Goal: Information Seeking & Learning: Learn about a topic

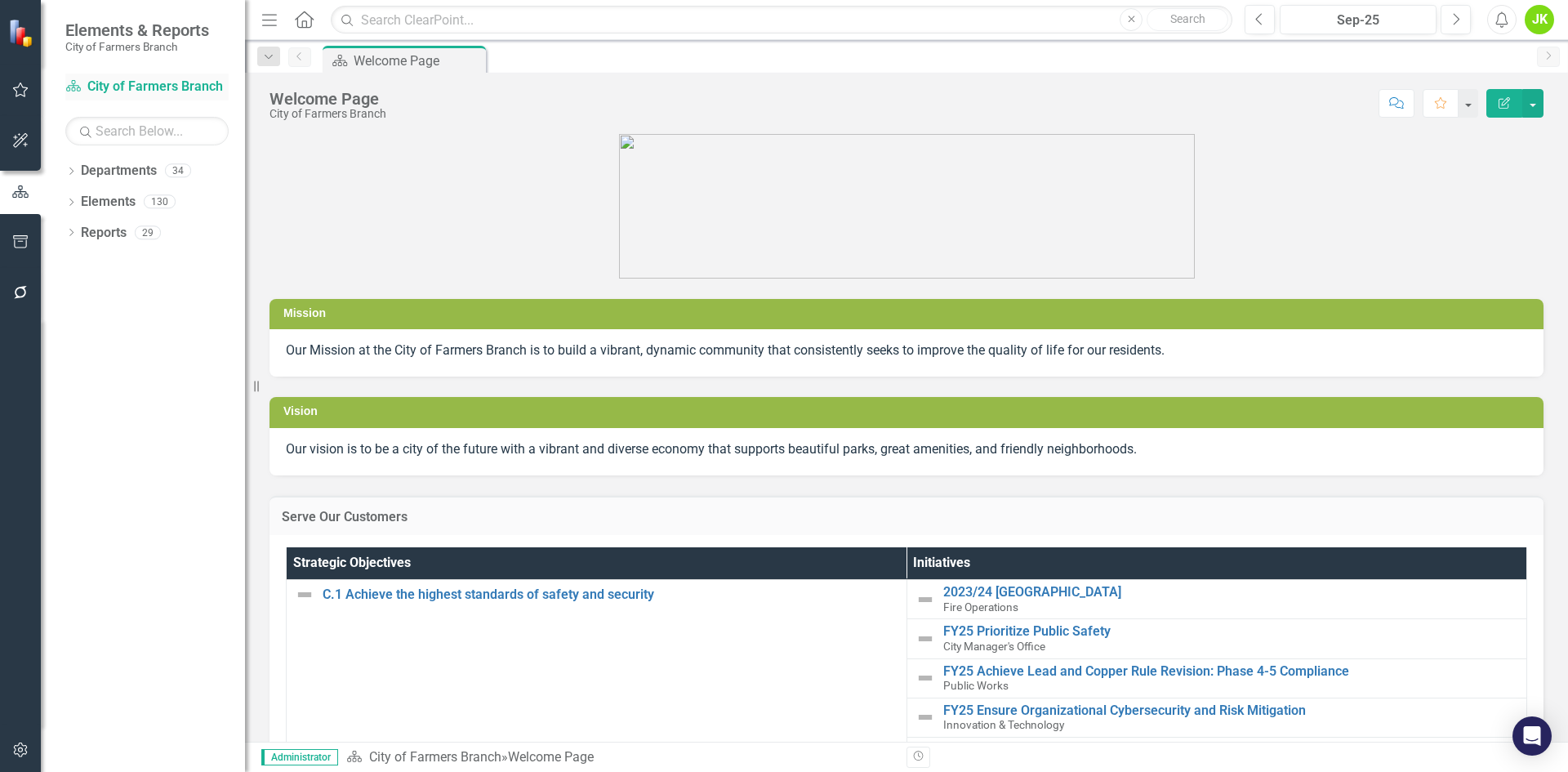
click at [95, 86] on link "Department City of Farmers Branch" at bounding box center [146, 87] width 164 height 19
click at [69, 165] on div "Dropdown Departments 34" at bounding box center [155, 173] width 179 height 31
click at [70, 171] on icon "Dropdown" at bounding box center [70, 173] width 12 height 9
click at [78, 195] on div "Dropdown" at bounding box center [79, 201] width 12 height 14
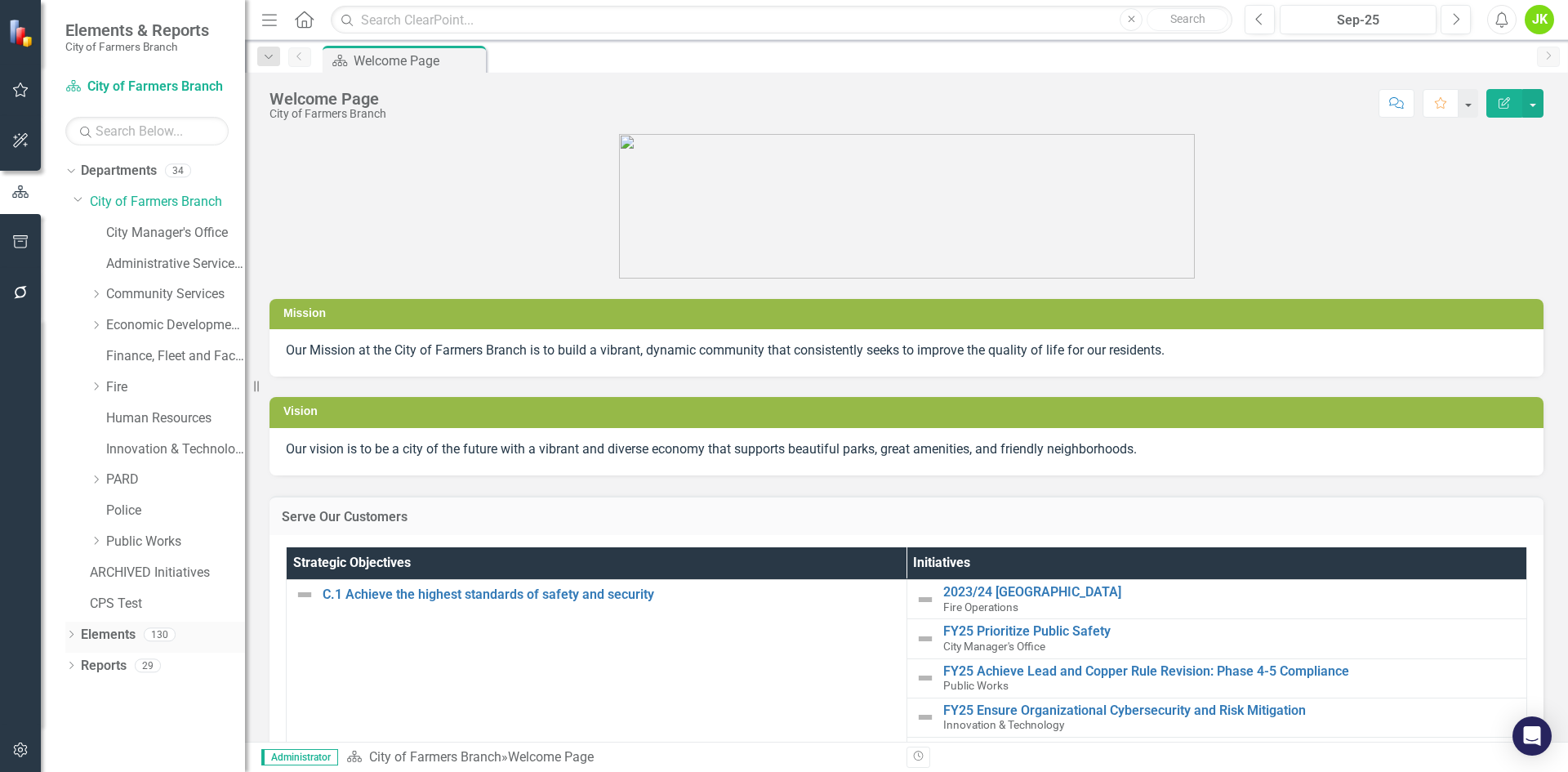
click at [69, 627] on div "Dropdown Elements 130" at bounding box center [155, 638] width 179 height 31
click at [67, 637] on icon "Dropdown" at bounding box center [70, 636] width 12 height 9
click at [164, 229] on link "City Manager's Office" at bounding box center [176, 229] width 139 height 19
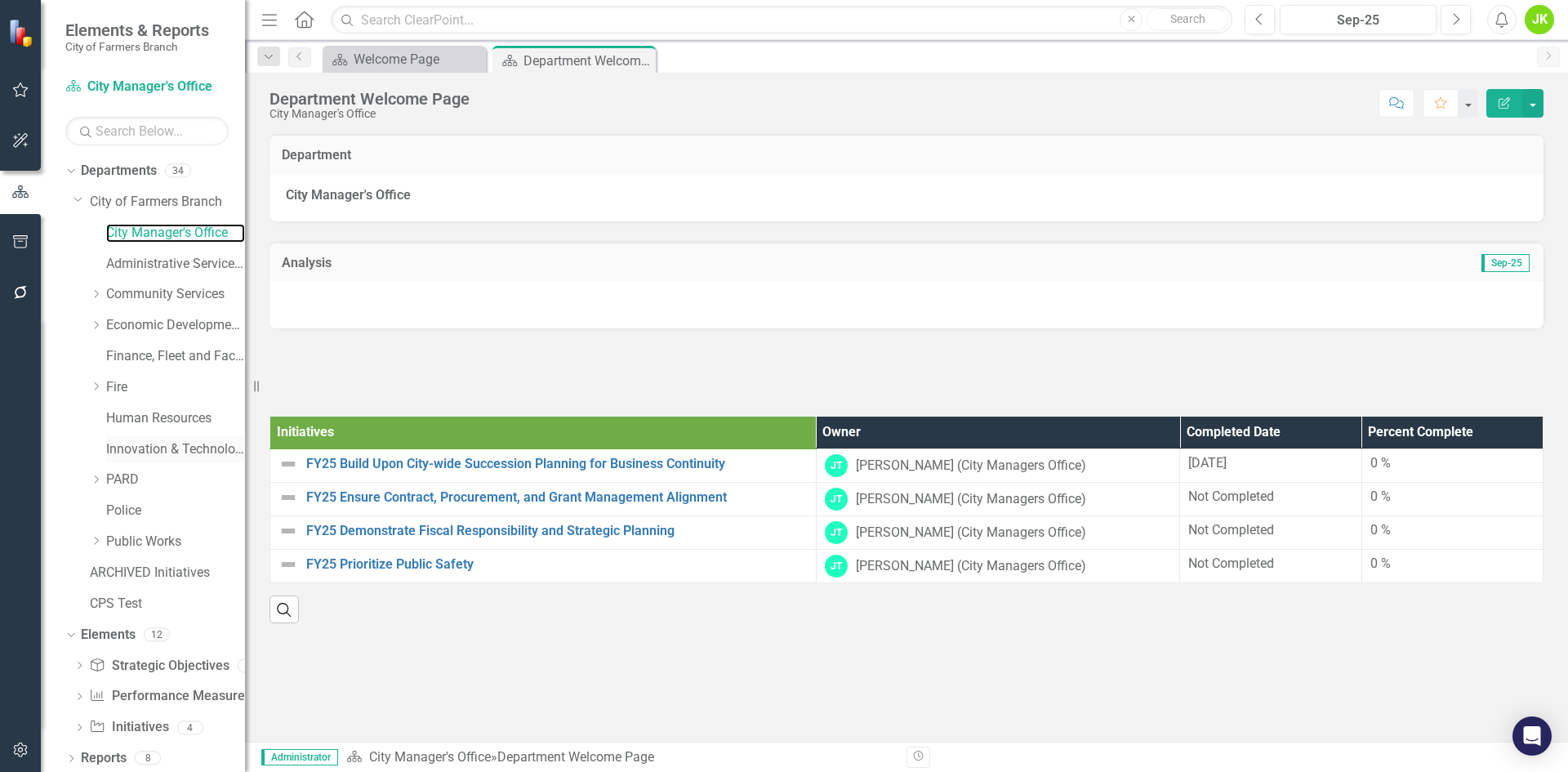
scroll to position [4, 0]
click at [147, 685] on link "Performance Measure Performance Measures" at bounding box center [169, 692] width 162 height 19
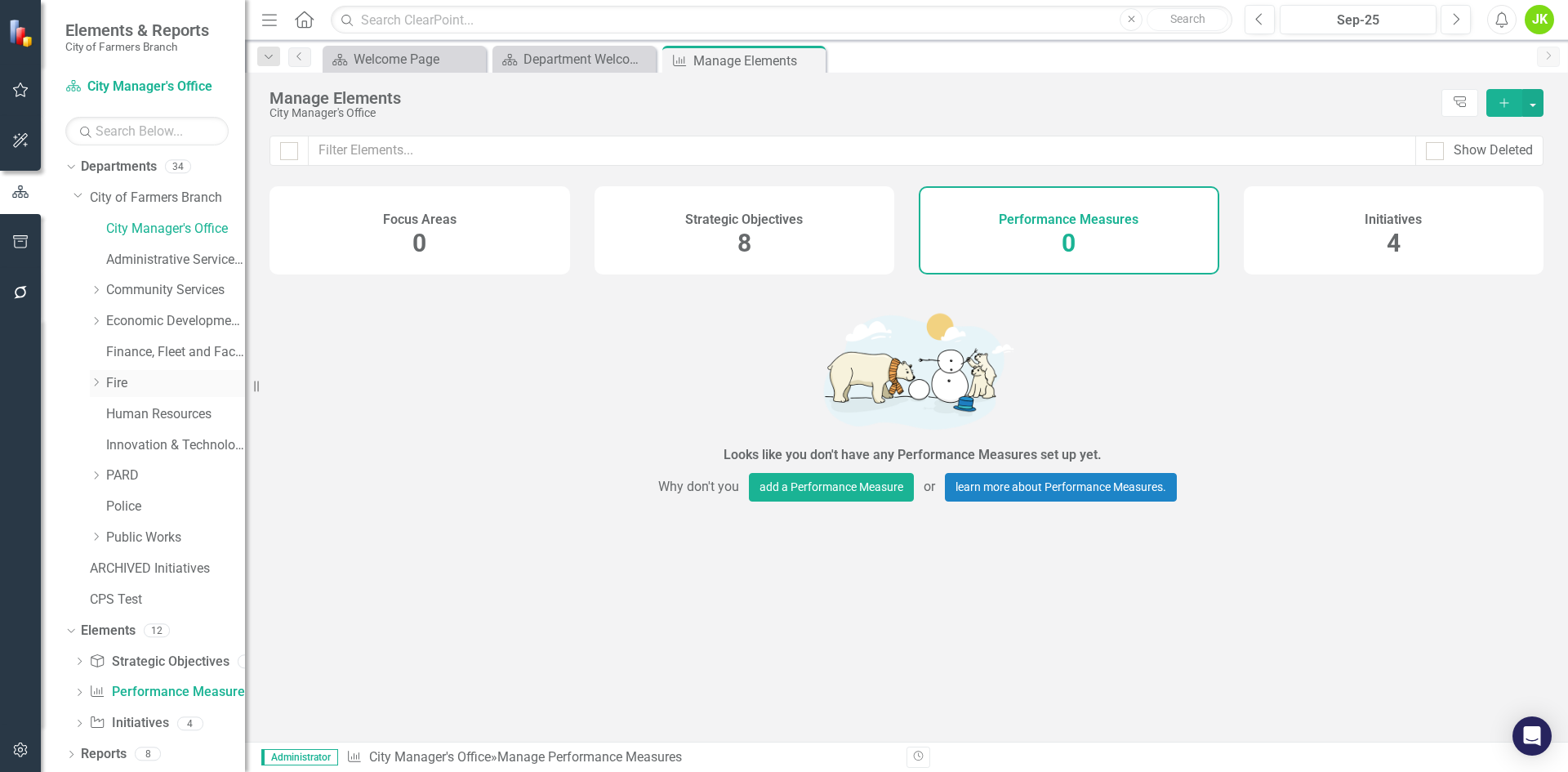
click at [95, 377] on div "Dropdown" at bounding box center [95, 383] width 12 height 14
click at [135, 684] on link "Performance Measure Performance Measures" at bounding box center [169, 693] width 162 height 19
click at [111, 497] on div "Police" at bounding box center [176, 507] width 139 height 27
click at [122, 687] on link "Performance Measure Performance Measures" at bounding box center [169, 693] width 162 height 19
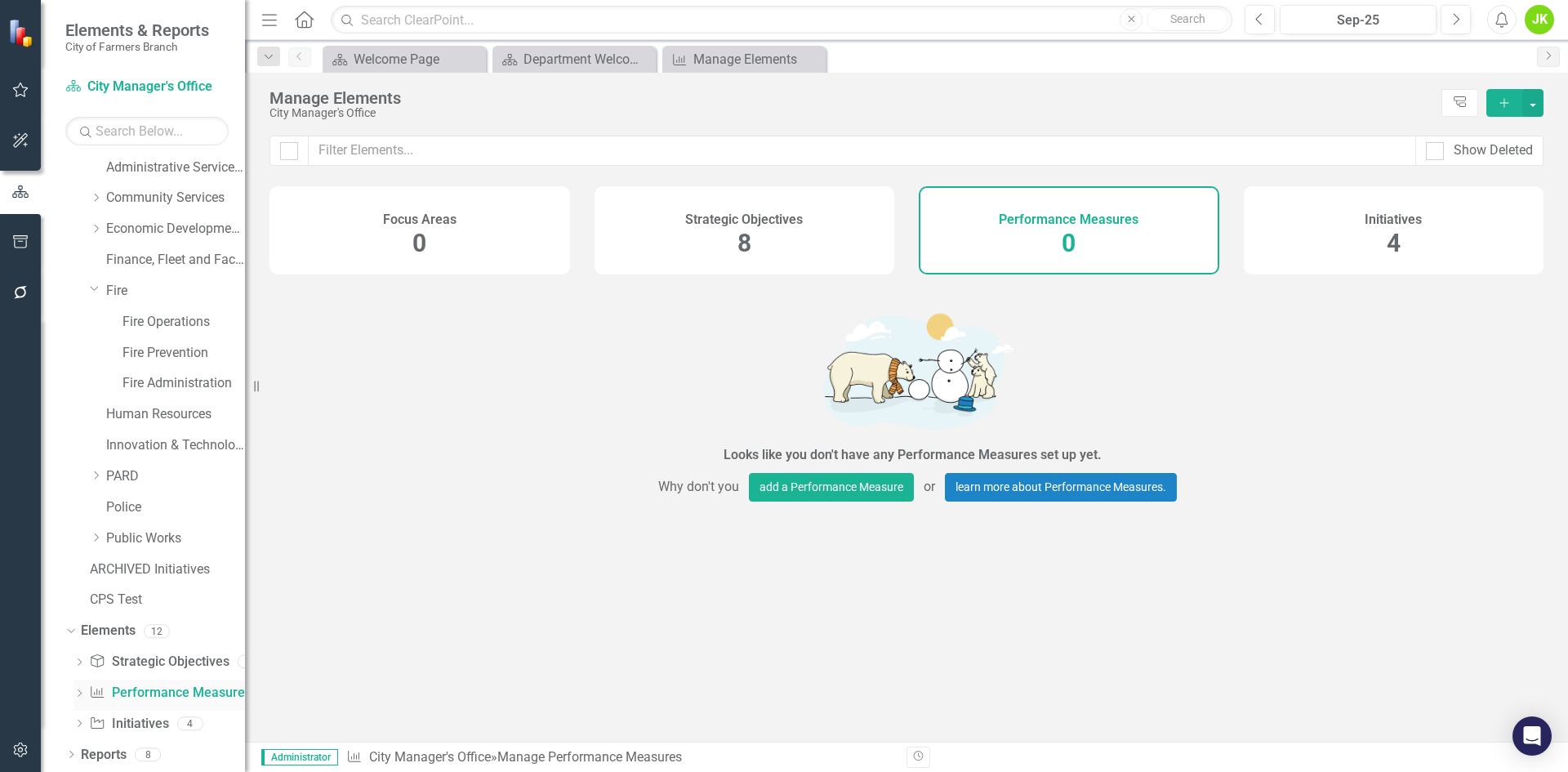
click at [144, 687] on link "Performance Measure Performance Measures" at bounding box center [169, 693] width 162 height 19
click at [69, 630] on icon "Dropdown" at bounding box center [69, 630] width 9 height 12
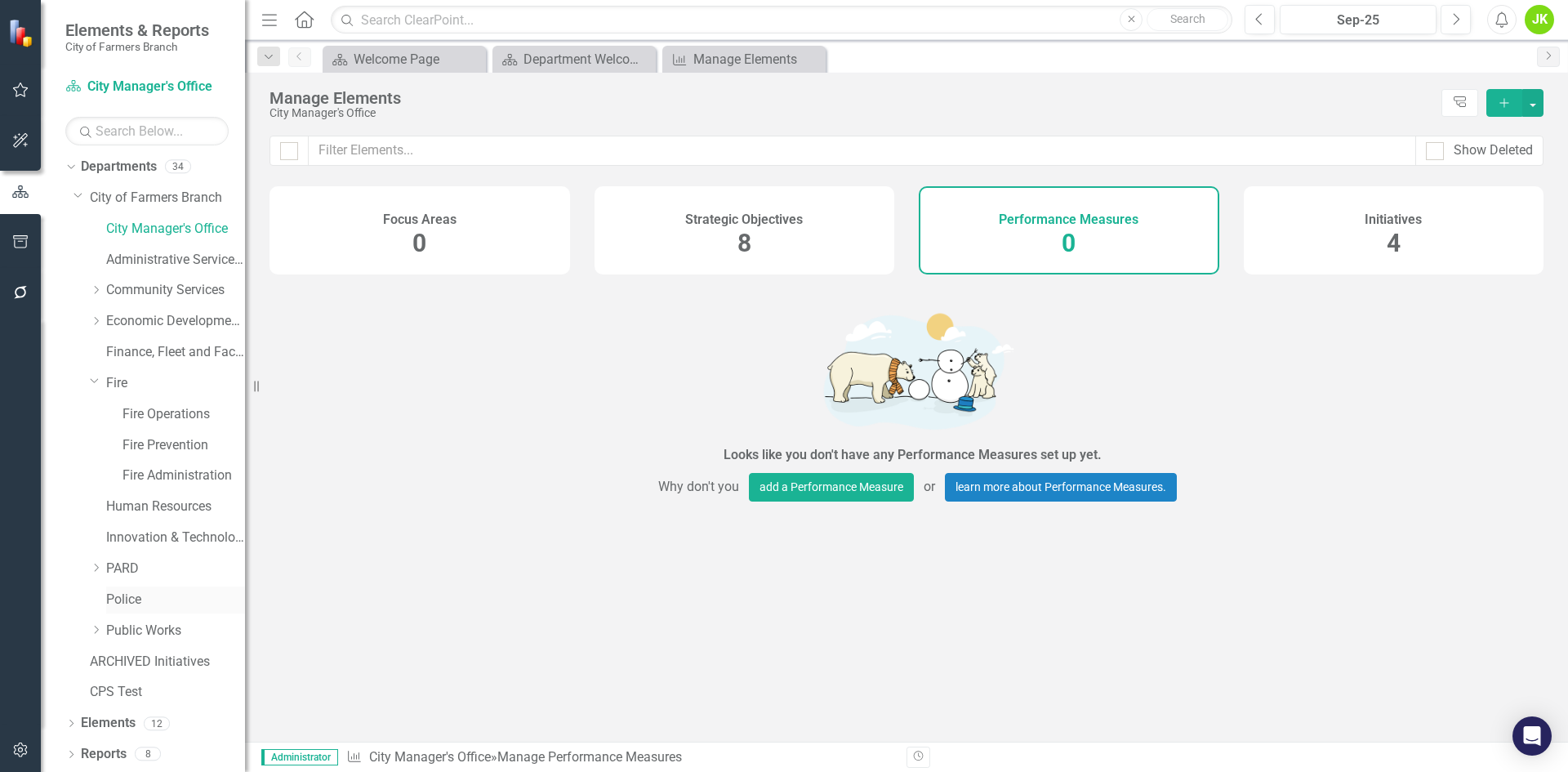
click at [124, 596] on link "Police" at bounding box center [176, 600] width 139 height 19
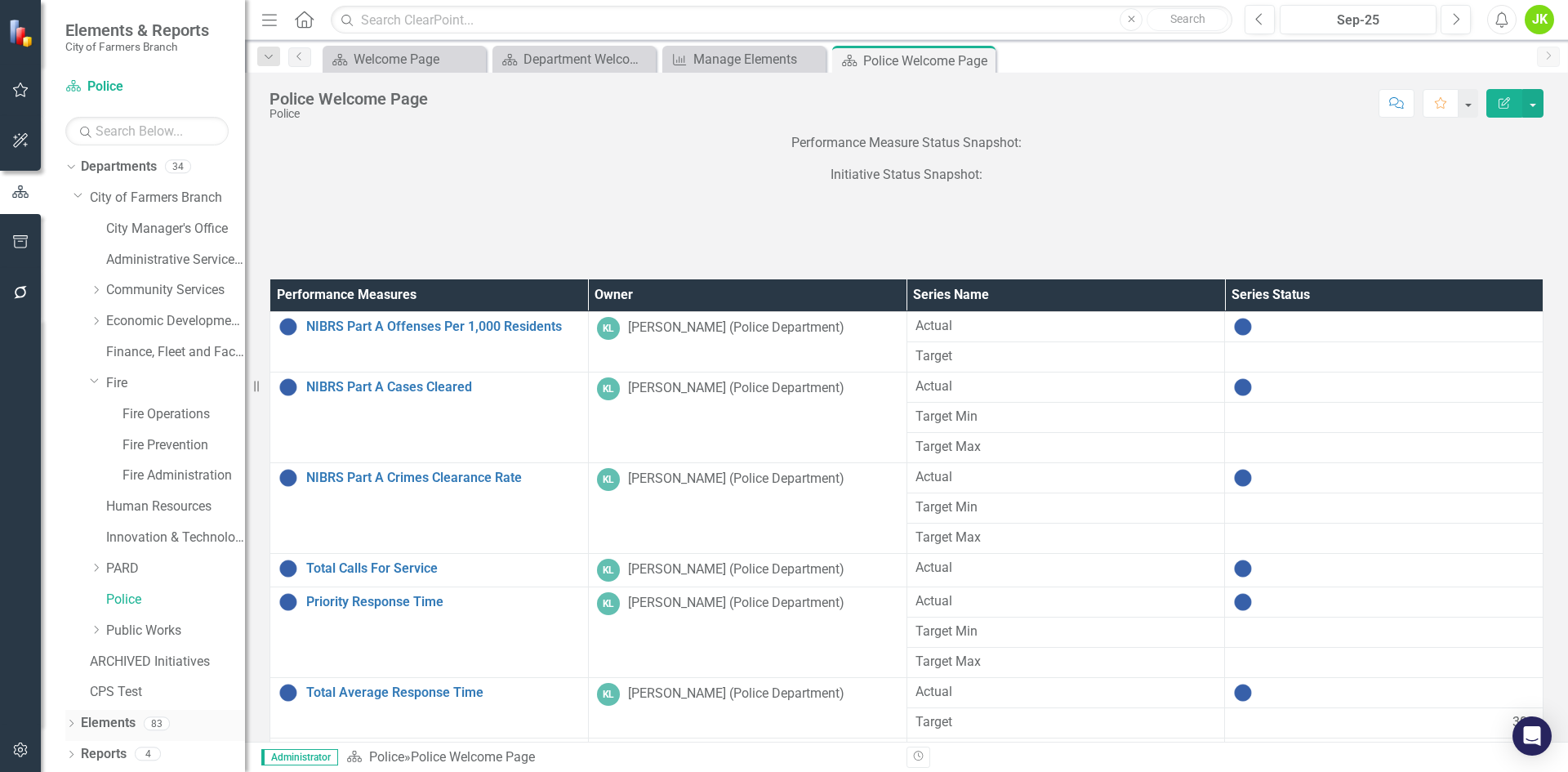
click at [66, 721] on icon "Dropdown" at bounding box center [70, 725] width 12 height 9
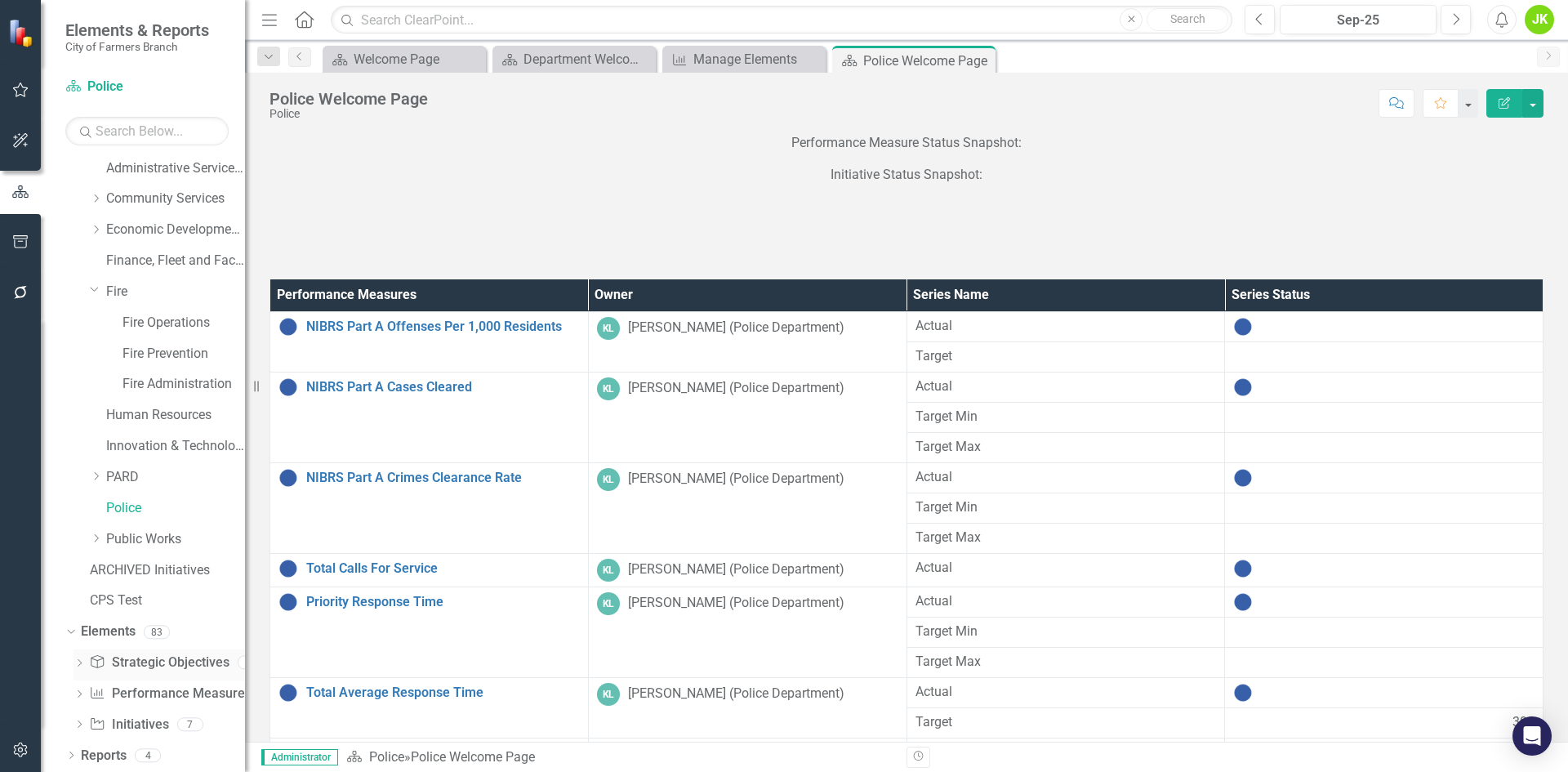
scroll to position [96, 0]
click at [122, 689] on link "Performance Measure Performance Measures" at bounding box center [169, 693] width 162 height 19
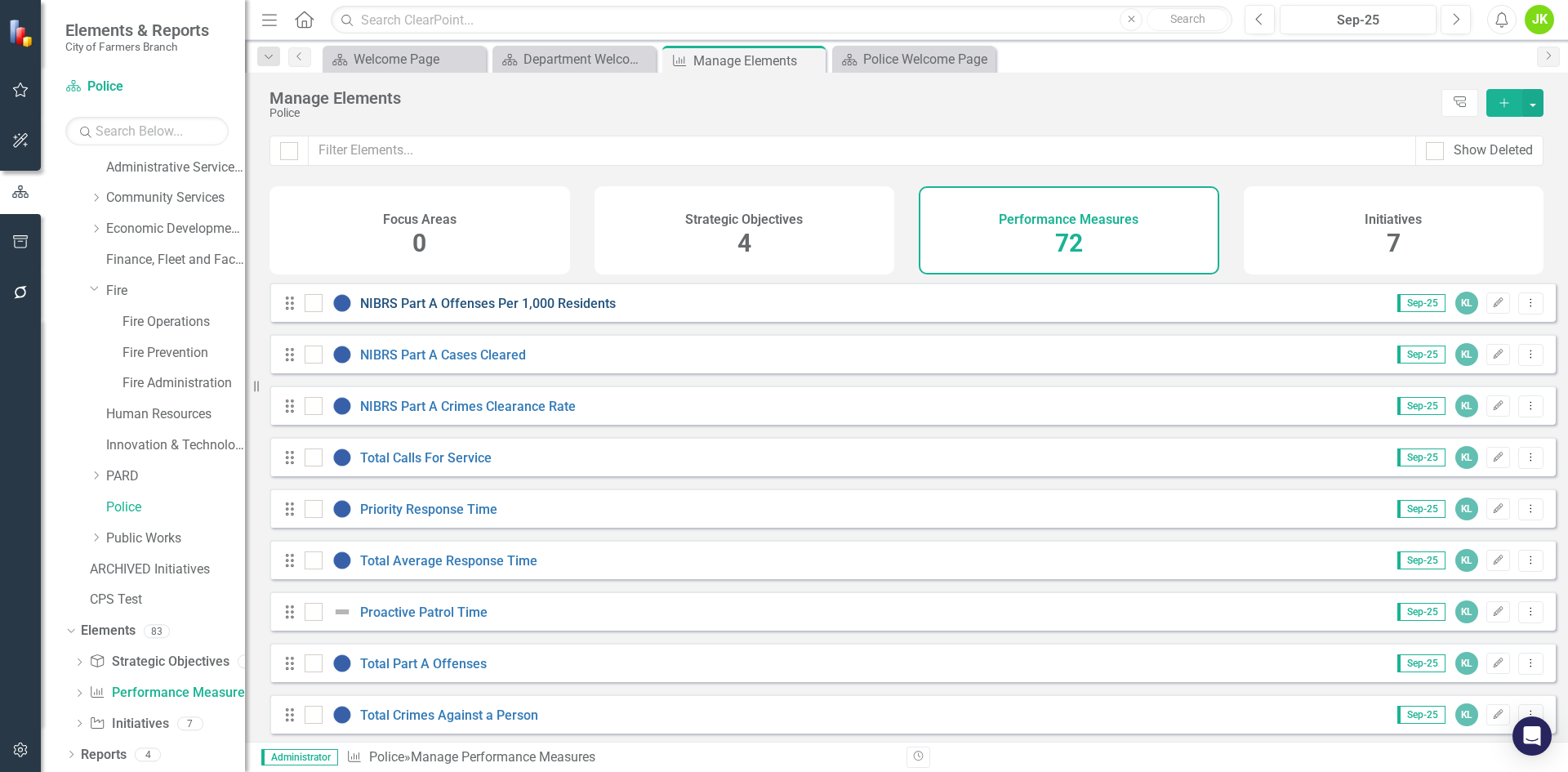
click at [539, 311] on link "NIBRS Part A Offenses Per 1,000 Residents" at bounding box center [488, 303] width 256 height 16
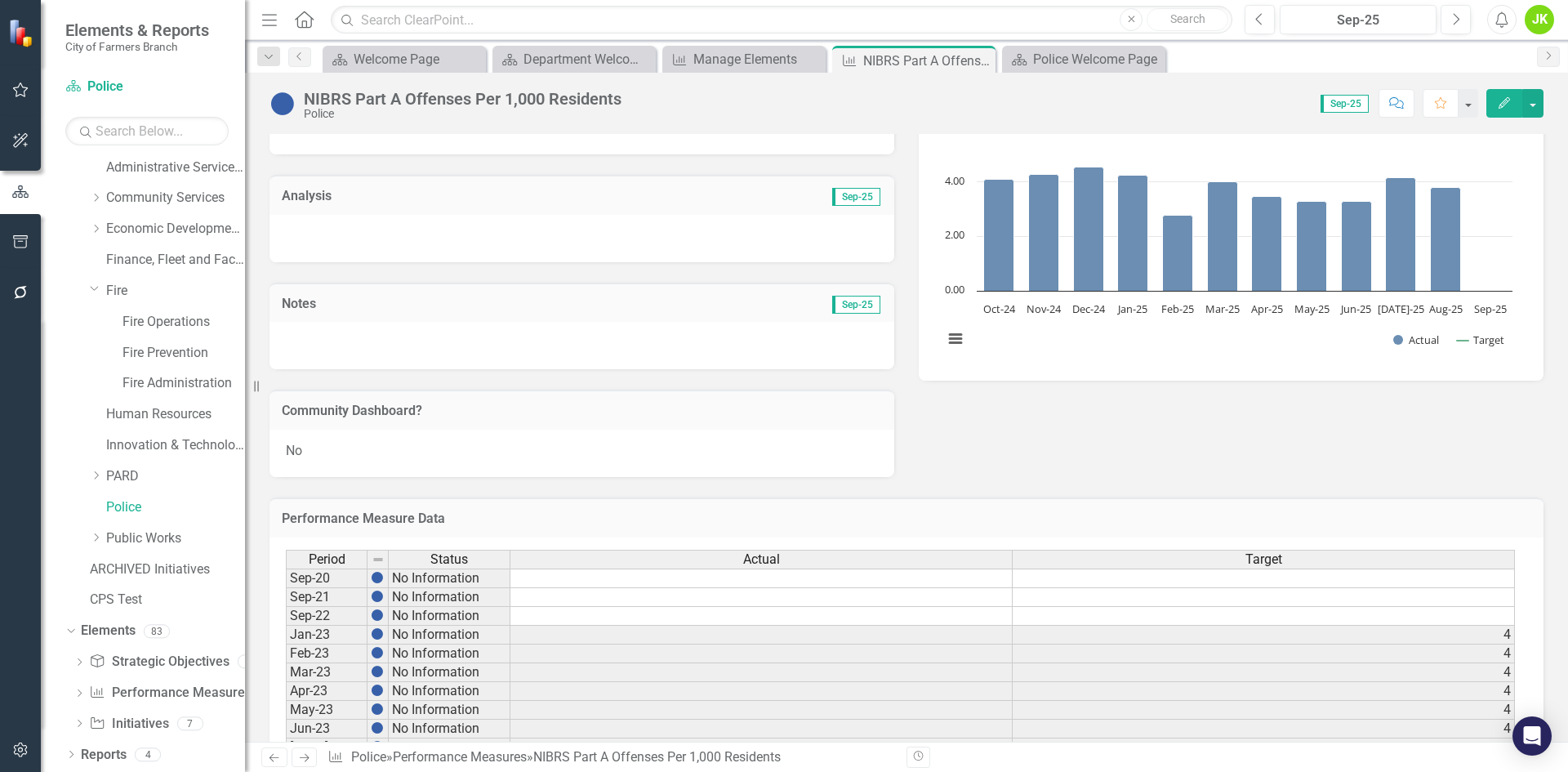
scroll to position [151, 0]
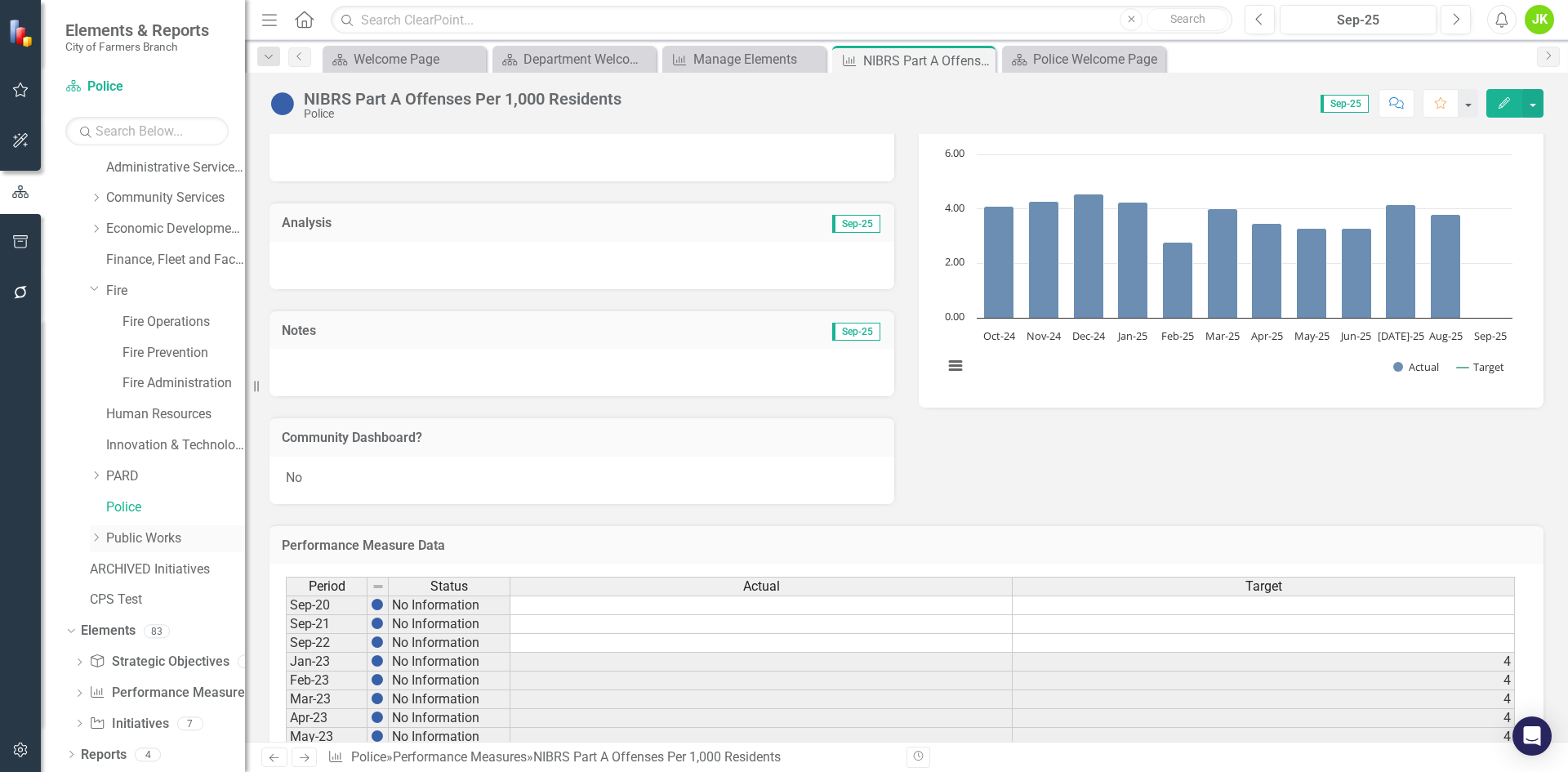
click at [91, 530] on div "Dropdown Public Works" at bounding box center [167, 538] width 155 height 27
click at [99, 533] on icon "Dropdown" at bounding box center [95, 537] width 12 height 10
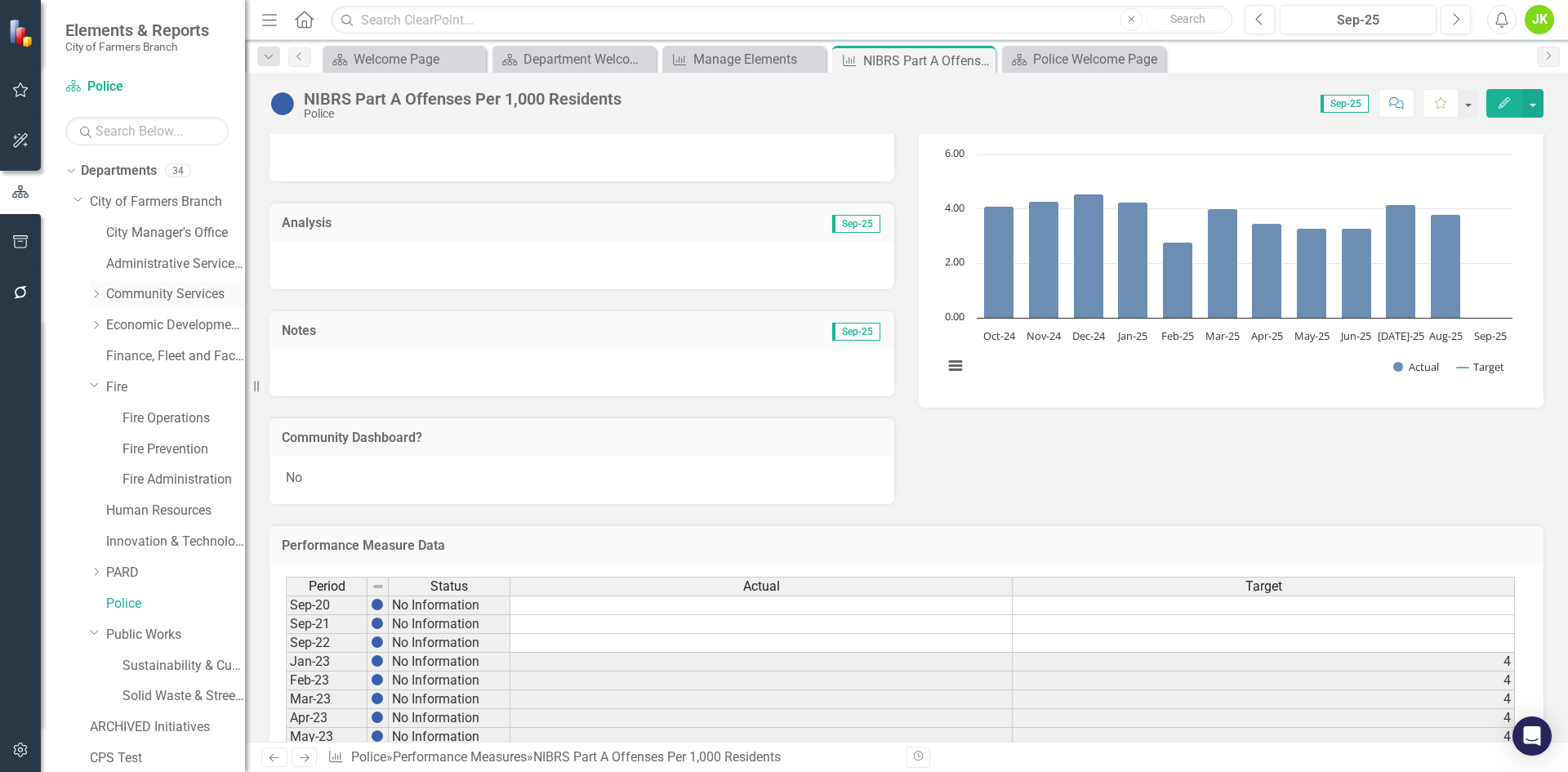
click at [98, 291] on icon "Dropdown" at bounding box center [95, 294] width 12 height 10
click at [100, 477] on icon "Dropdown" at bounding box center [95, 479] width 12 height 10
click at [72, 168] on icon "Dropdown" at bounding box center [69, 170] width 9 height 12
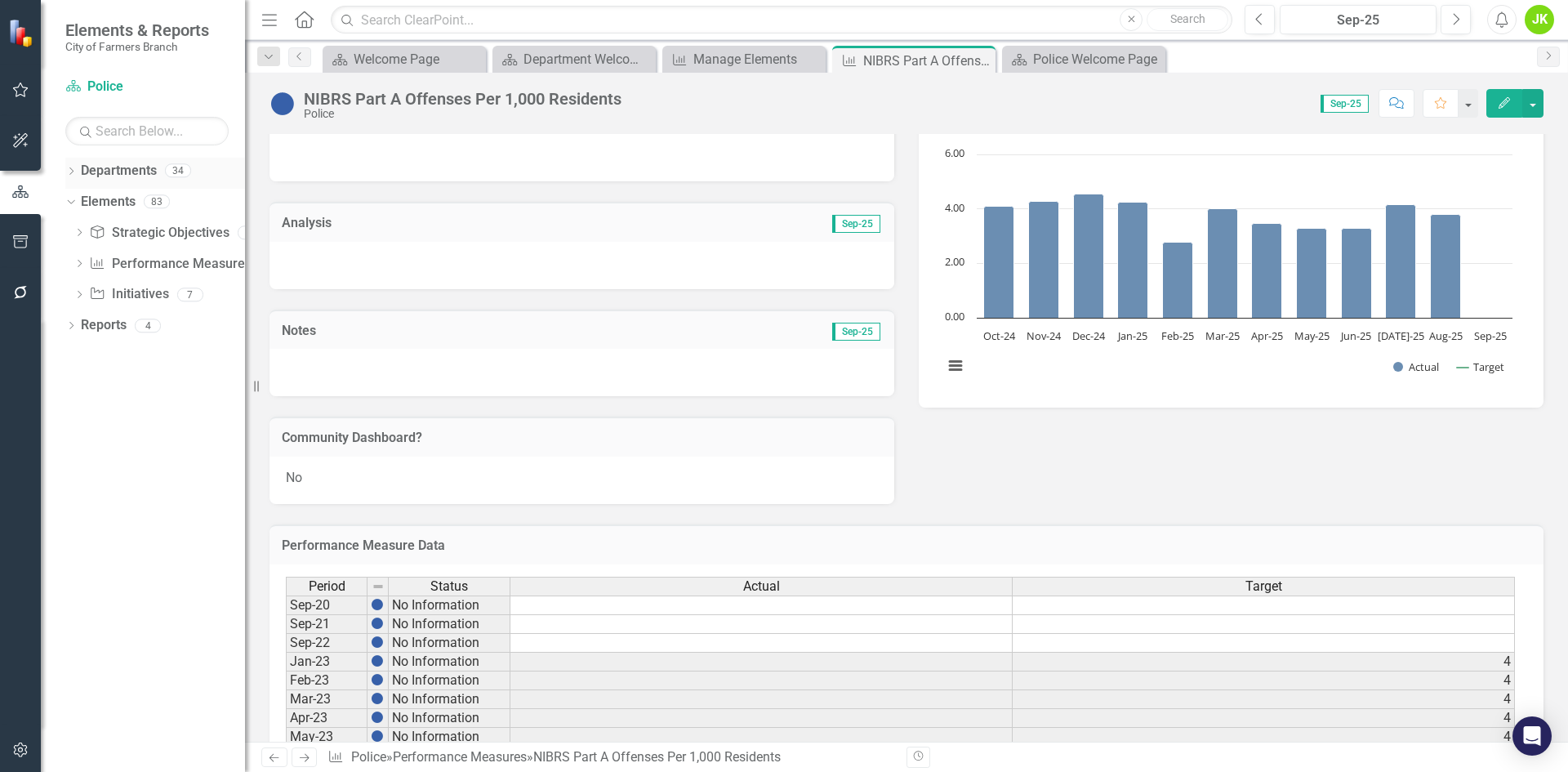
click at [72, 168] on icon "Dropdown" at bounding box center [70, 173] width 12 height 9
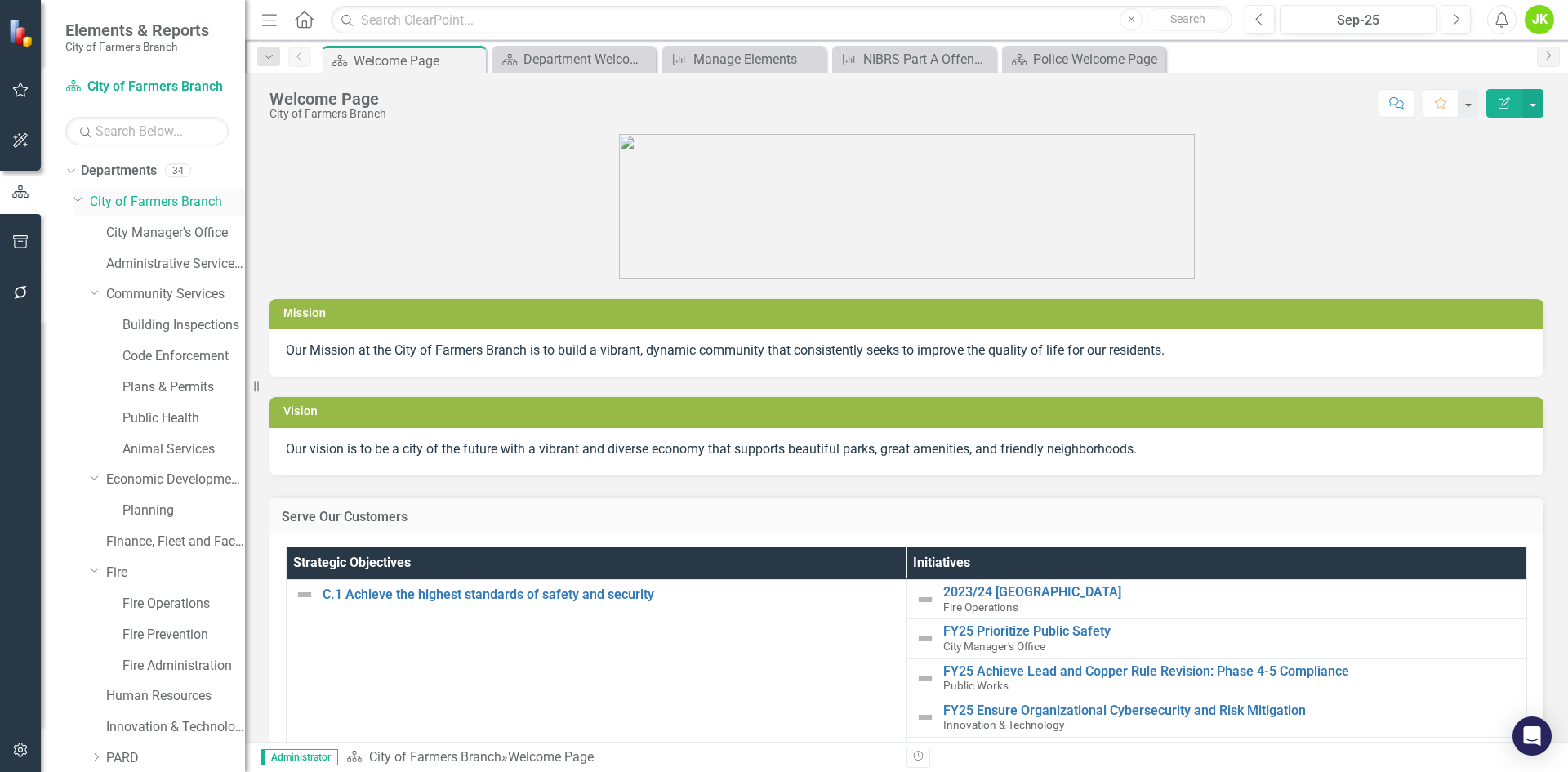
click at [73, 195] on icon "Dropdown" at bounding box center [78, 198] width 10 height 12
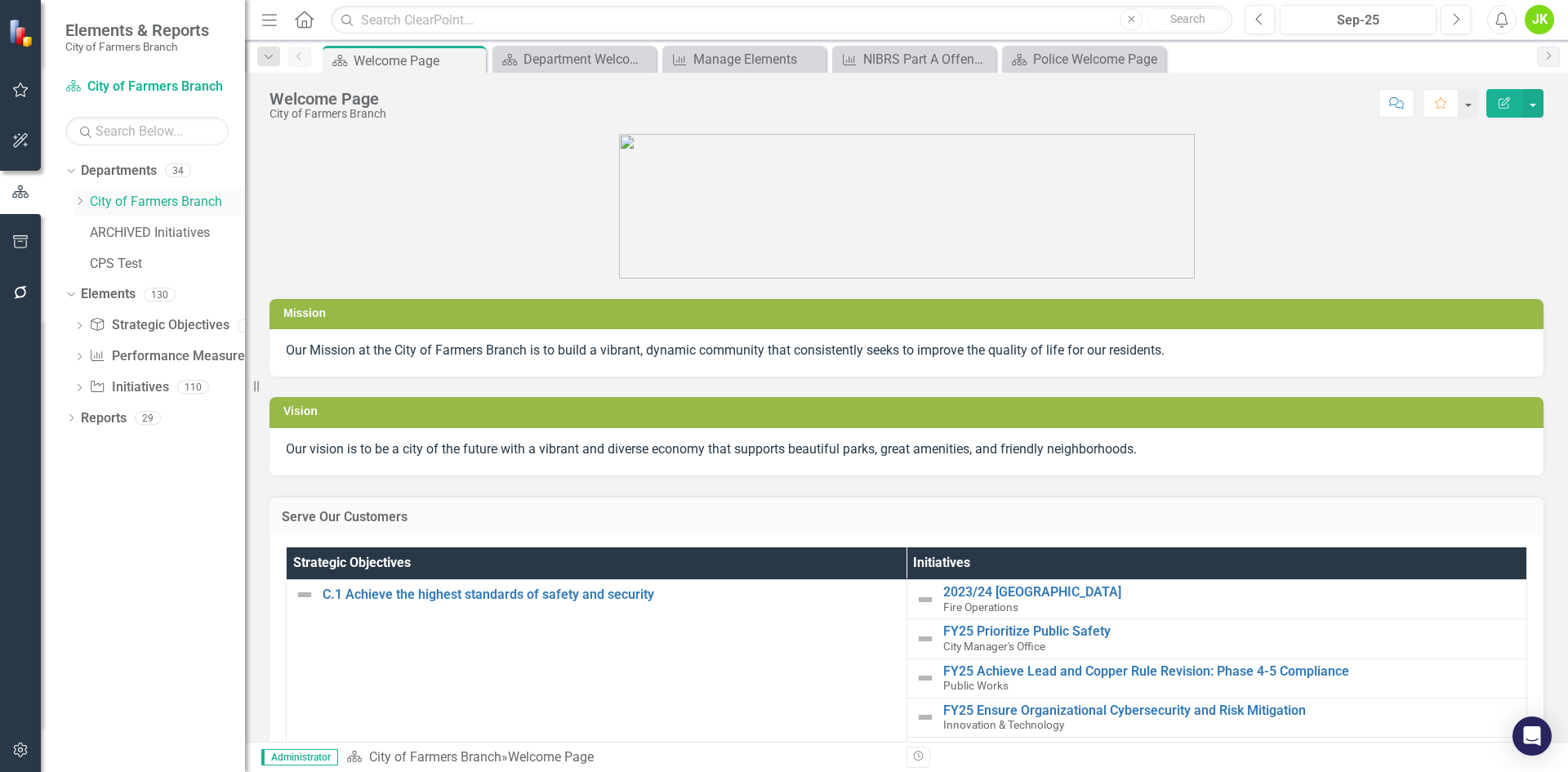
click at [73, 195] on div "Dropdown" at bounding box center [79, 201] width 12 height 14
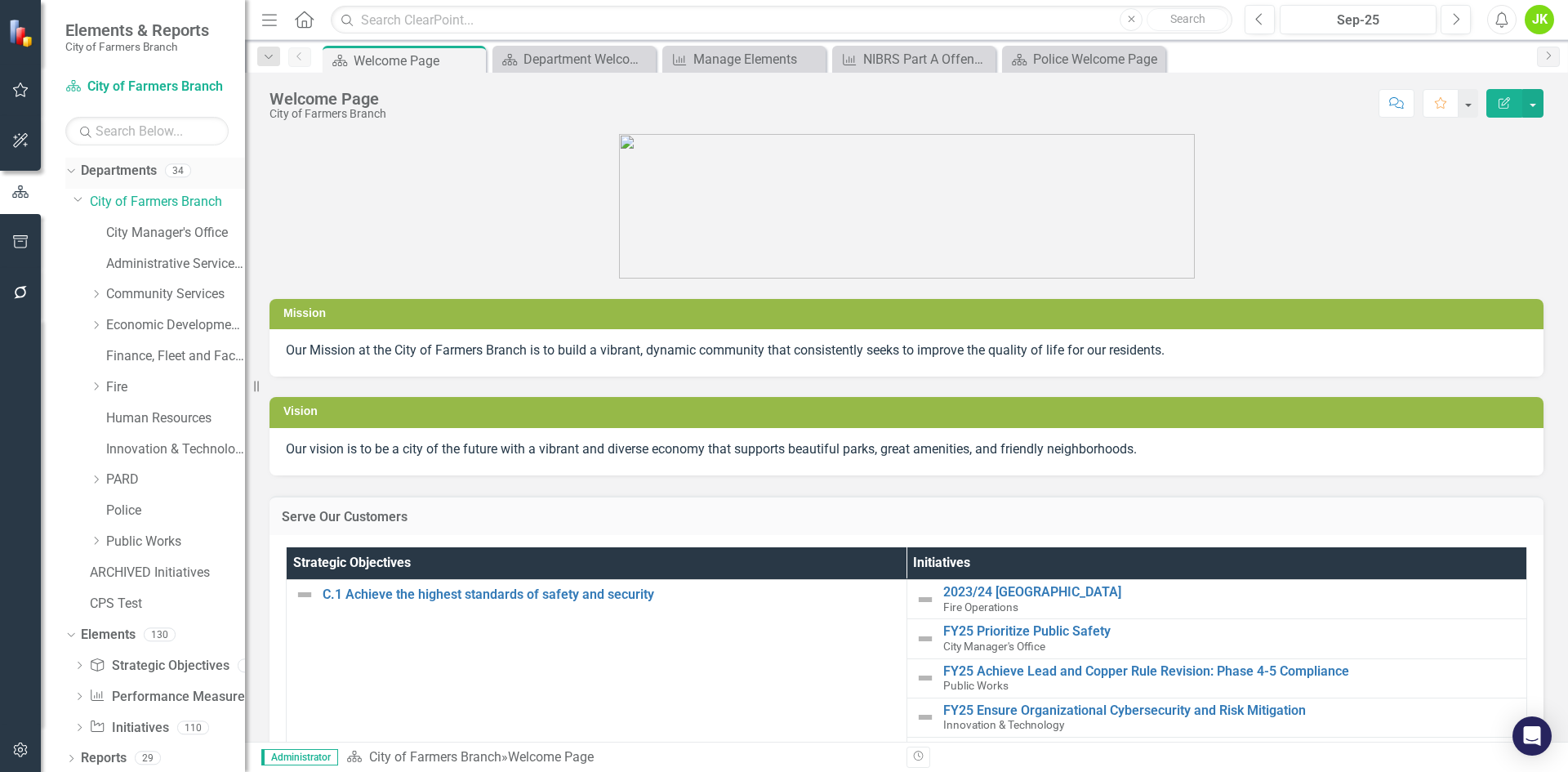
click at [73, 172] on icon "Dropdown" at bounding box center [69, 170] width 9 height 12
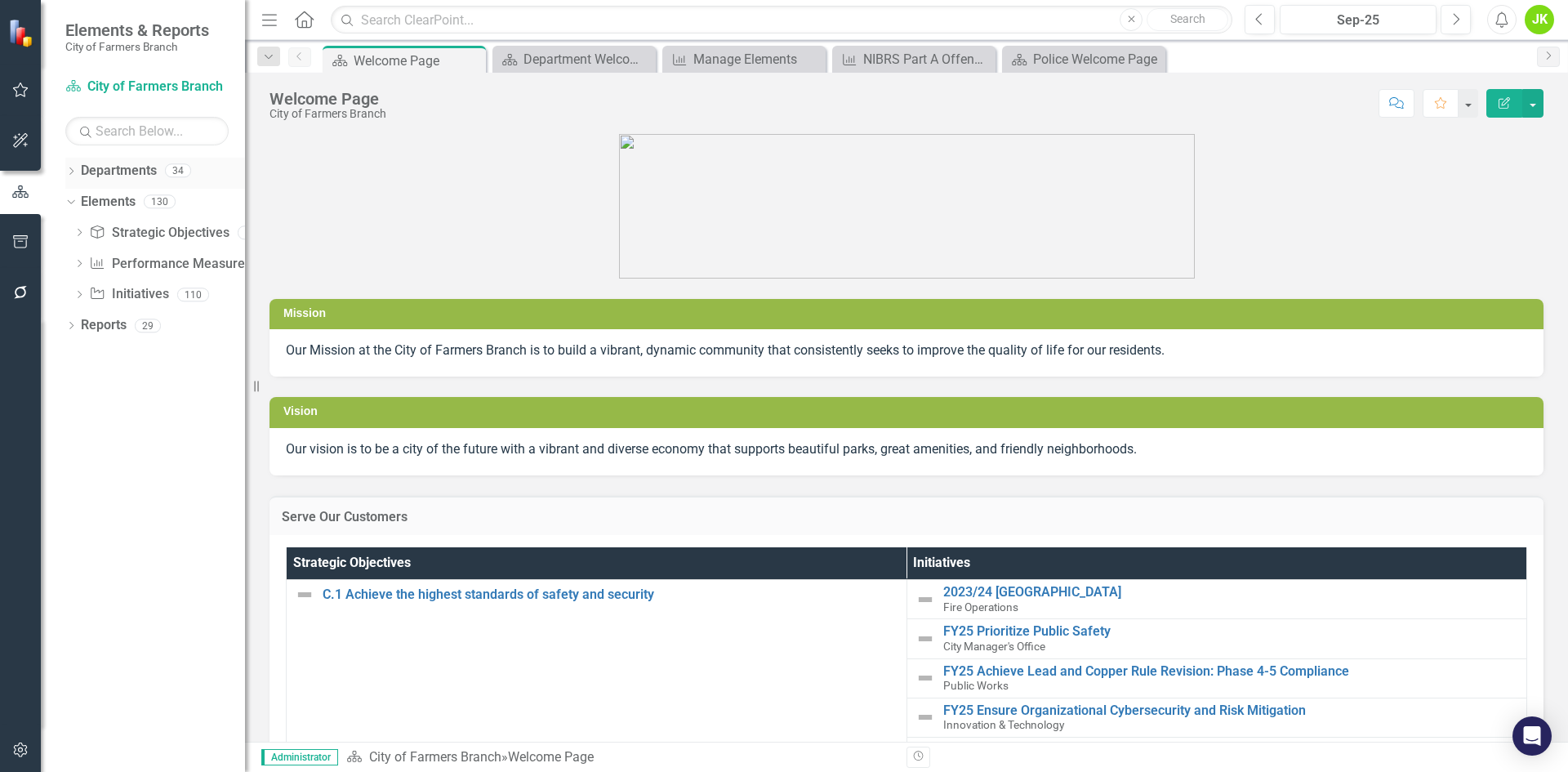
click at [74, 173] on icon "Dropdown" at bounding box center [70, 173] width 12 height 9
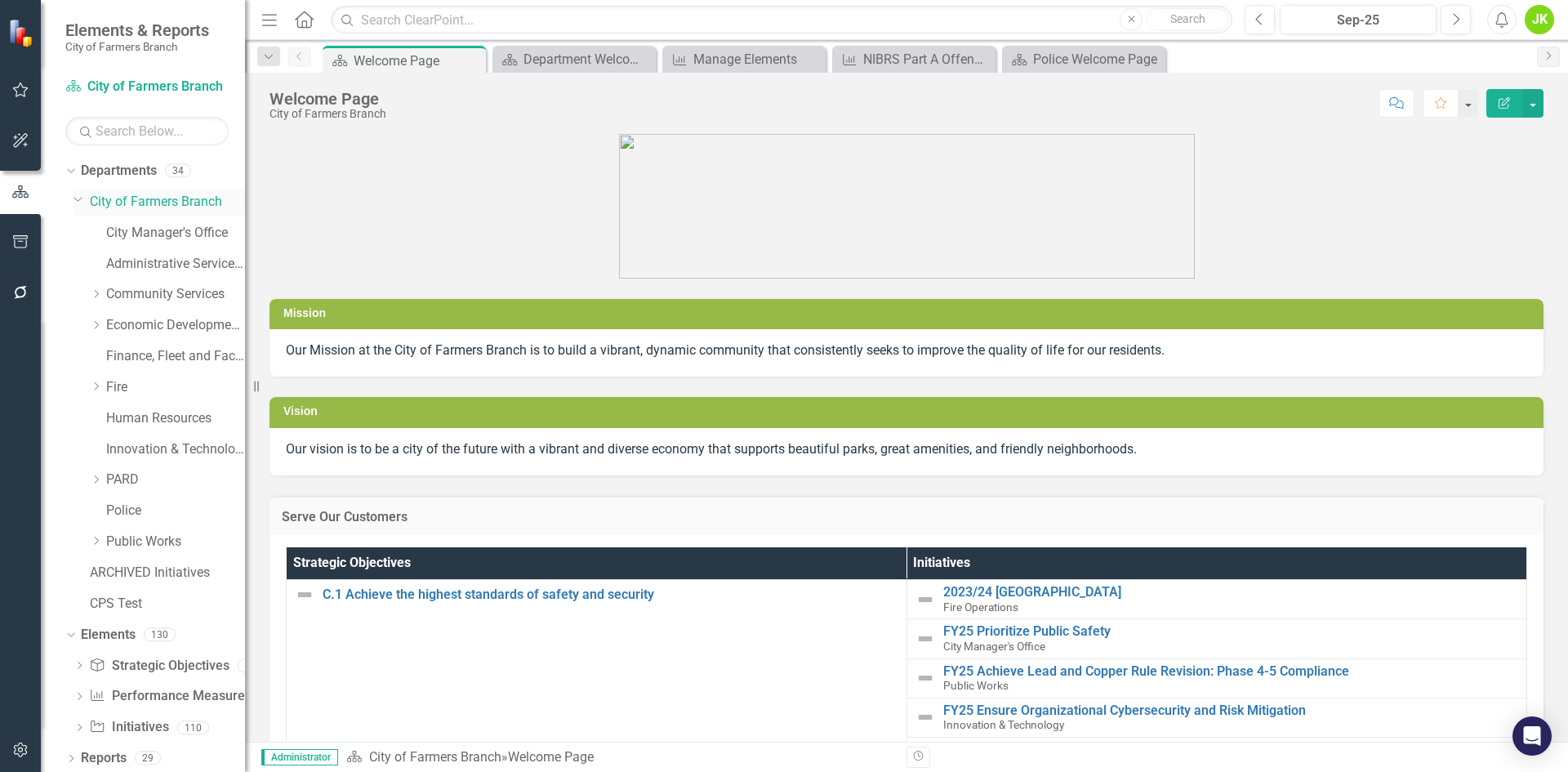
click at [88, 197] on div "Dropdown City of Farmers Branch" at bounding box center [159, 201] width 172 height 27
click at [75, 193] on icon "Dropdown" at bounding box center [78, 198] width 10 height 12
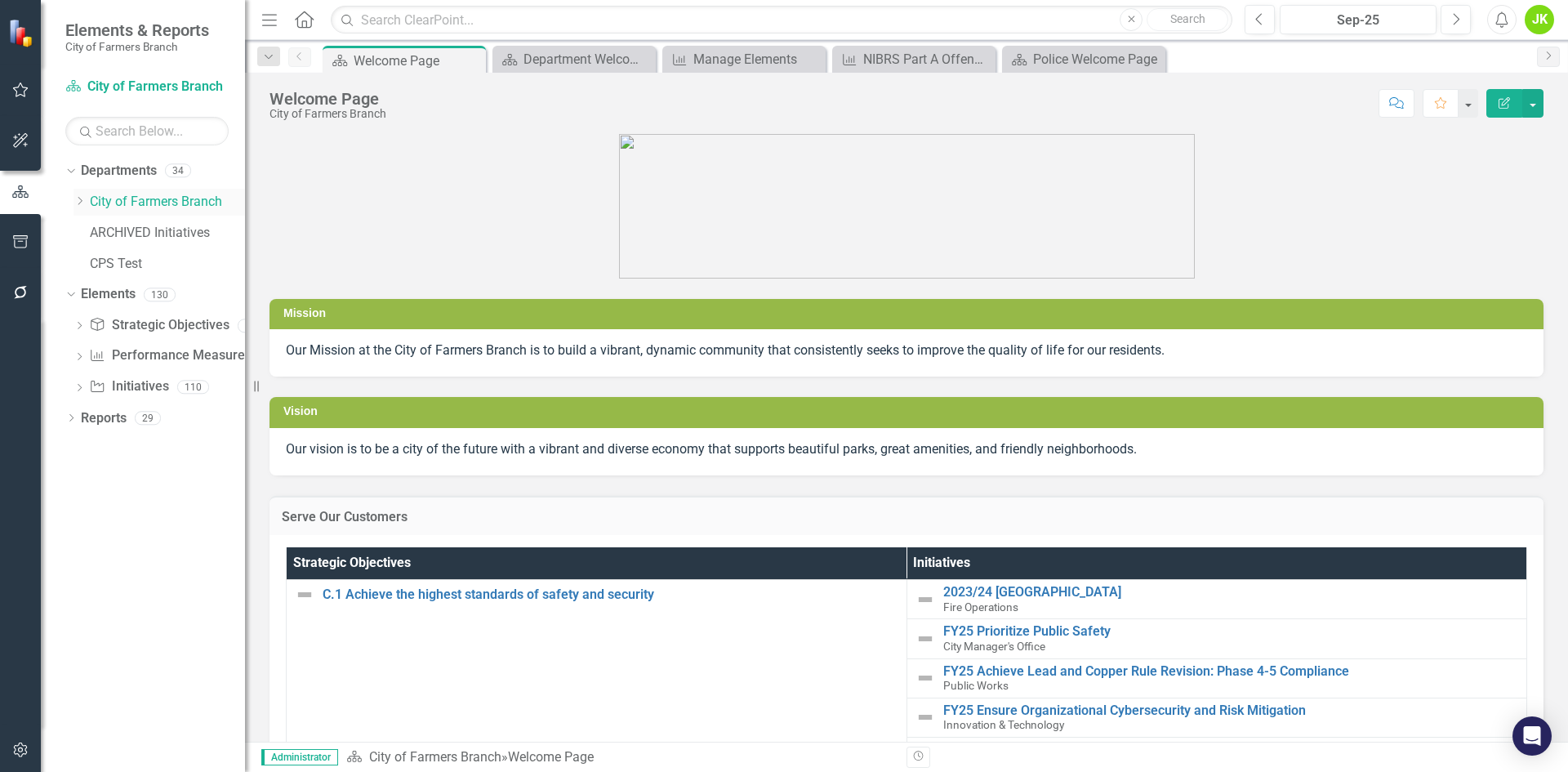
click at [75, 193] on div "Dropdown City of Farmers Branch" at bounding box center [159, 201] width 172 height 27
click at [81, 199] on icon "Dropdown" at bounding box center [79, 200] width 12 height 10
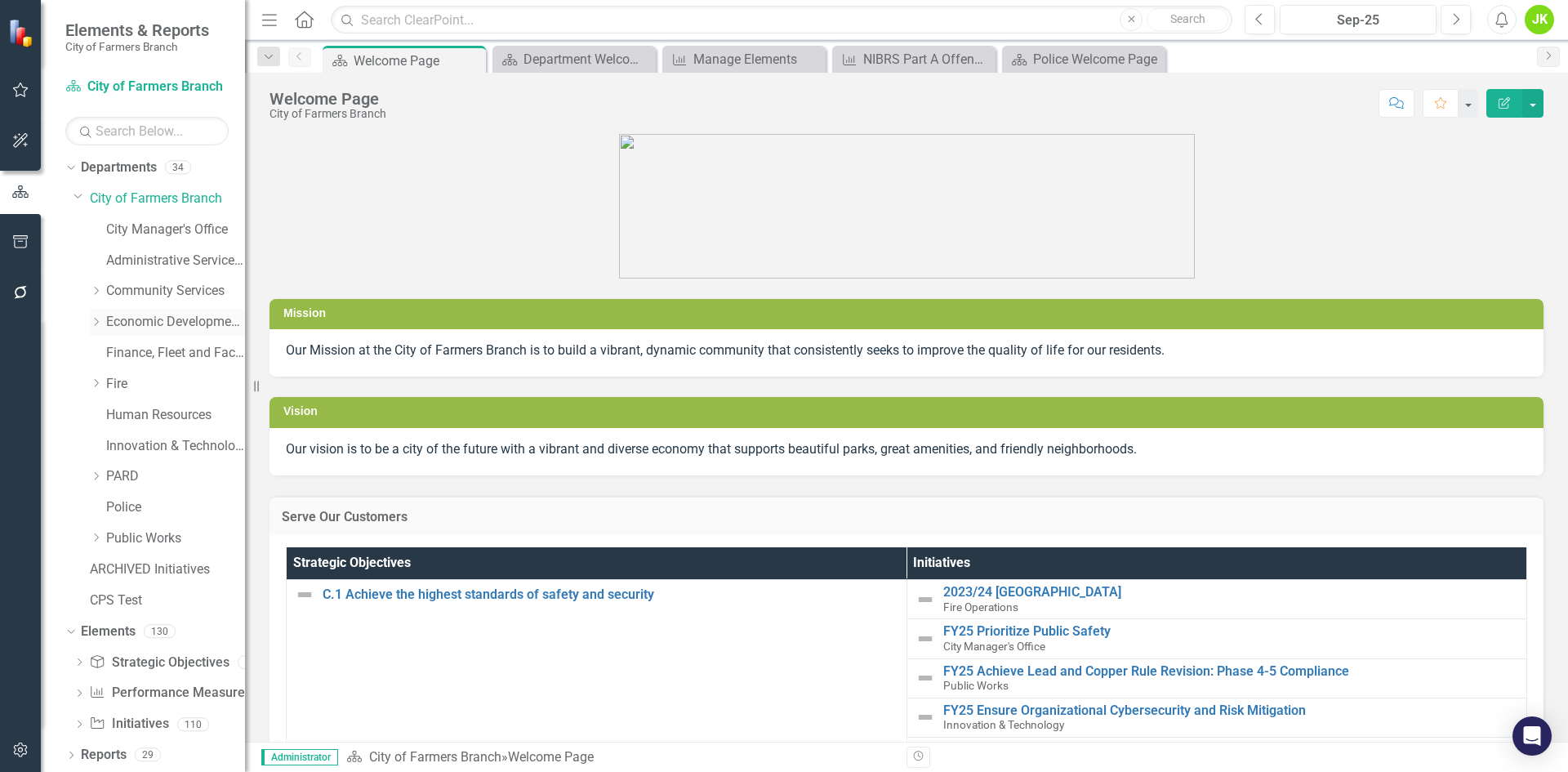
scroll to position [4, 0]
click at [70, 625] on icon "Dropdown" at bounding box center [69, 629] width 9 height 12
click at [71, 630] on div "Dropdown" at bounding box center [70, 637] width 12 height 14
click at [170, 260] on link "Administrative Services & Communications" at bounding box center [176, 264] width 139 height 19
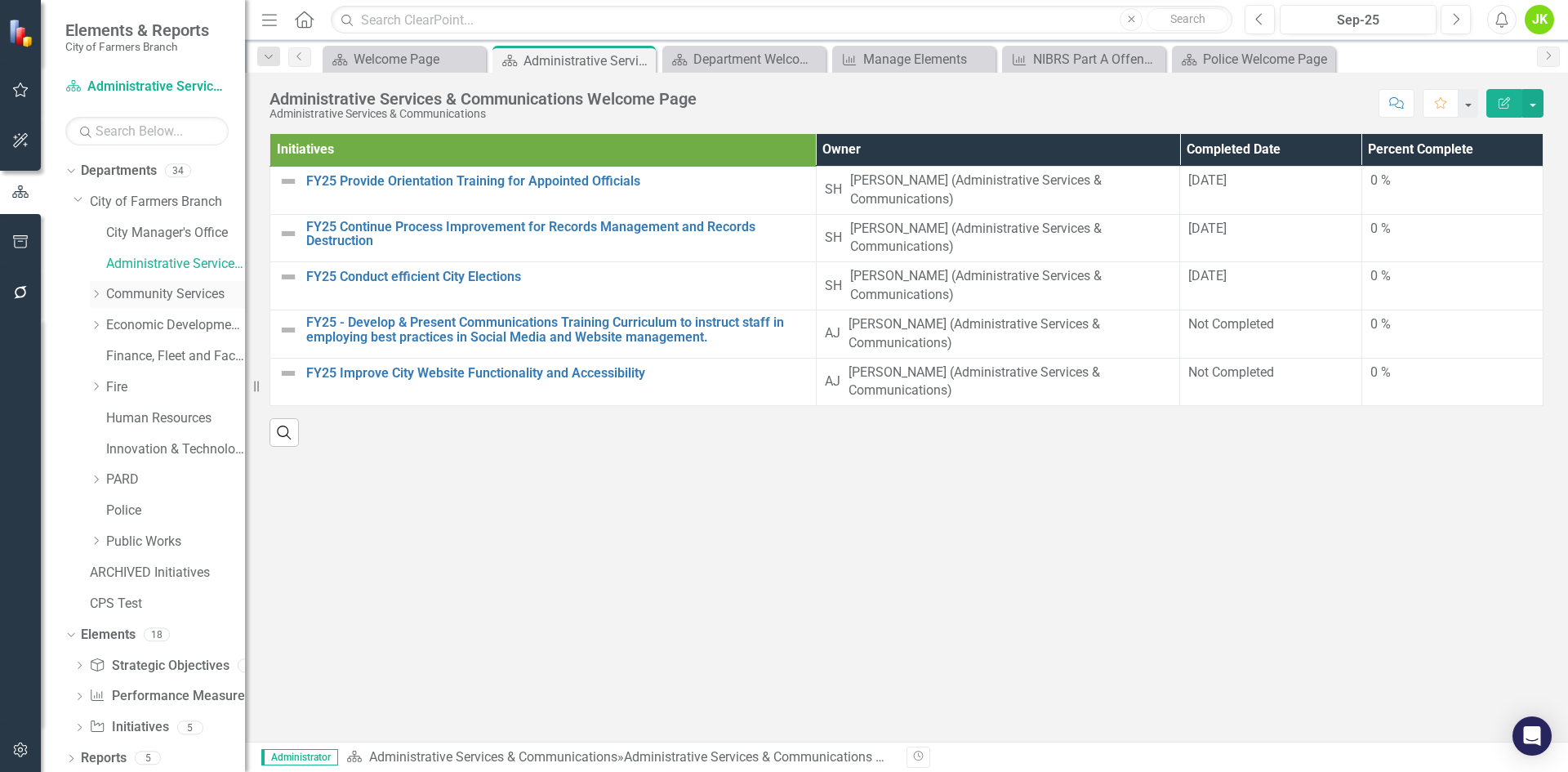
click at [94, 286] on div "Dropdown Community Services" at bounding box center [167, 294] width 155 height 27
click at [99, 290] on icon "Dropdown" at bounding box center [95, 294] width 12 height 10
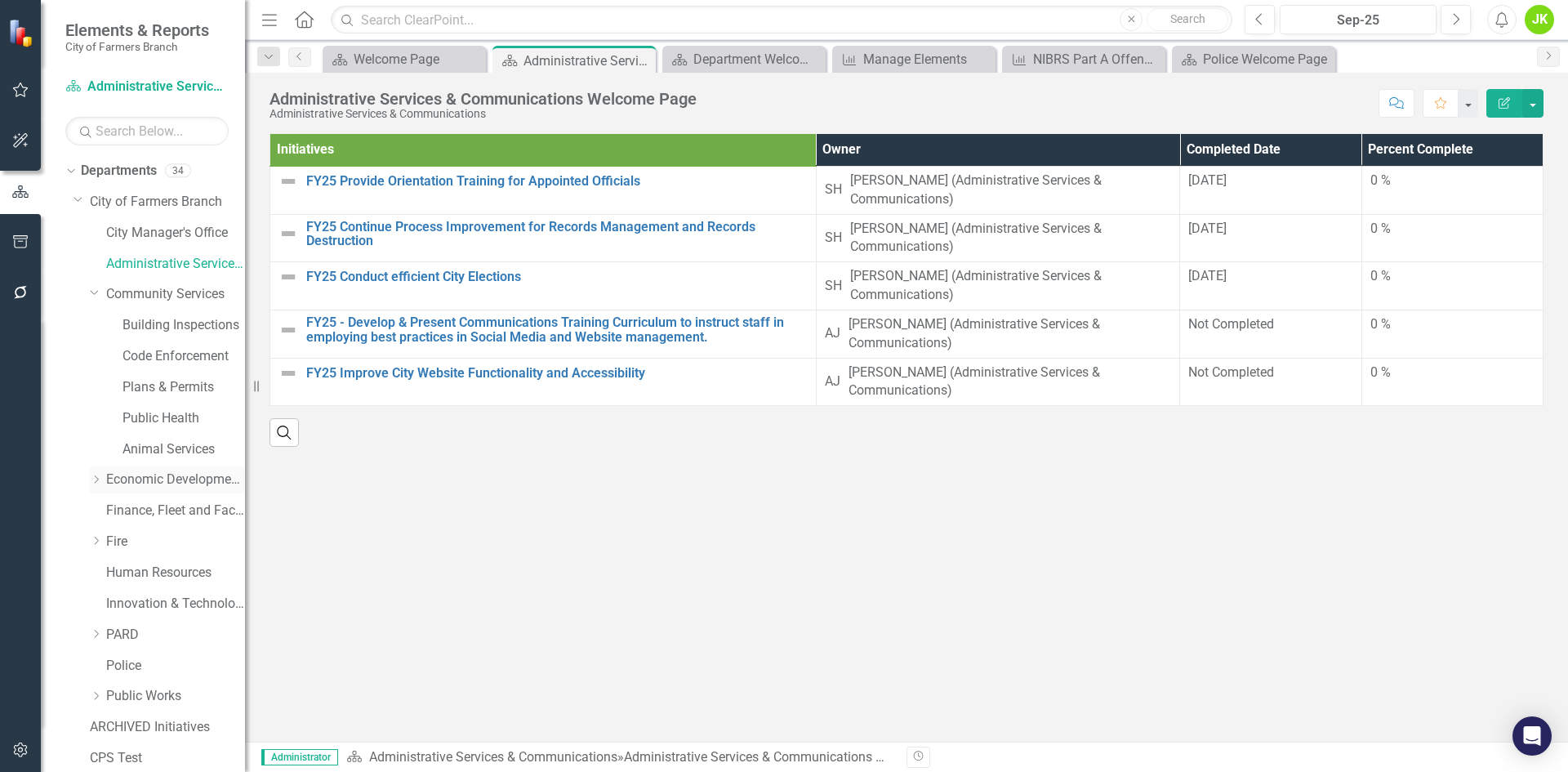
click at [95, 476] on icon at bounding box center [97, 479] width 4 height 8
click at [96, 570] on icon at bounding box center [97, 572] width 4 height 8
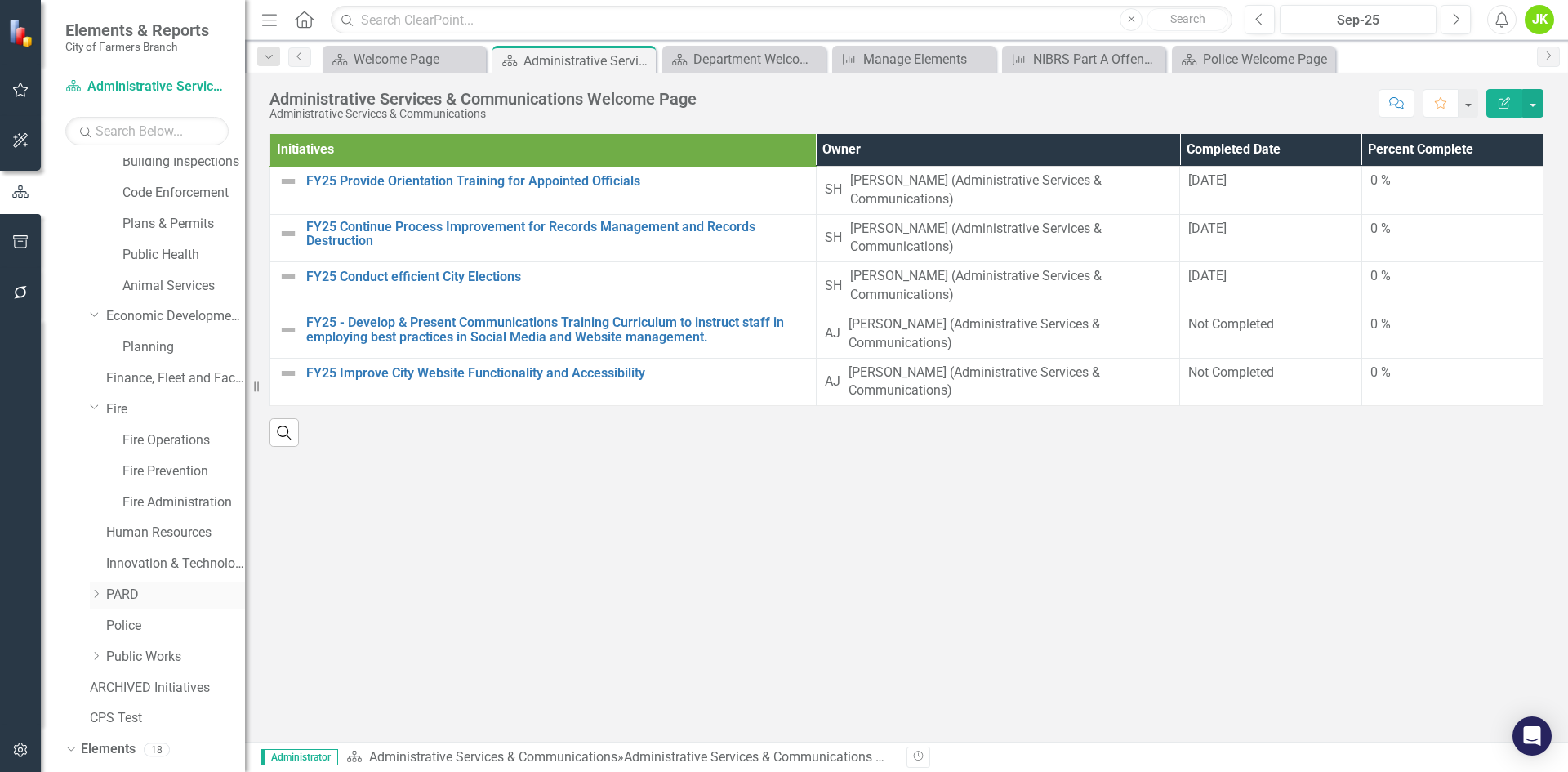
click at [96, 586] on div "Dropdown PARD" at bounding box center [167, 595] width 155 height 27
click at [95, 593] on icon "Dropdown" at bounding box center [95, 594] width 12 height 10
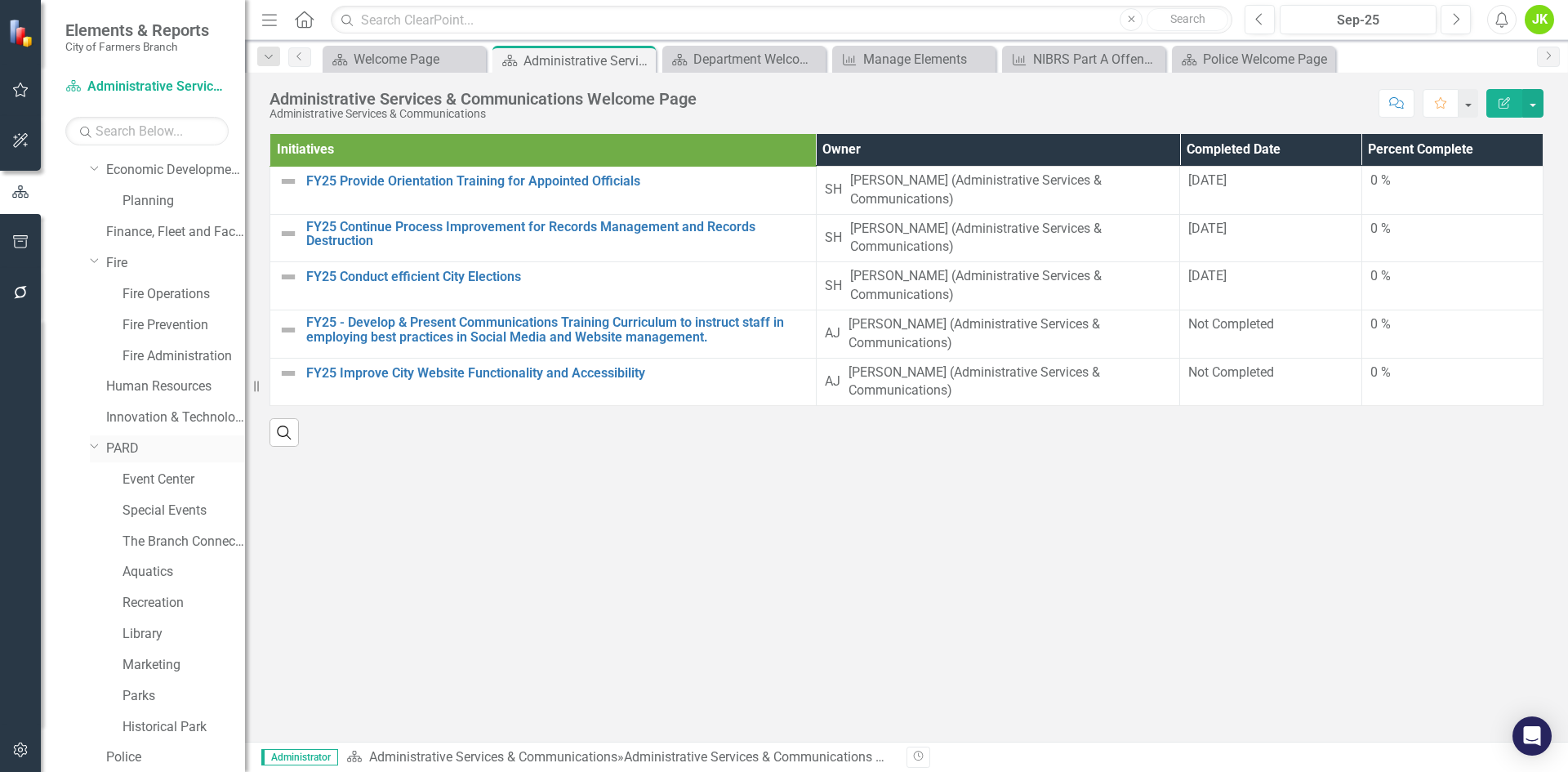
scroll to position [327, 0]
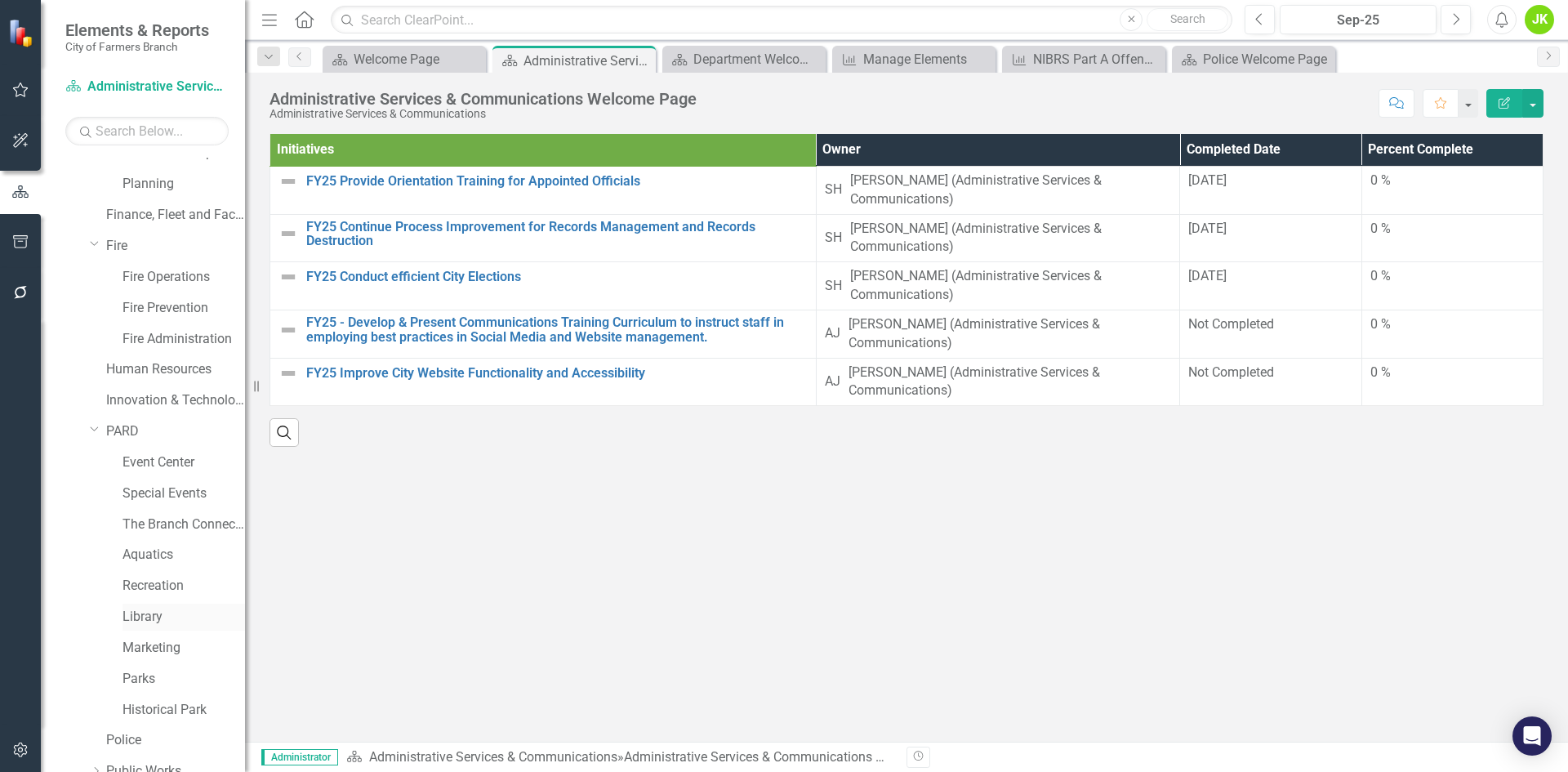
click at [145, 613] on link "Library" at bounding box center [184, 617] width 123 height 19
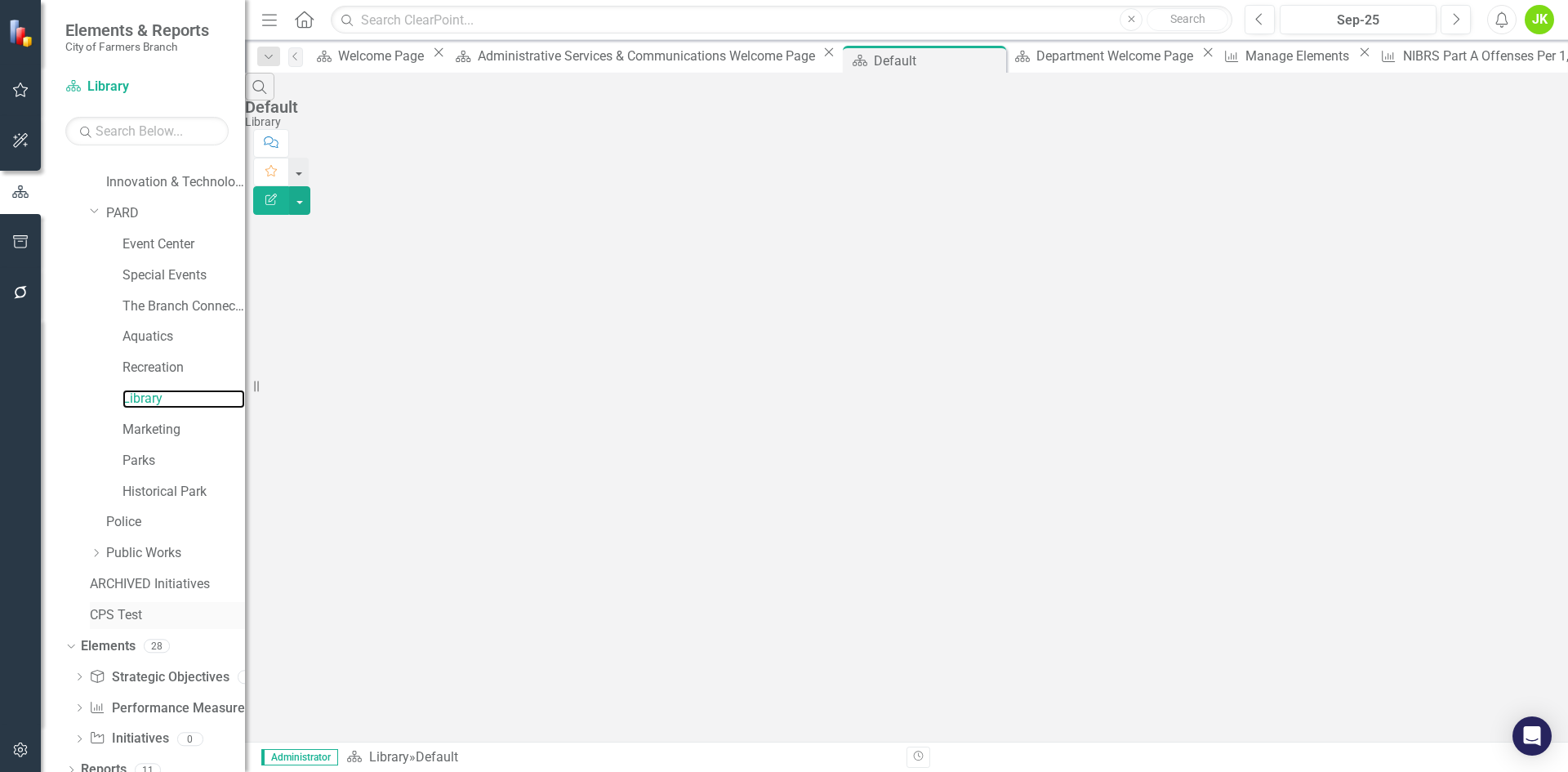
scroll to position [561, 0]
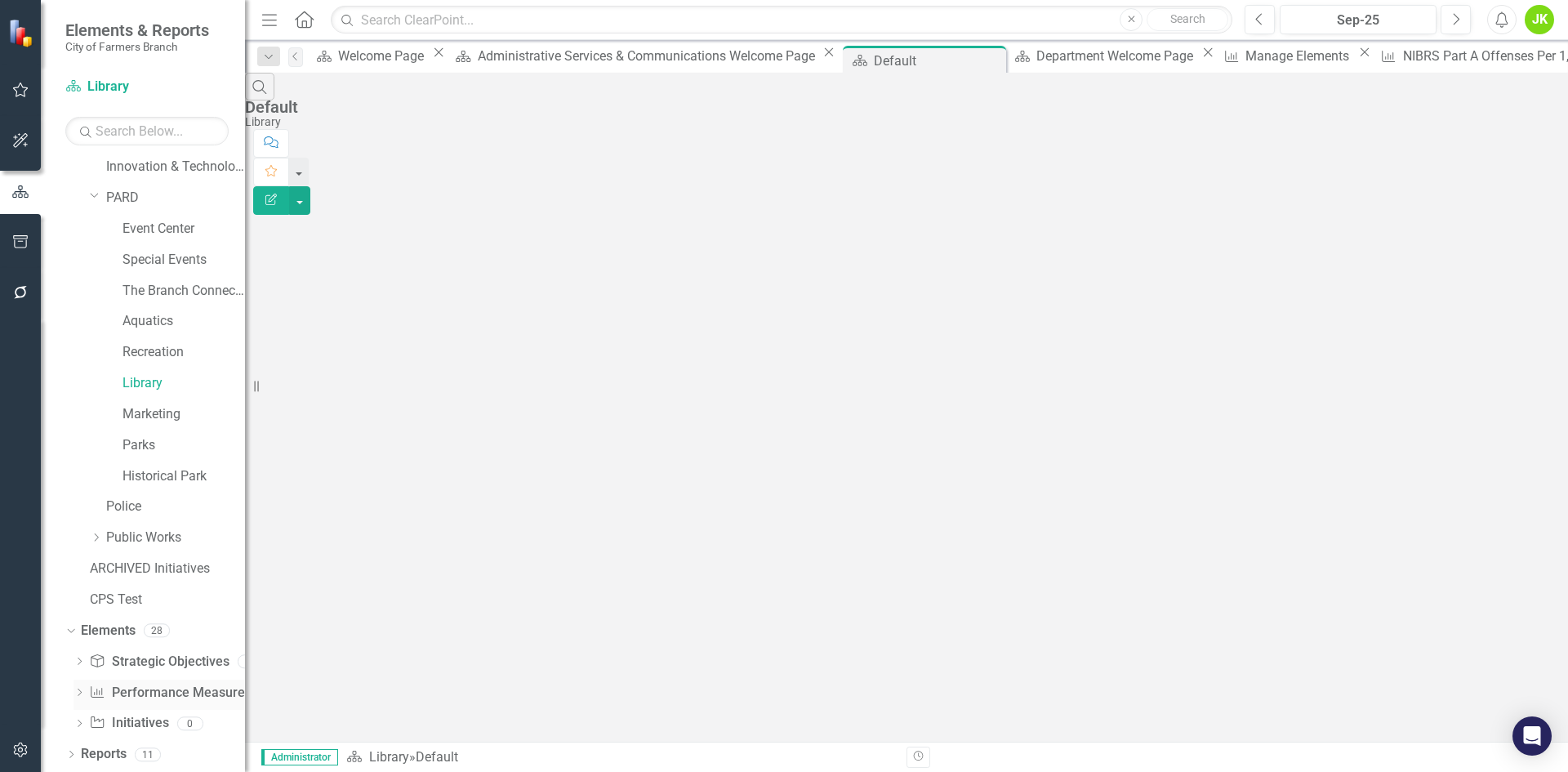
click at [138, 697] on link "Performance Measure Performance Measures" at bounding box center [169, 693] width 162 height 19
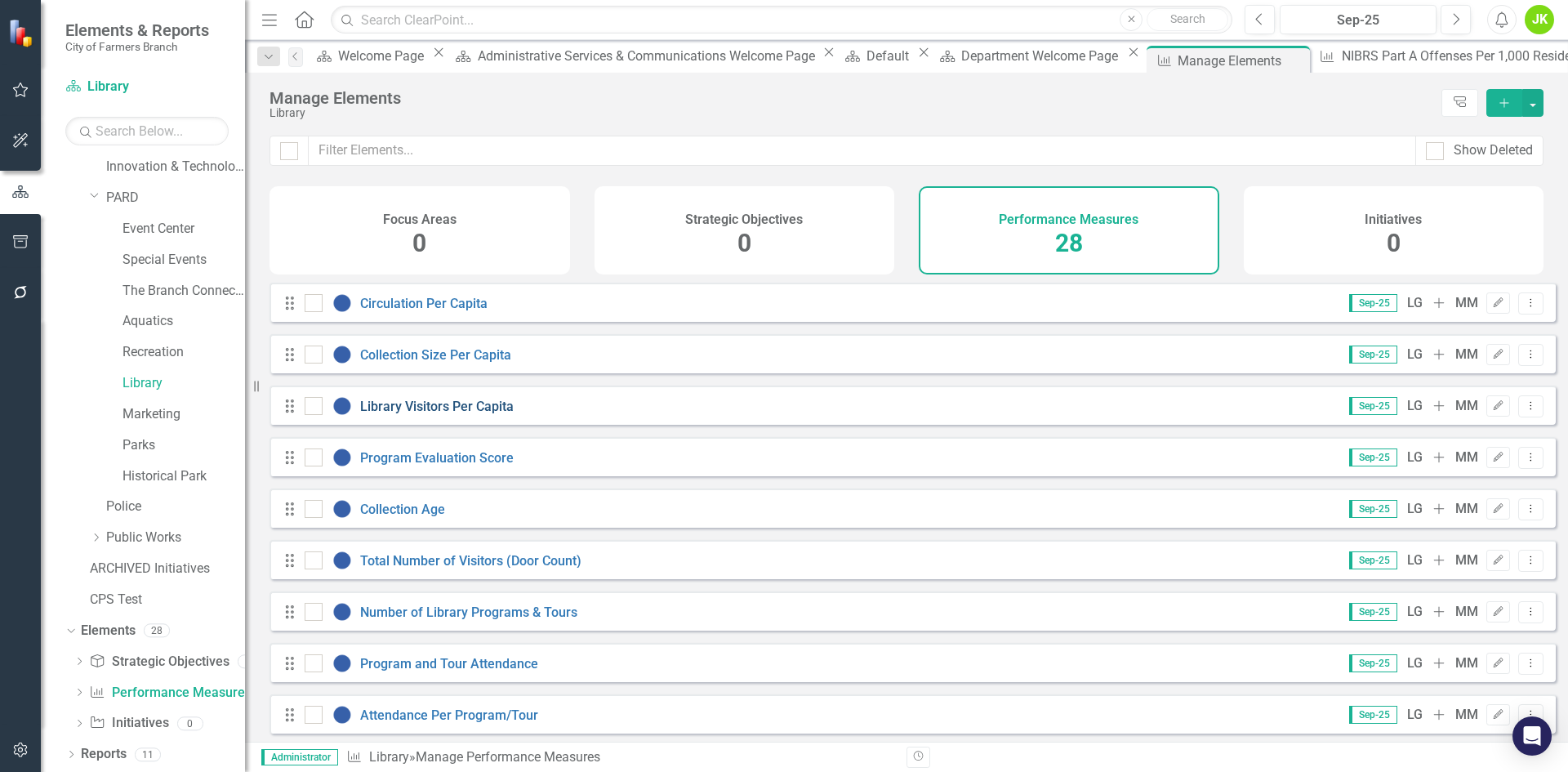
click at [404, 414] on link "Library Visitors Per Capita" at bounding box center [437, 406] width 154 height 16
click at [504, 363] on link "Collection Size Per Capita" at bounding box center [435, 355] width 151 height 16
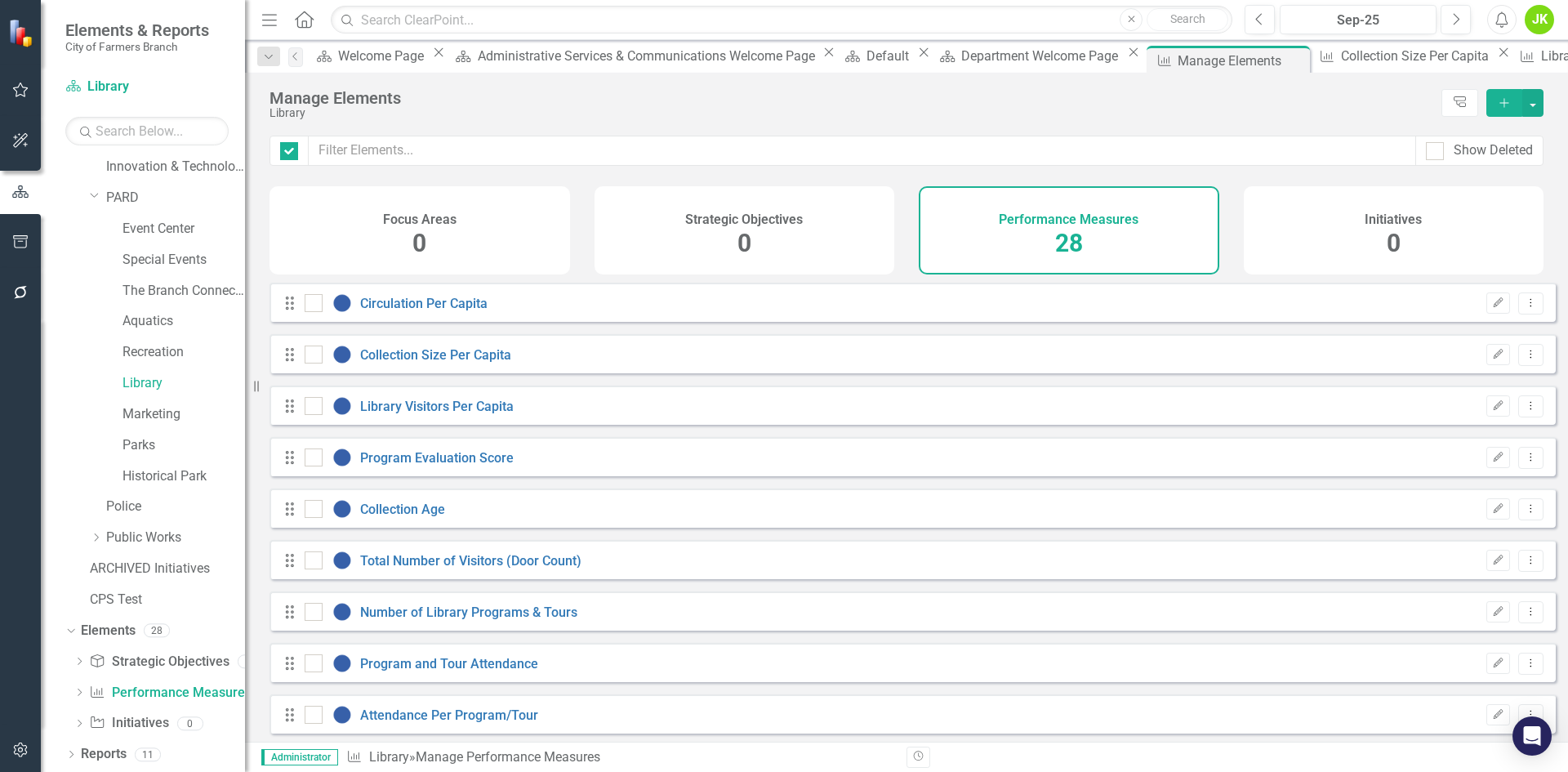
checkbox input "false"
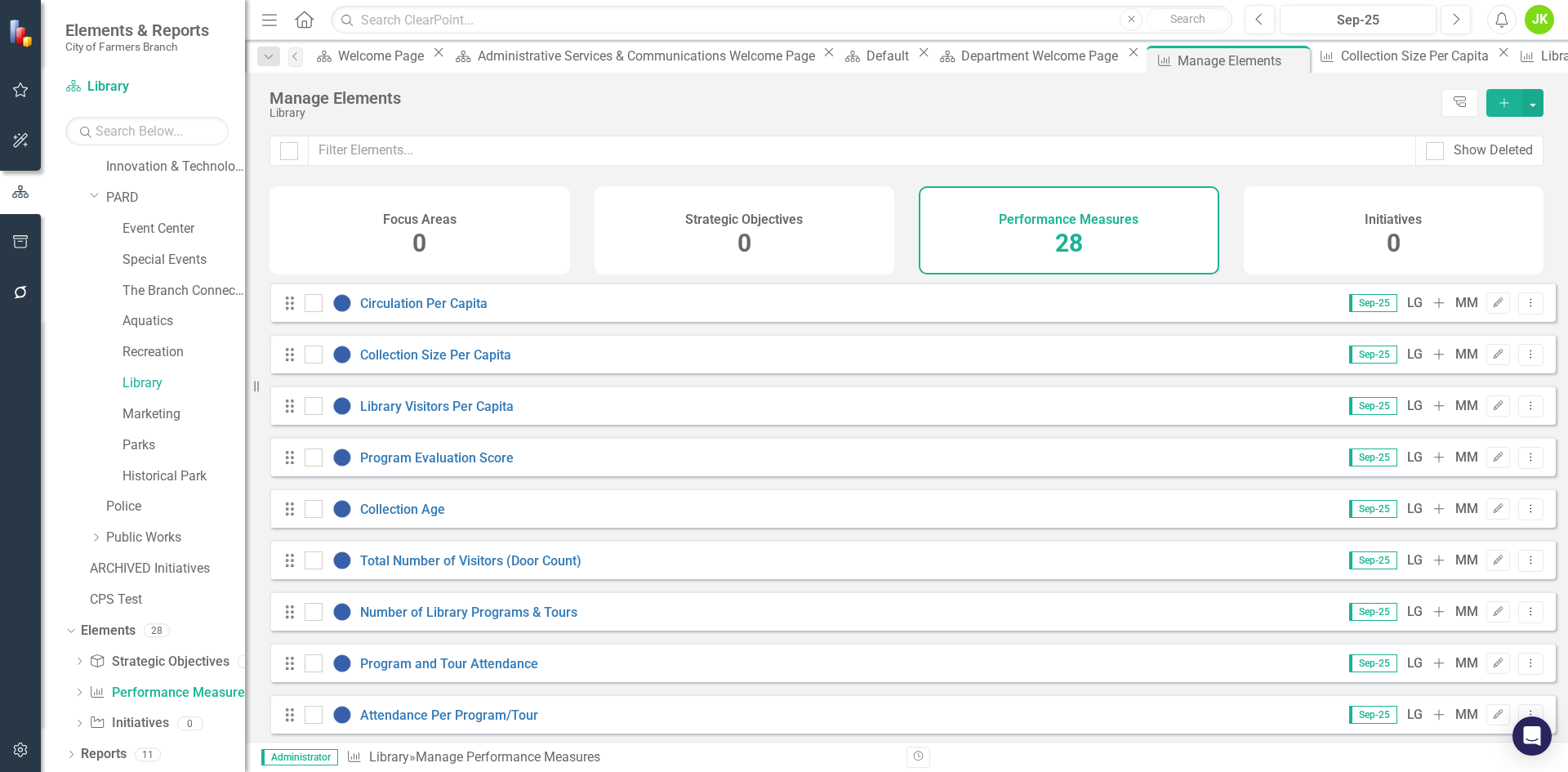
scroll to position [81, 0]
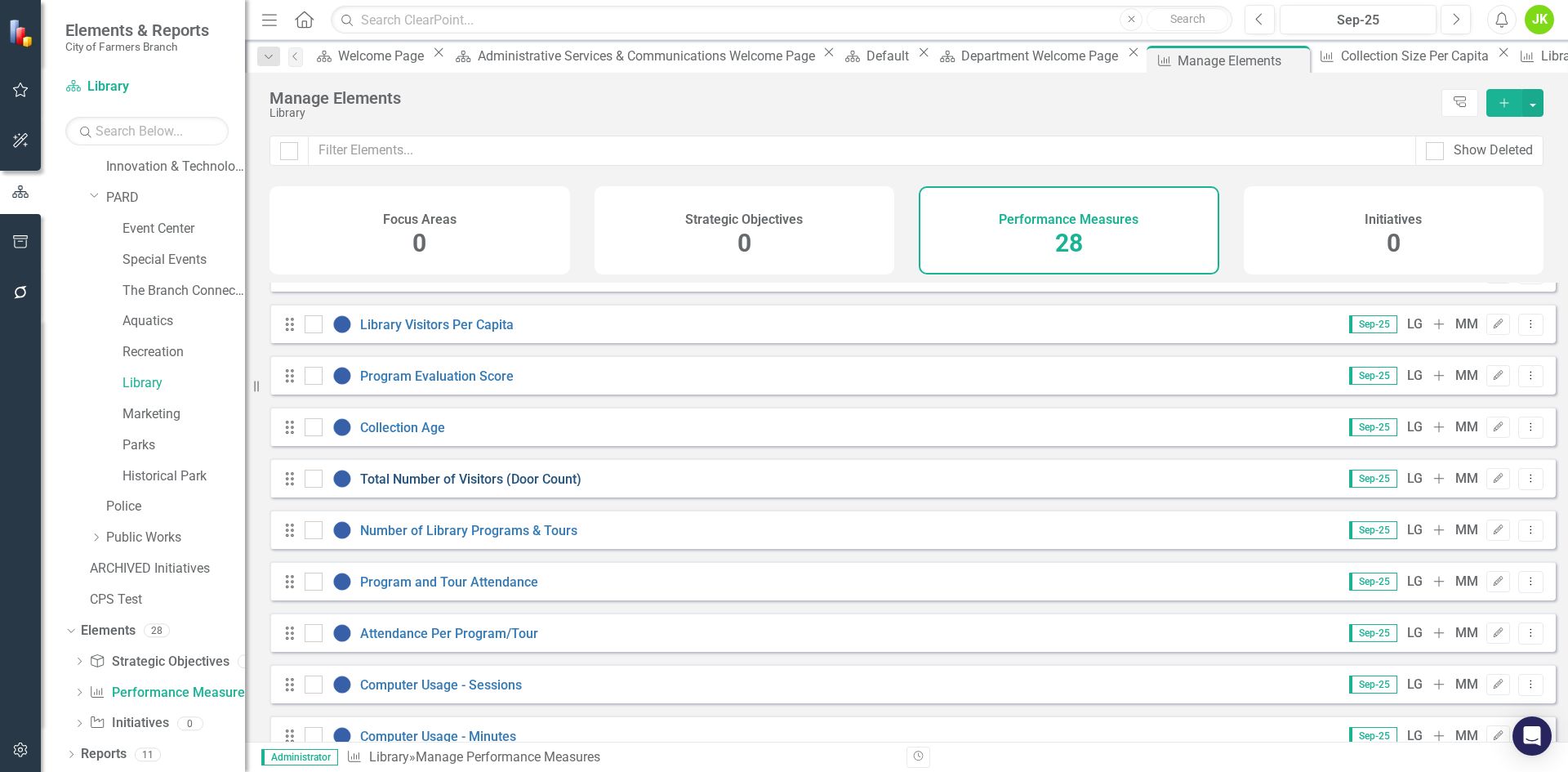
click at [475, 487] on link "Total Number of Visitors (Door Count)" at bounding box center [471, 478] width 221 height 16
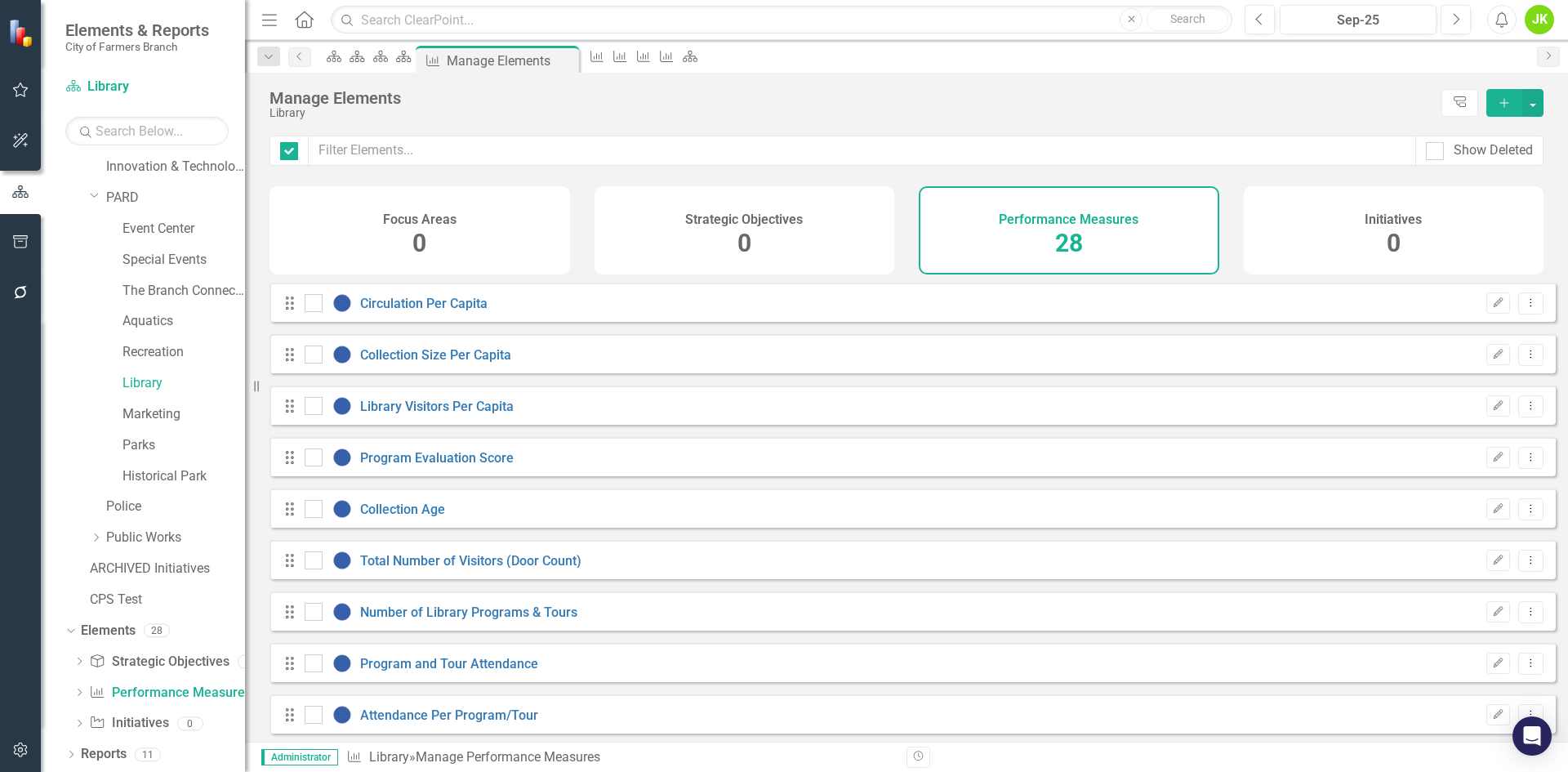
checkbox input "false"
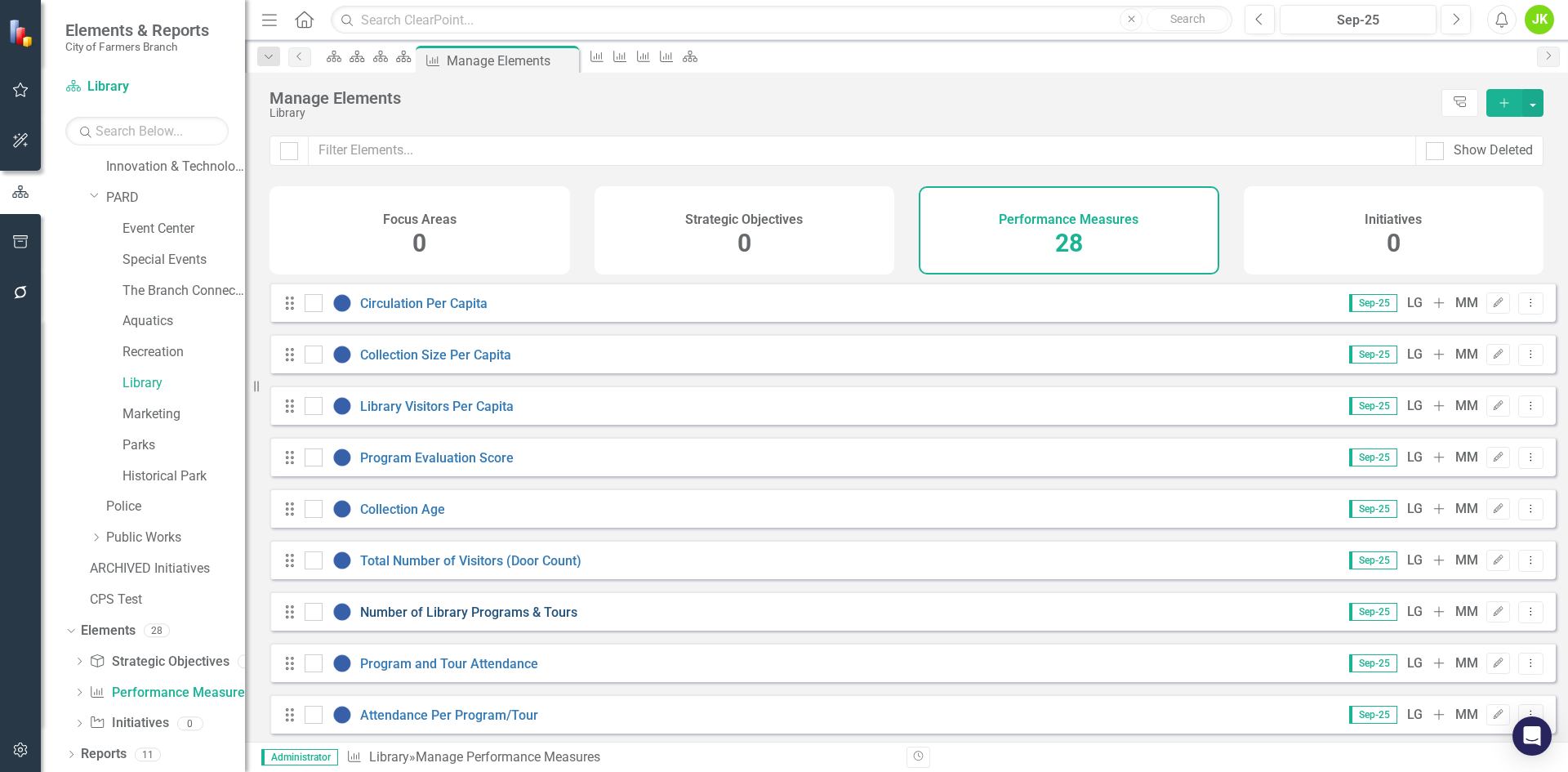
scroll to position [81, 0]
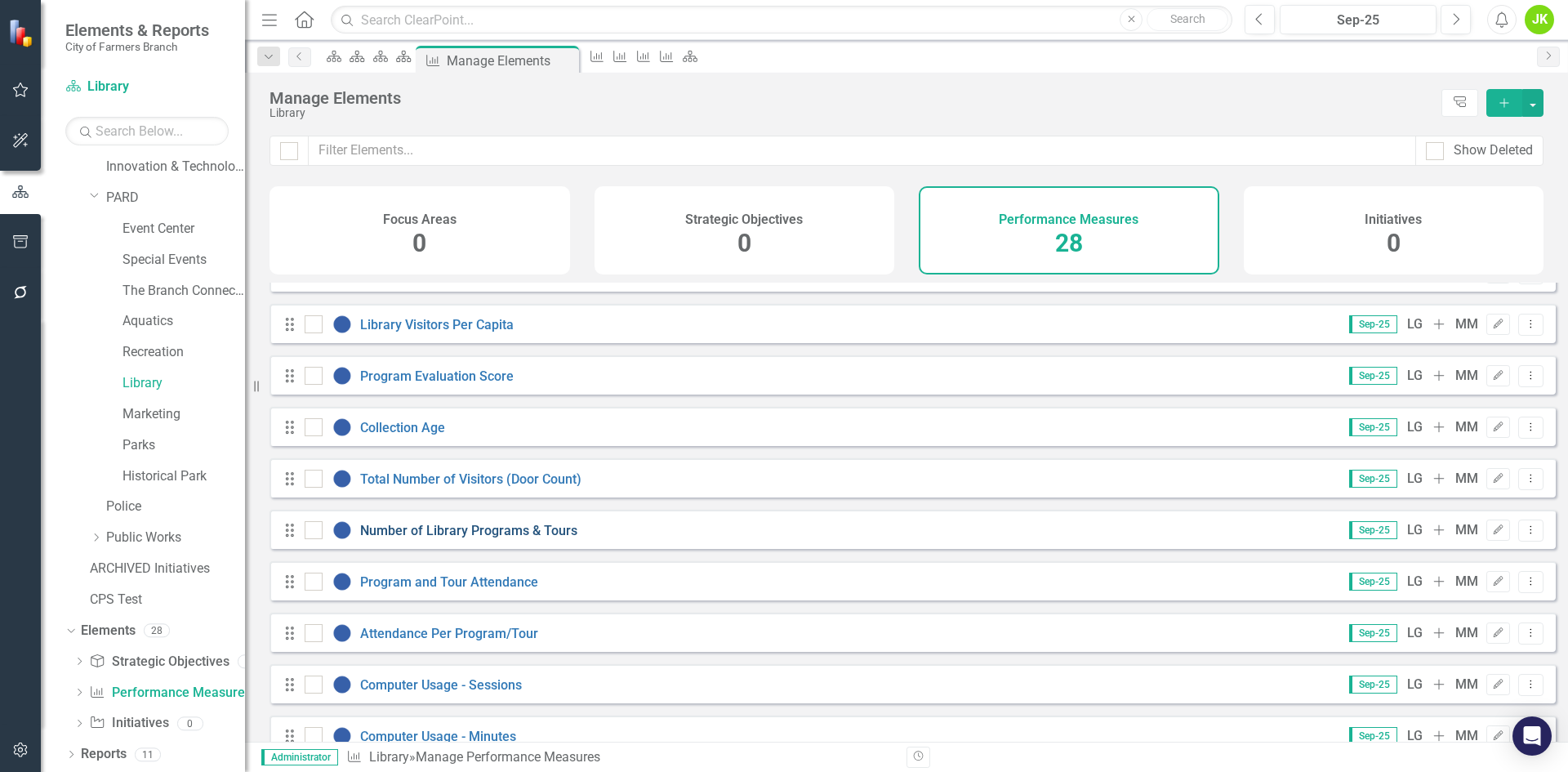
click at [520, 539] on link "Number of Library Programs & Tours" at bounding box center [469, 531] width 218 height 16
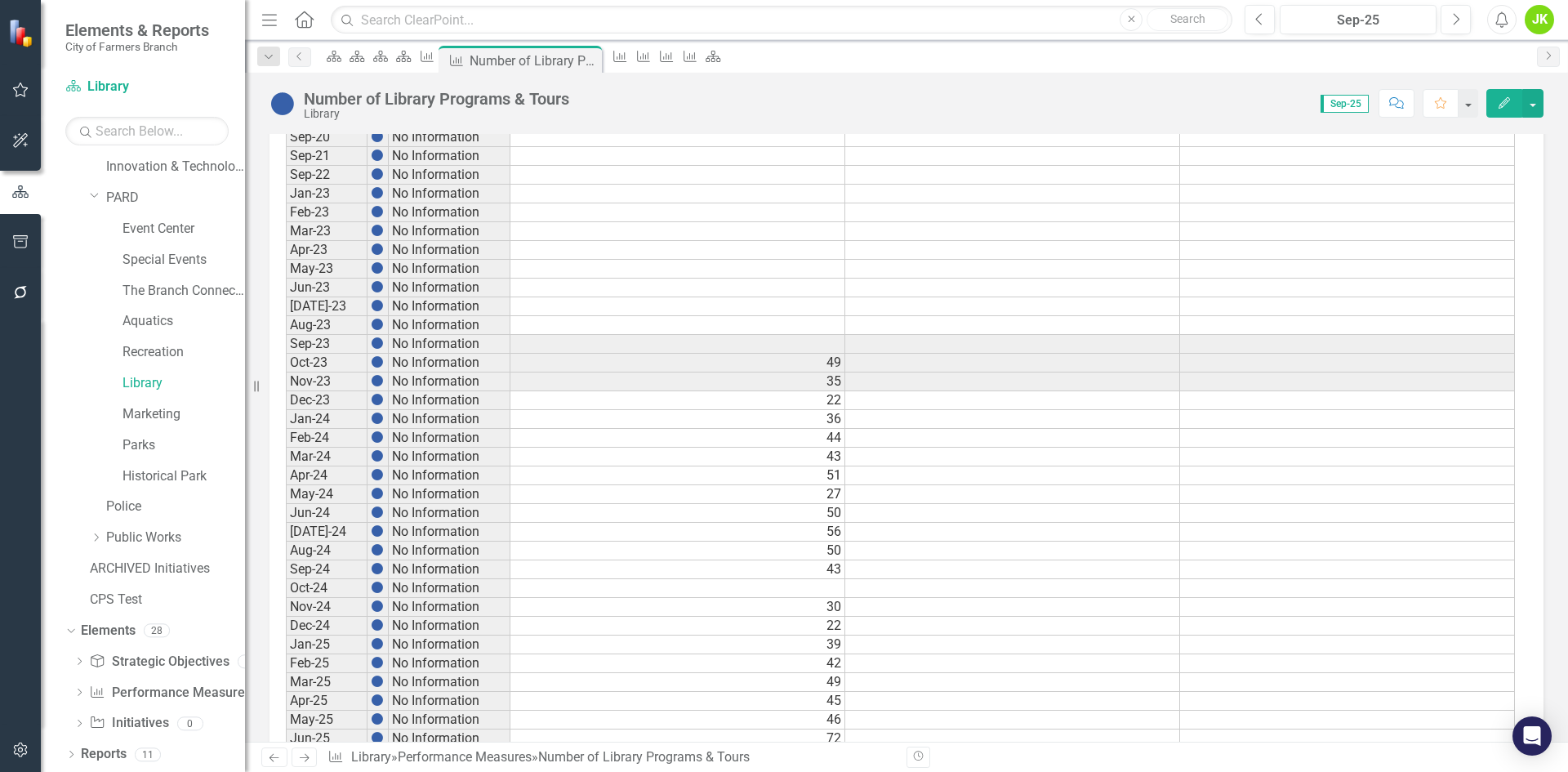
scroll to position [723, 0]
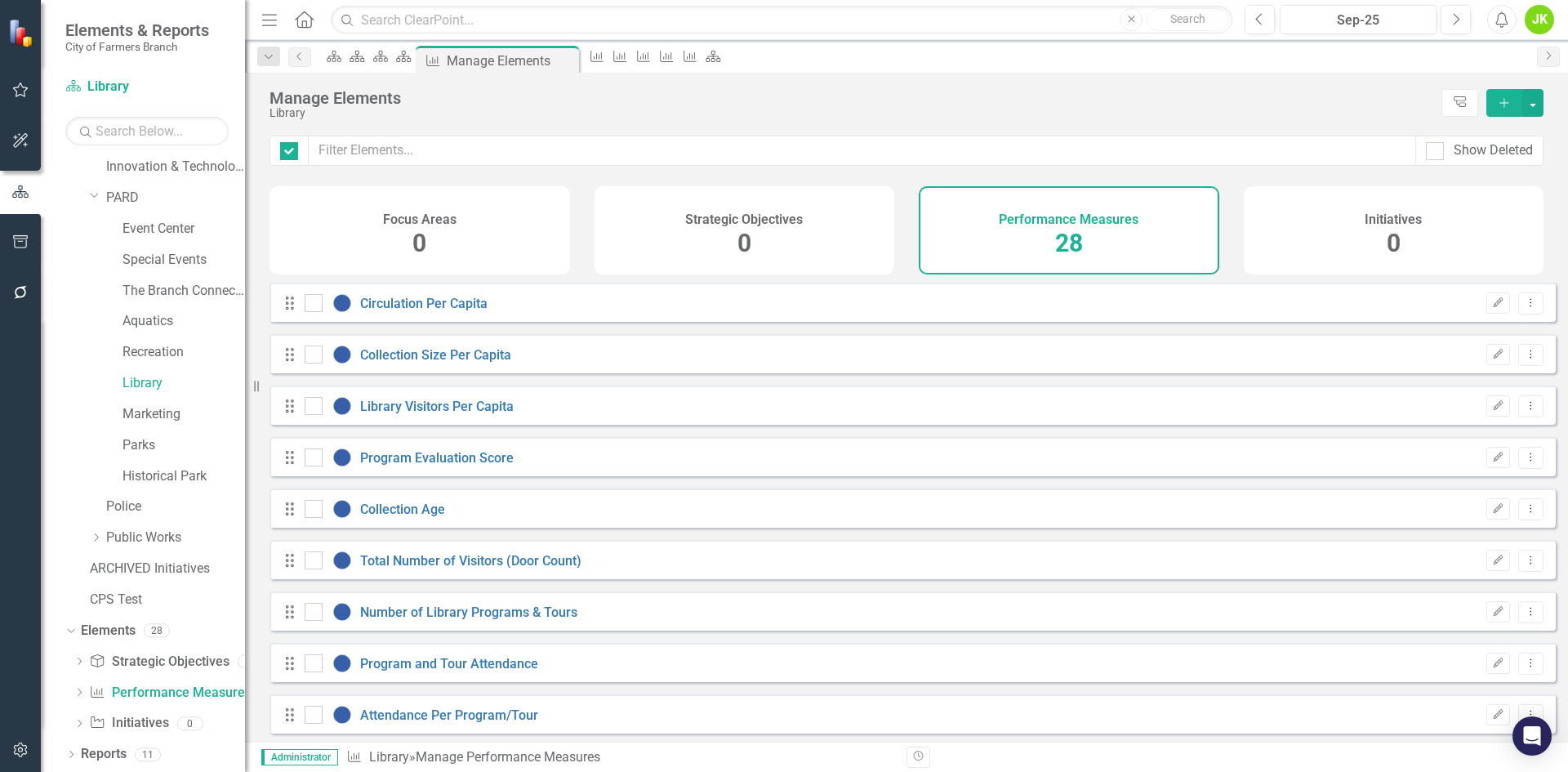
checkbox input "false"
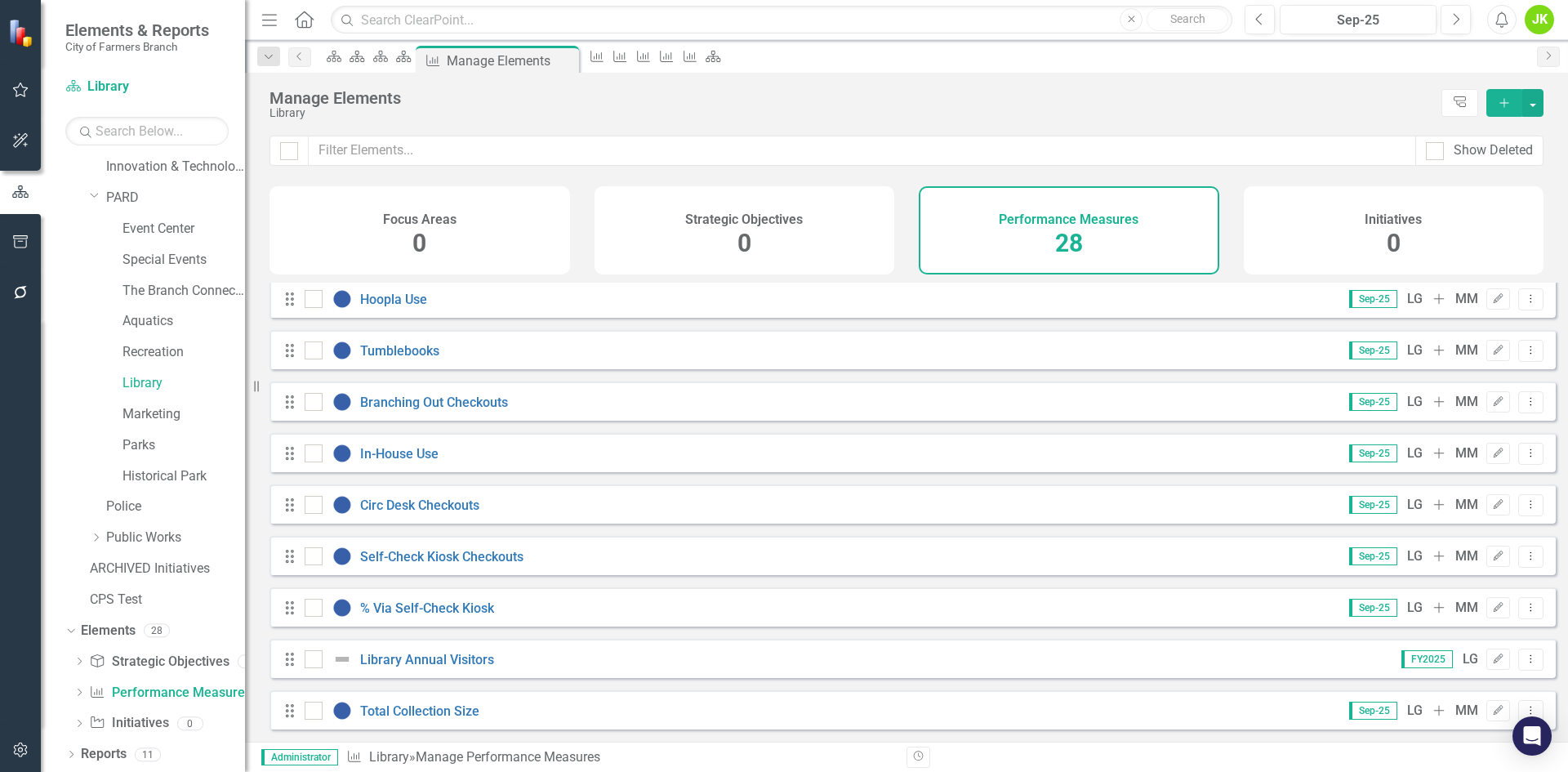
scroll to position [994, 0]
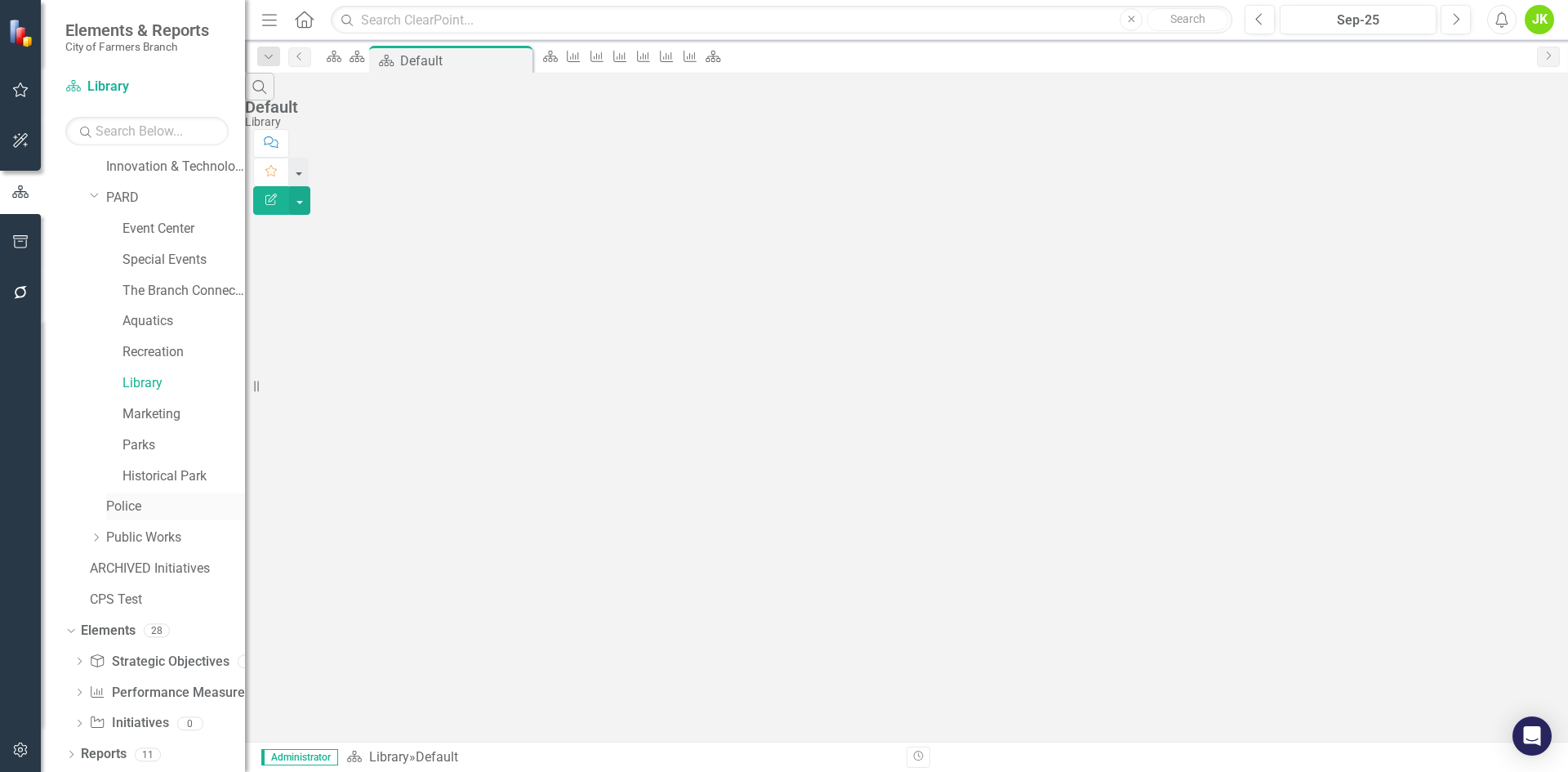
click at [132, 500] on link "Police" at bounding box center [176, 507] width 139 height 19
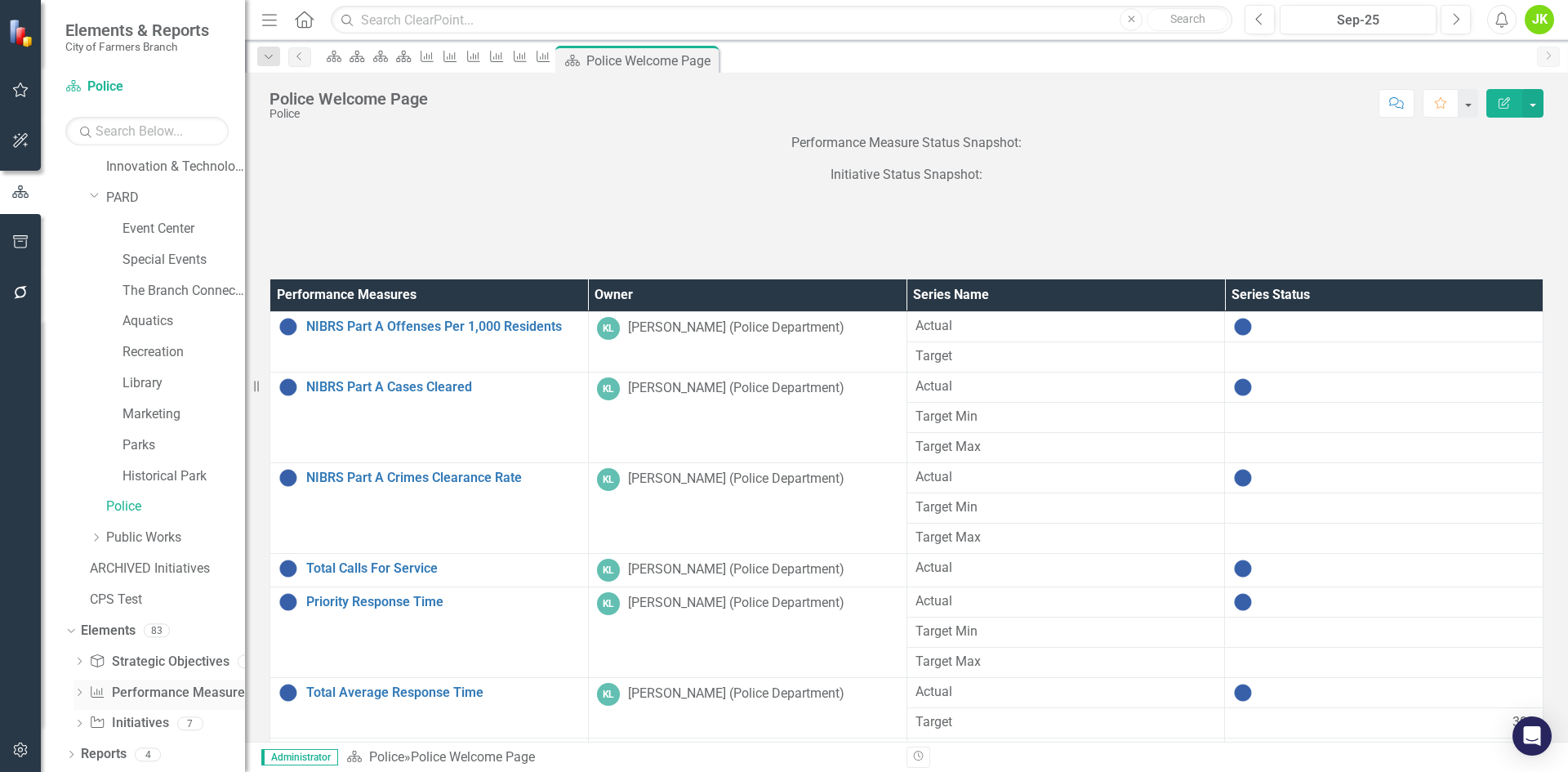
click at [144, 688] on link "Performance Measure Performance Measures" at bounding box center [169, 693] width 162 height 19
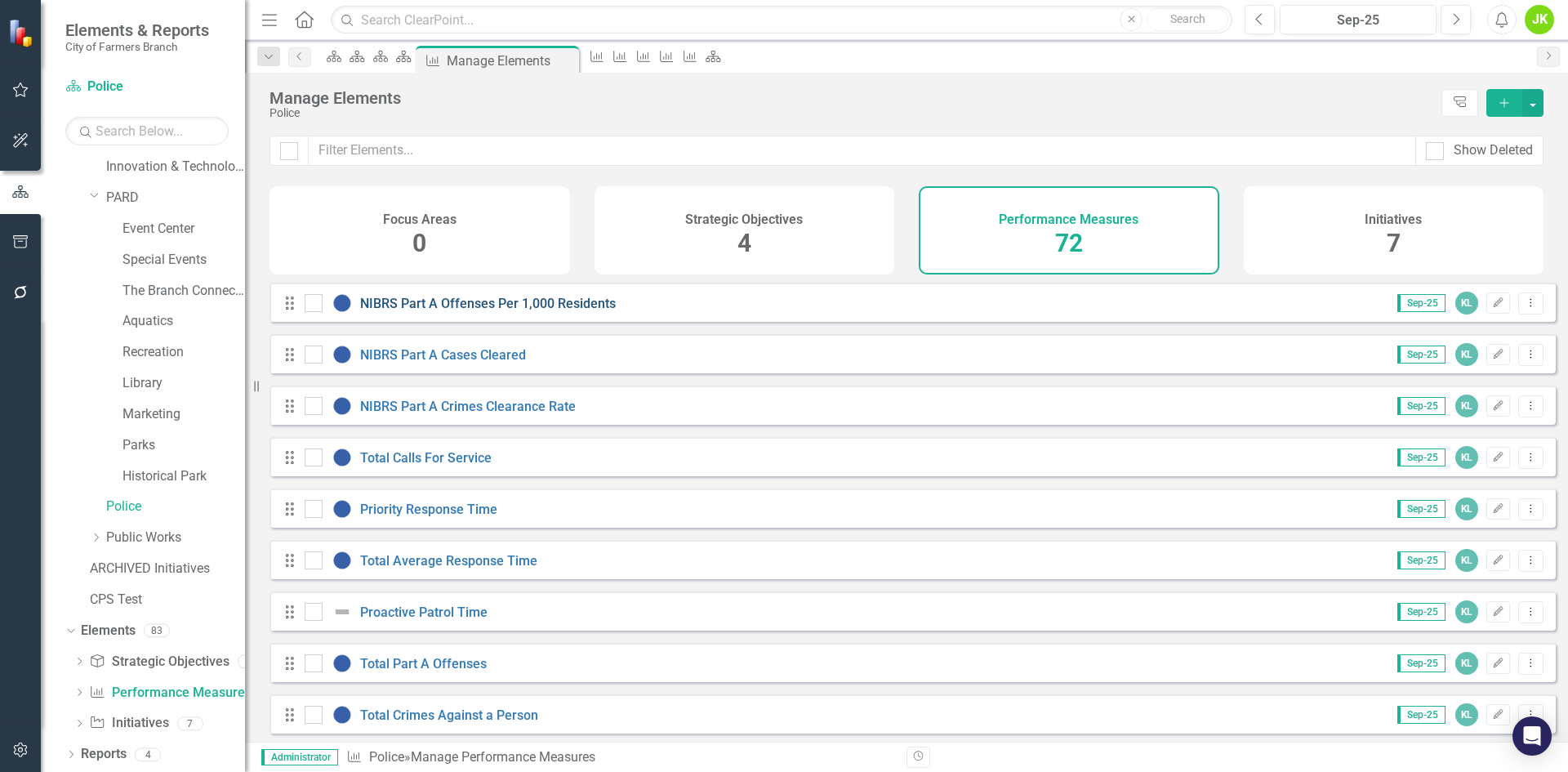
click at [556, 311] on link "NIBRS Part A Offenses Per 1,000 Residents" at bounding box center [488, 303] width 256 height 16
click at [468, 363] on link "NIBRS Part A Cases Cleared" at bounding box center [443, 355] width 165 height 16
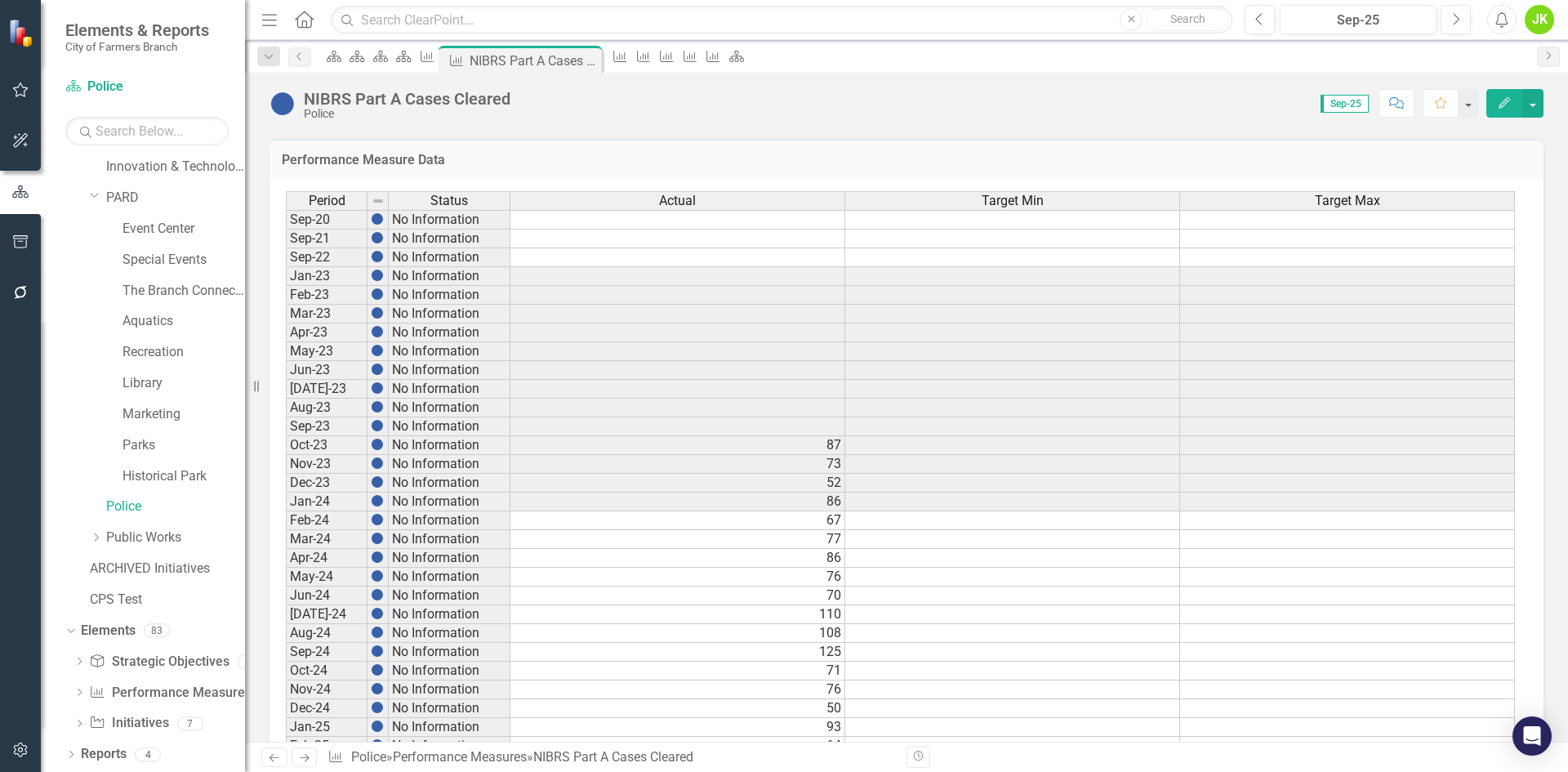
scroll to position [315, 0]
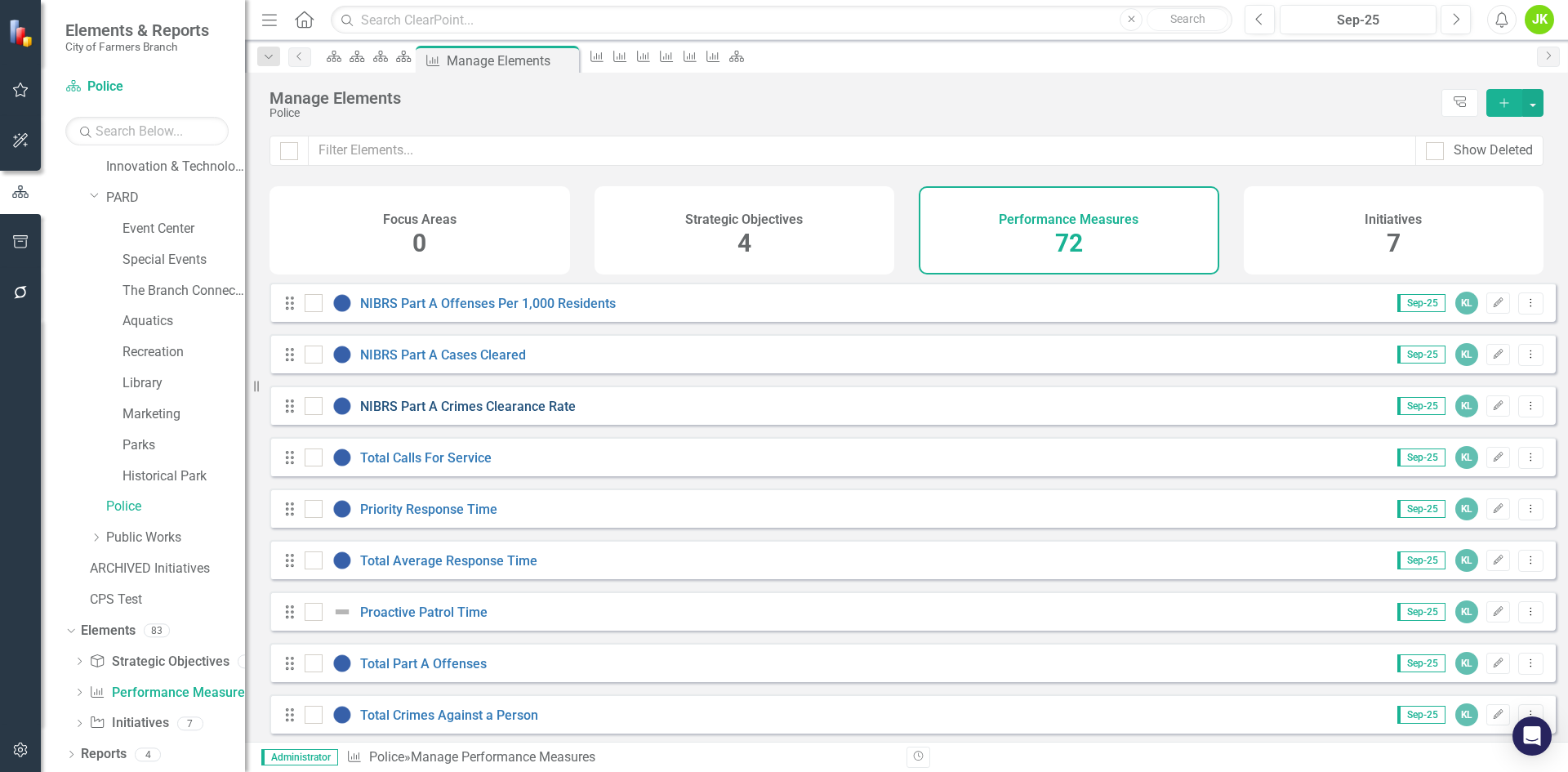
click at [532, 414] on link "NIBRS Part A Crimes Clearance Rate" at bounding box center [468, 406] width 216 height 16
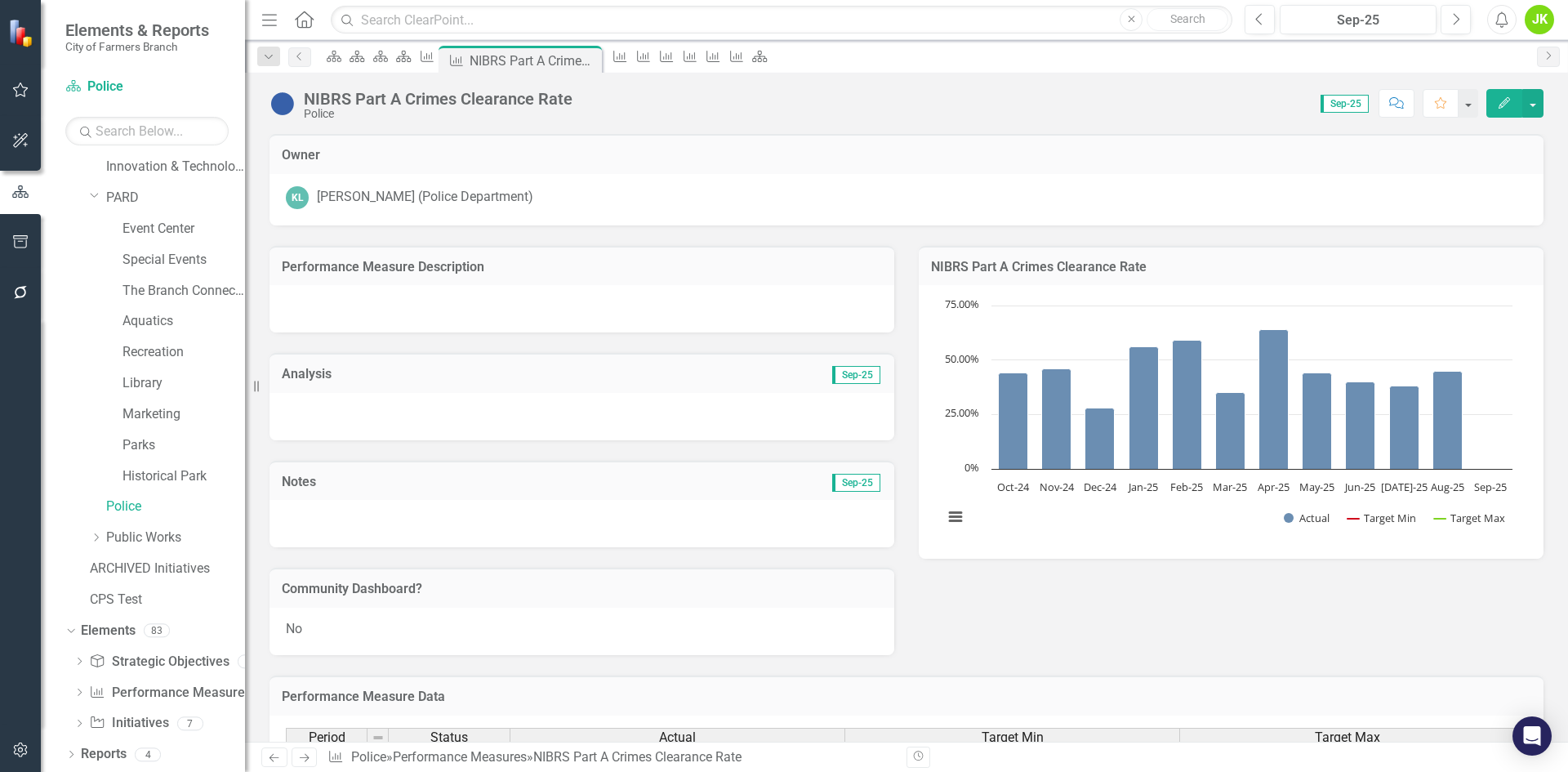
scroll to position [327, 0]
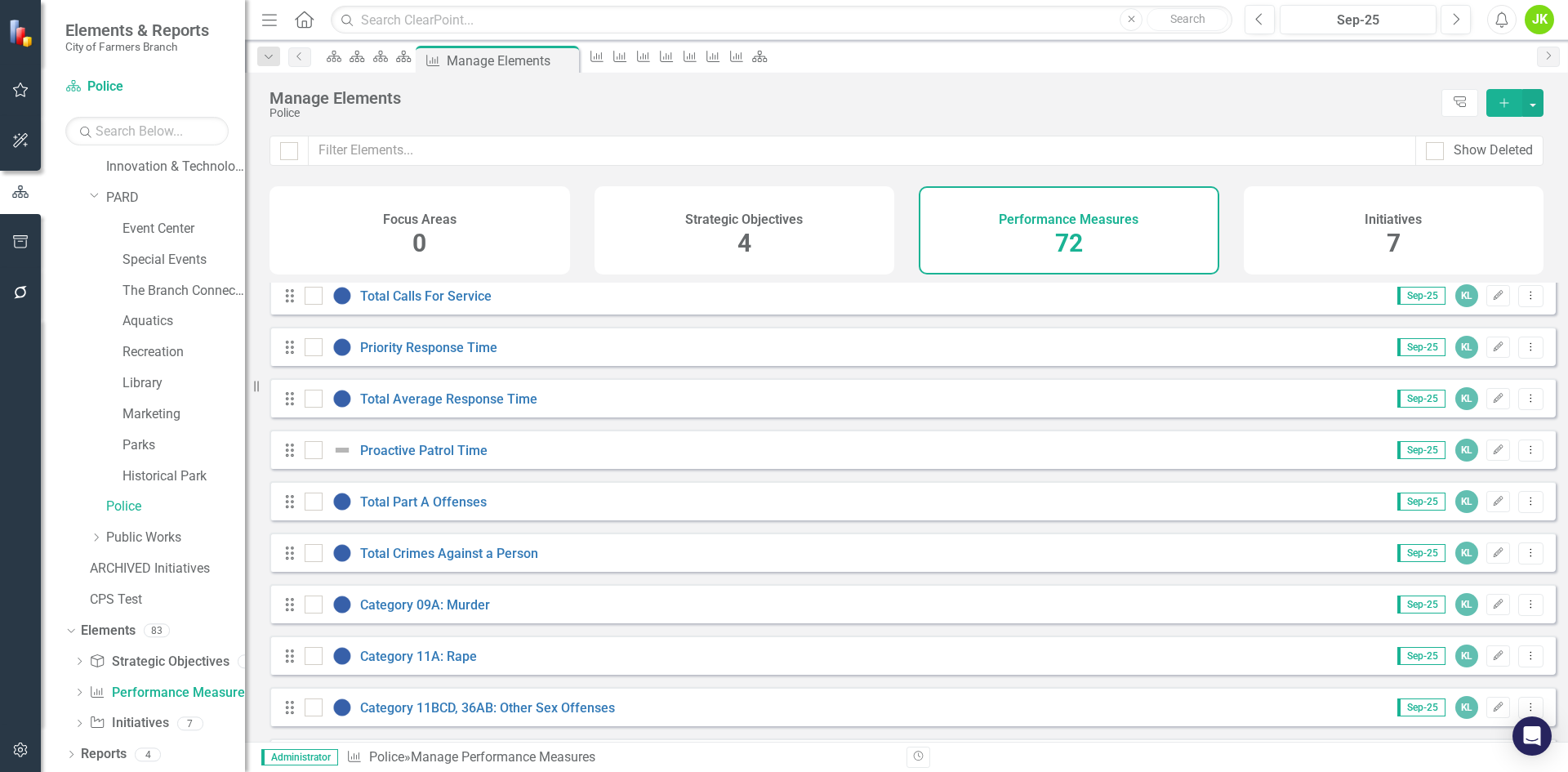
scroll to position [164, 0]
click at [471, 456] on link "Proactive Patrol Time" at bounding box center [423, 448] width 127 height 16
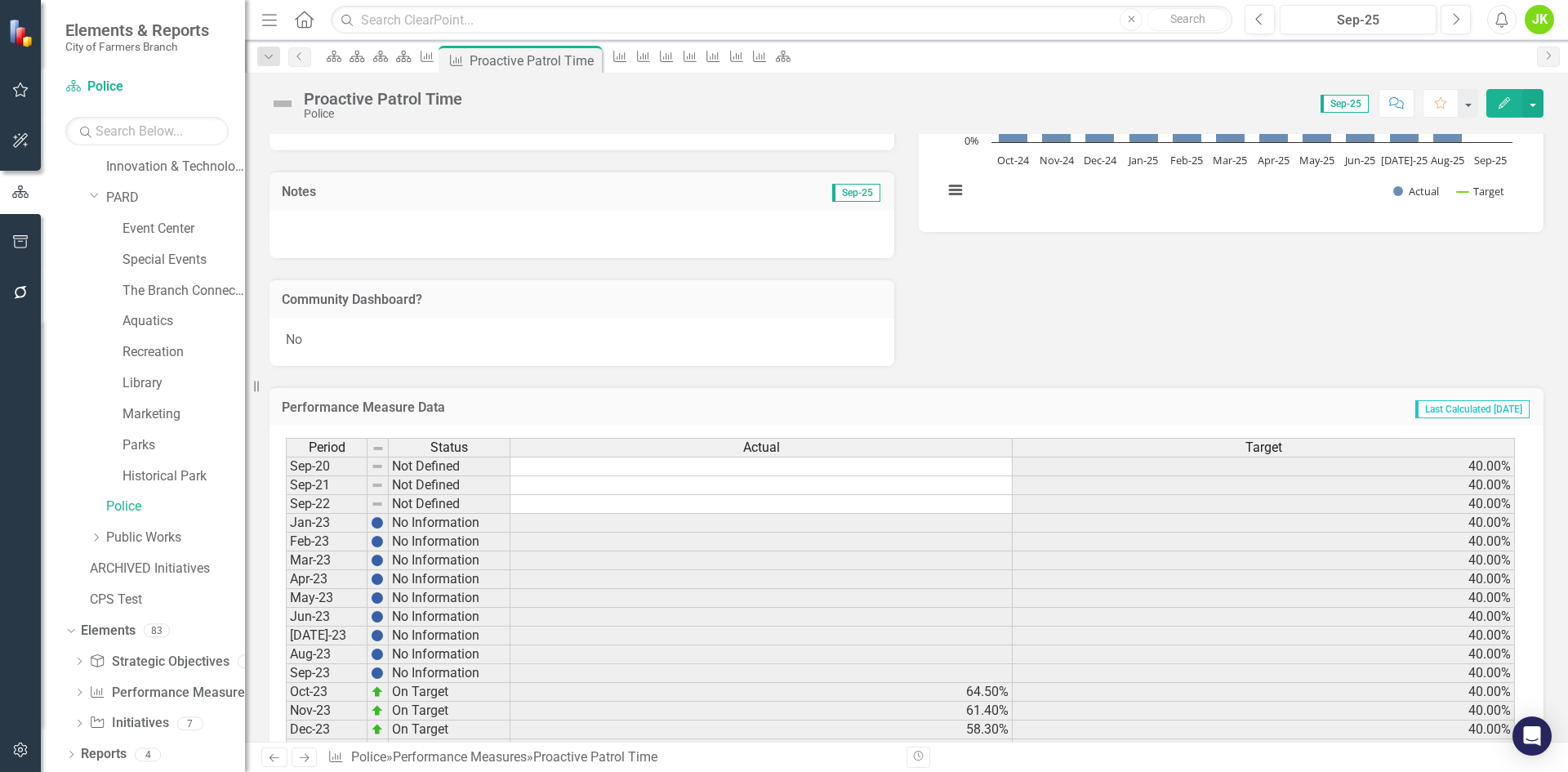
scroll to position [81, 0]
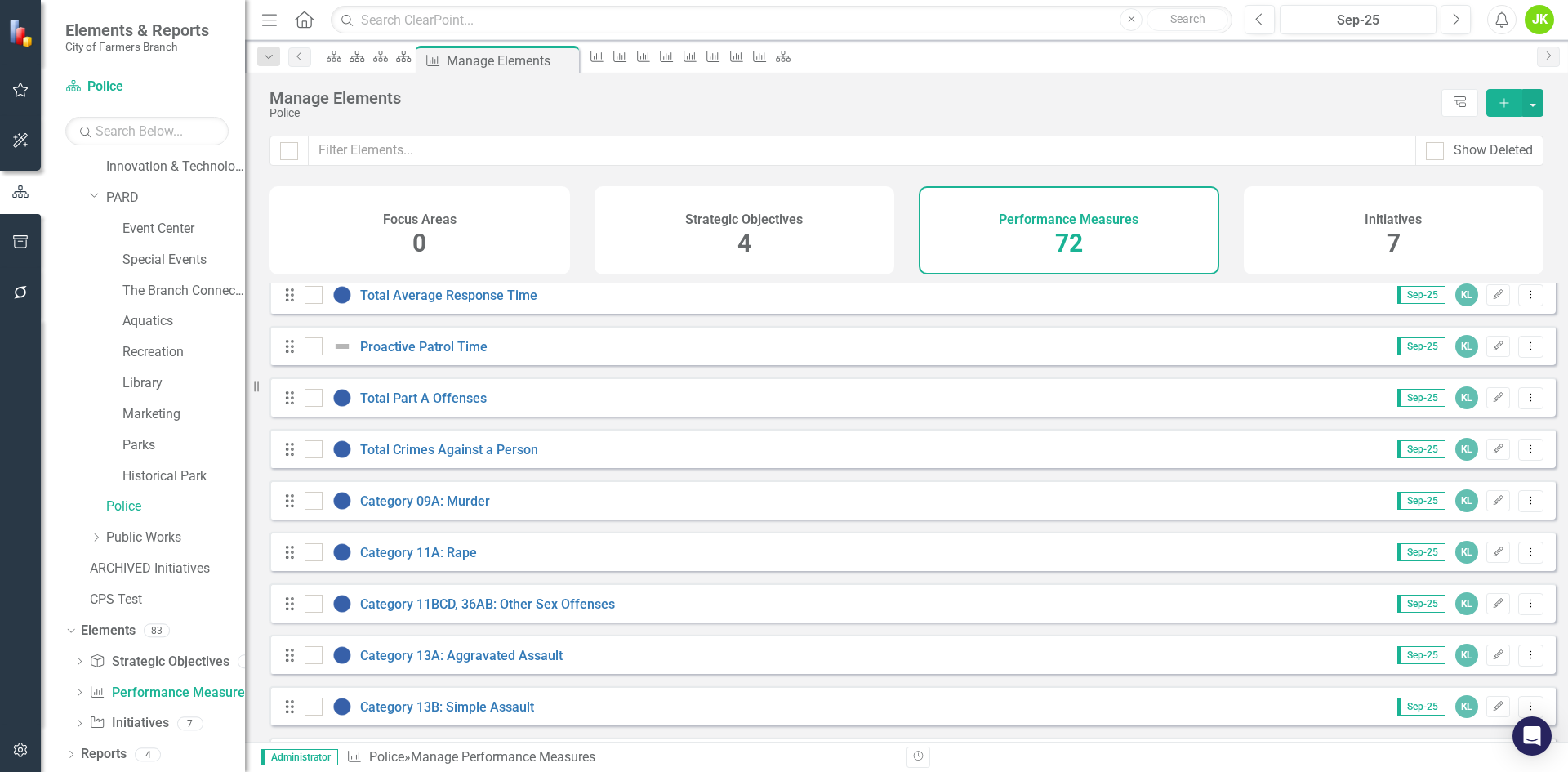
scroll to position [245, 0]
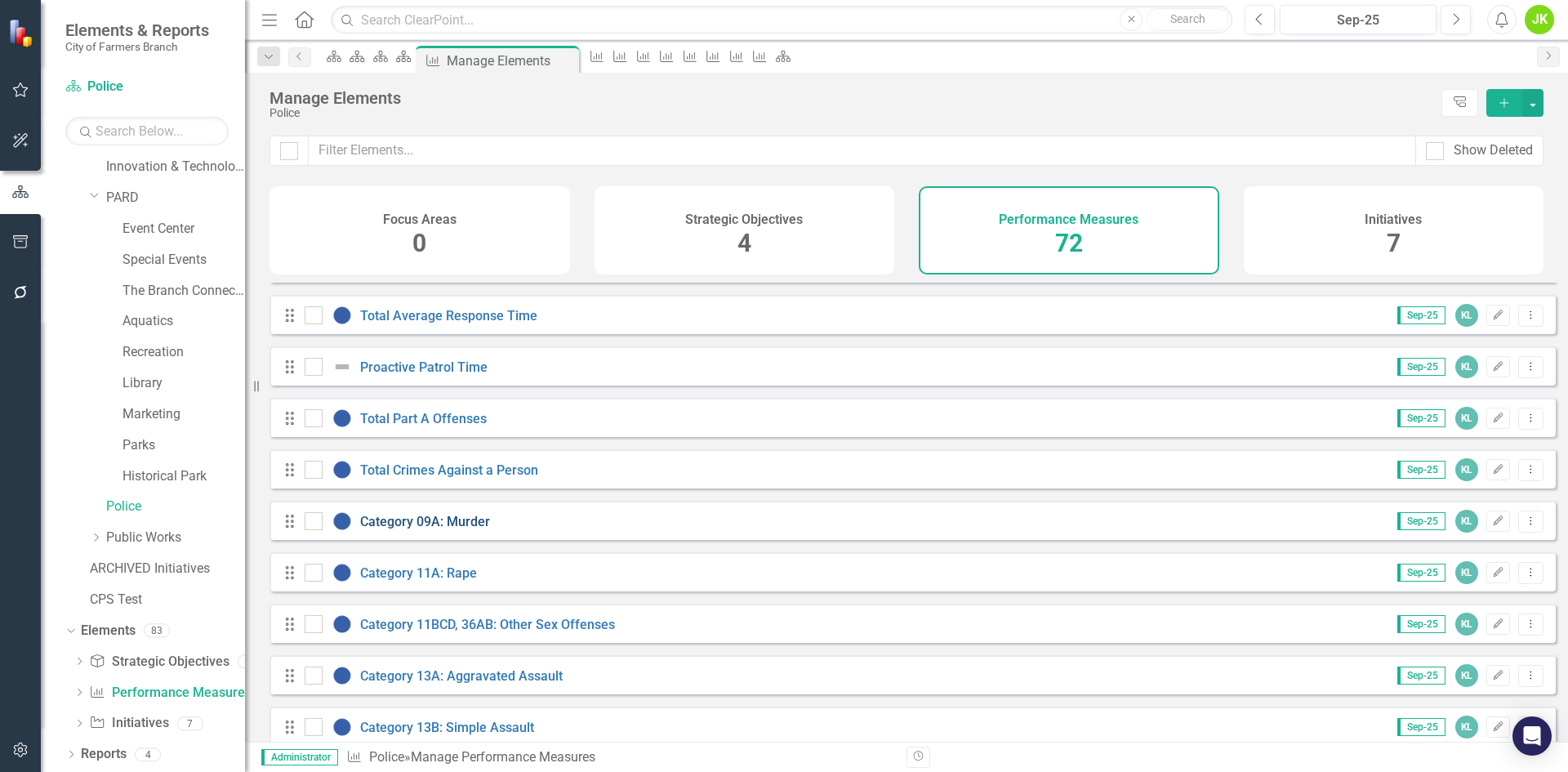
click at [462, 530] on link "Category 09A: Murder" at bounding box center [425, 521] width 130 height 16
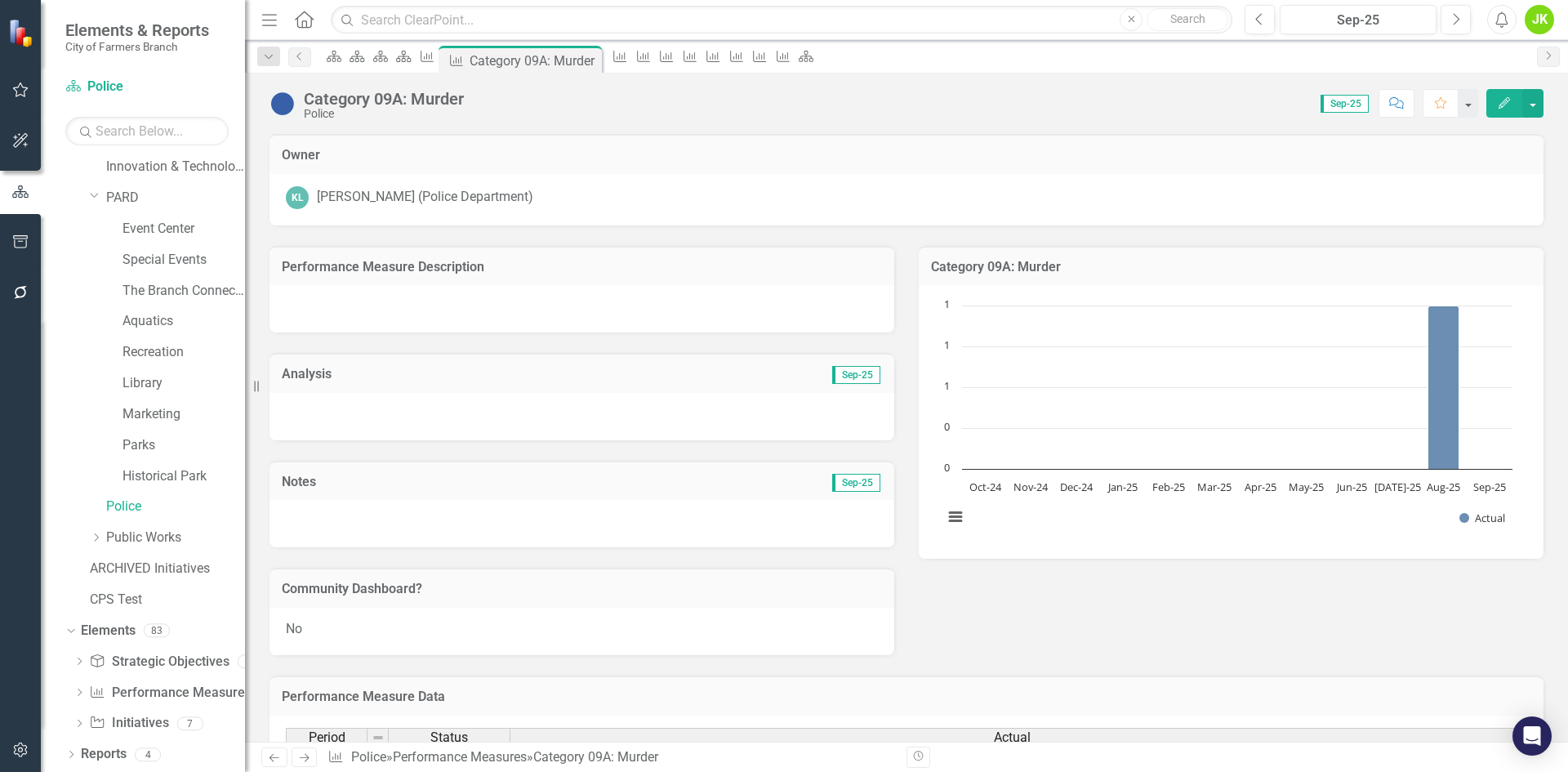
scroll to position [81, 0]
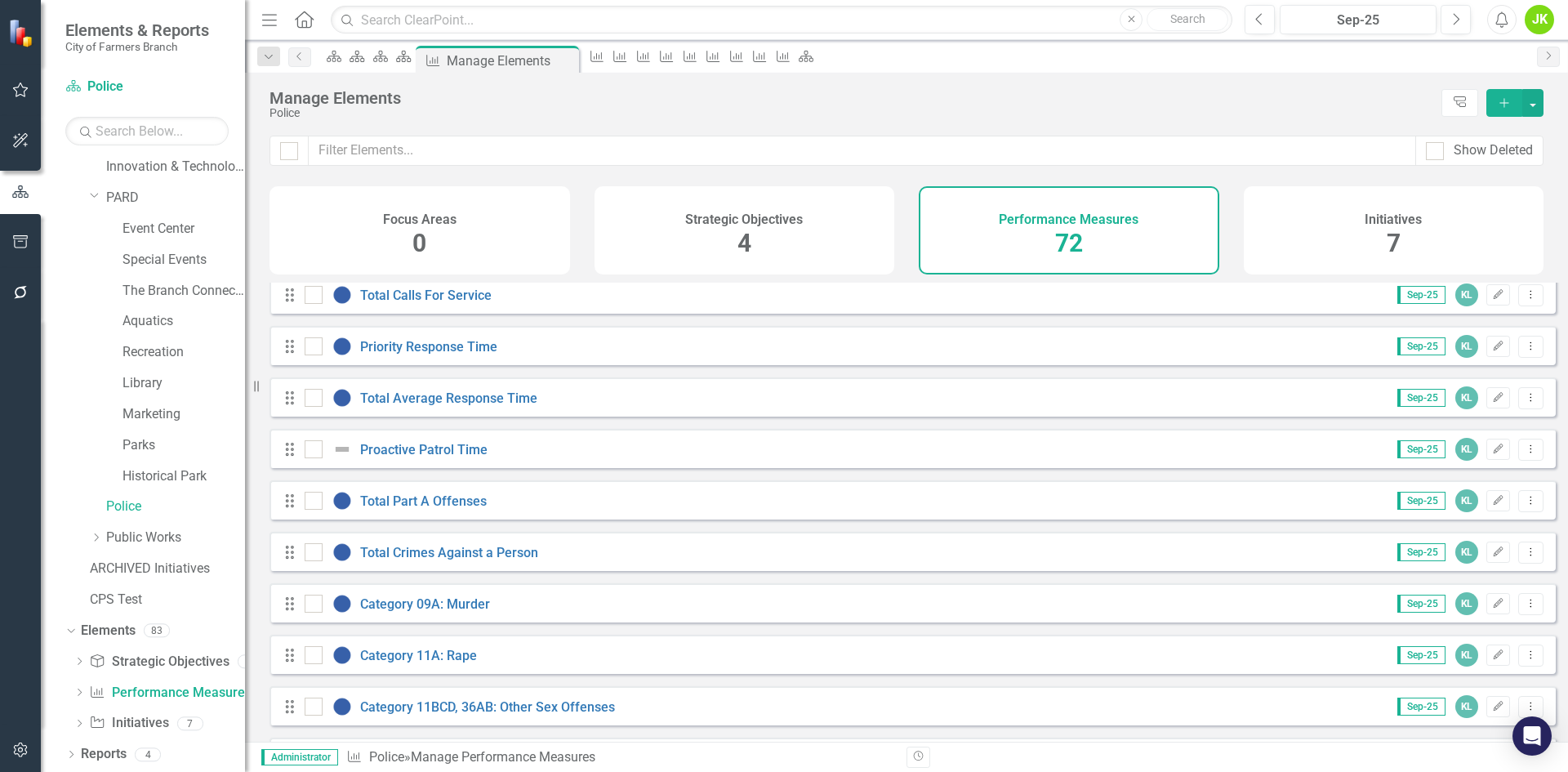
scroll to position [164, 0]
click at [473, 662] on link "Category 11A: Rape" at bounding box center [419, 654] width 117 height 16
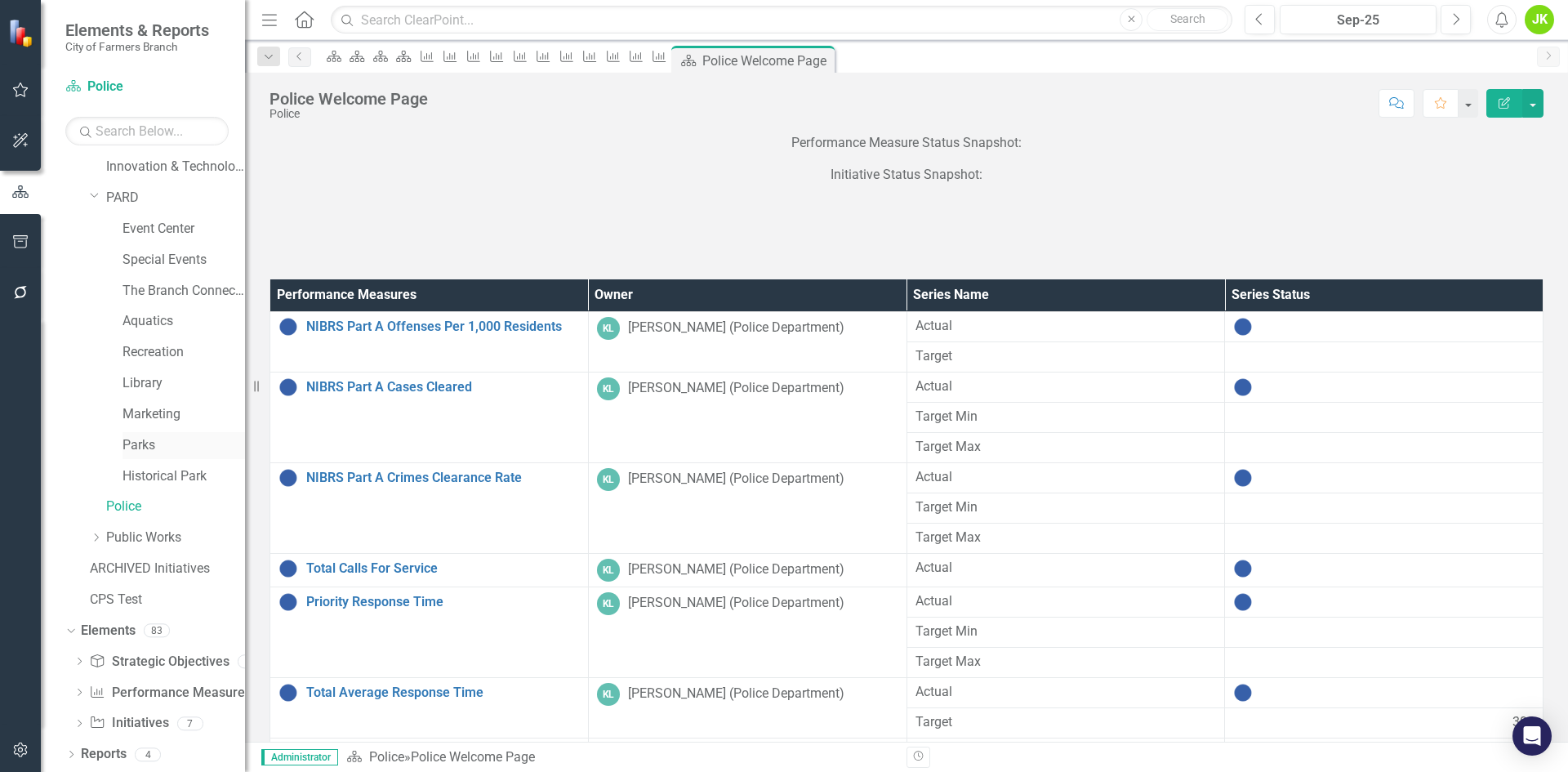
click at [154, 444] on link "Parks" at bounding box center [184, 445] width 123 height 19
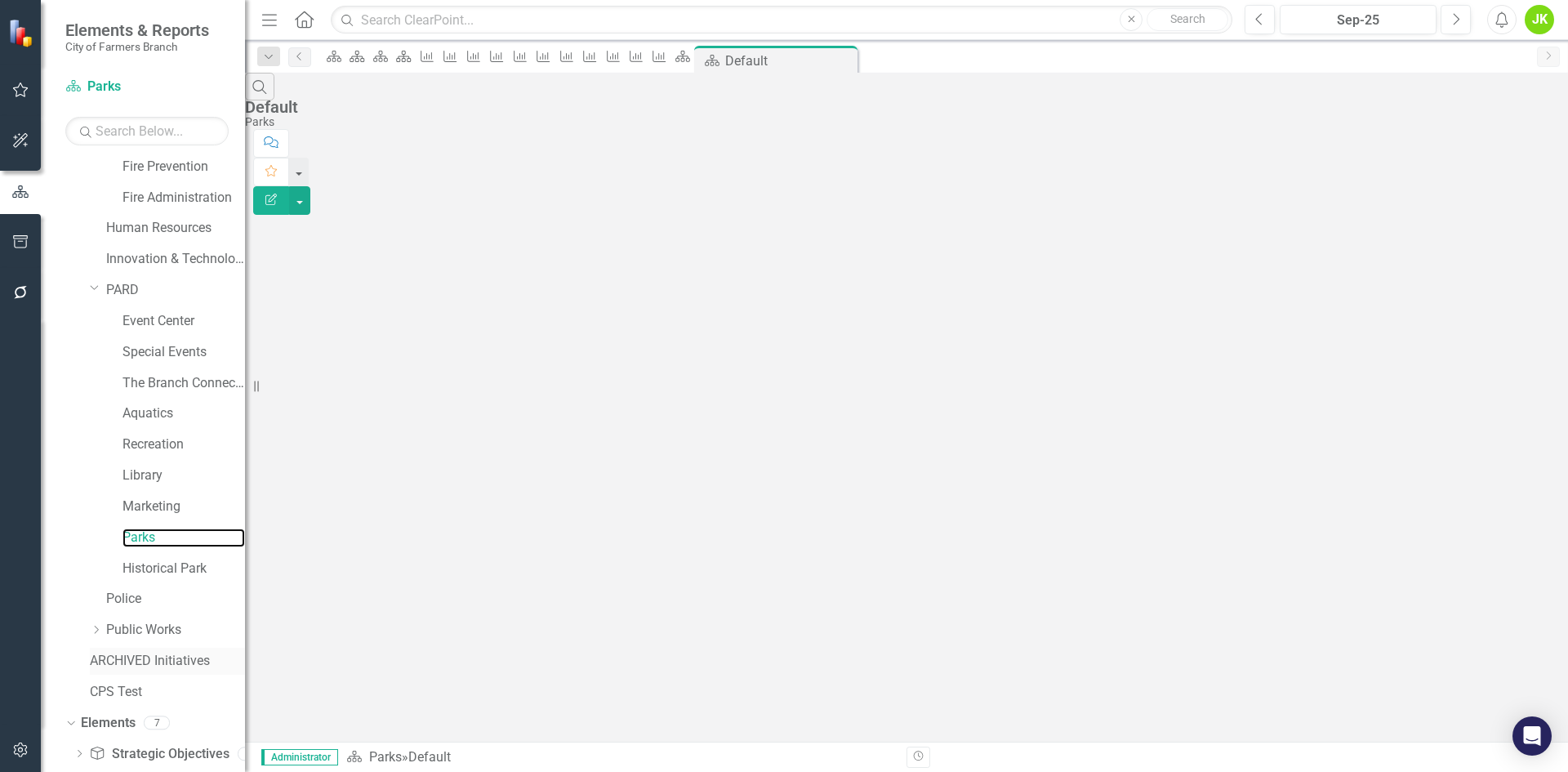
scroll to position [561, 0]
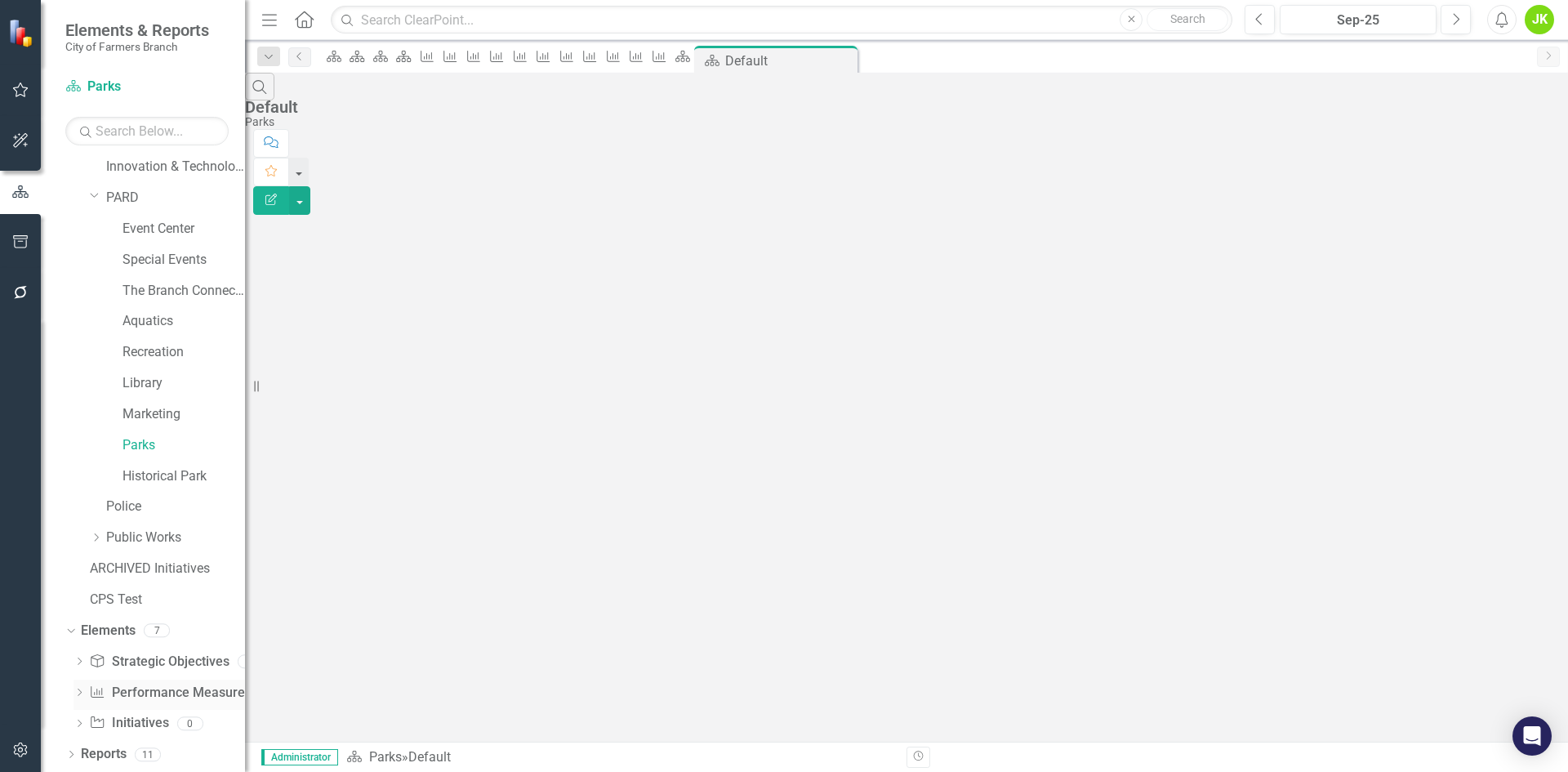
click at [131, 686] on link "Performance Measure Performance Measures" at bounding box center [169, 693] width 162 height 19
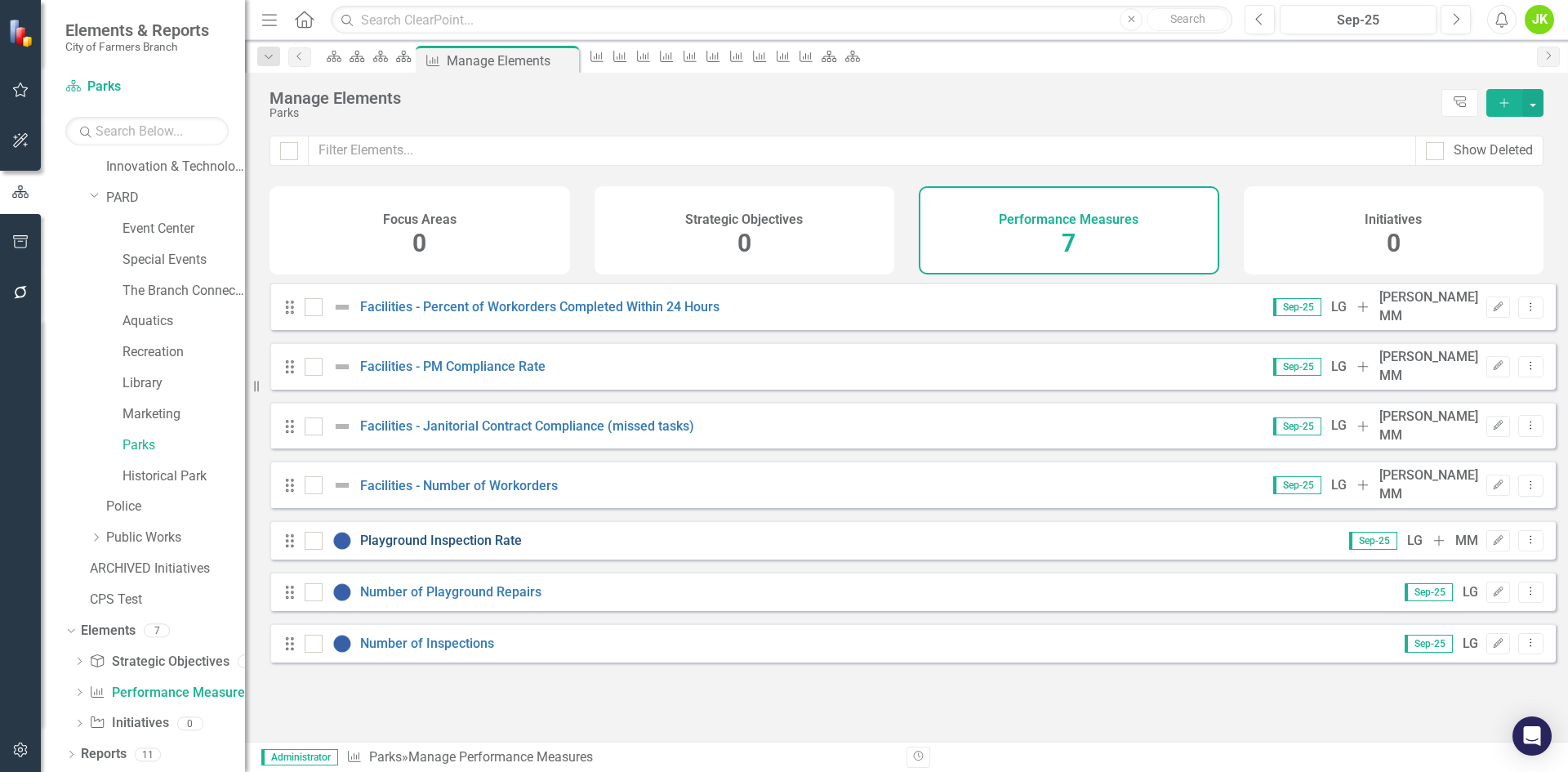
click at [481, 532] on link "Playground Inspection Rate" at bounding box center [441, 540] width 162 height 16
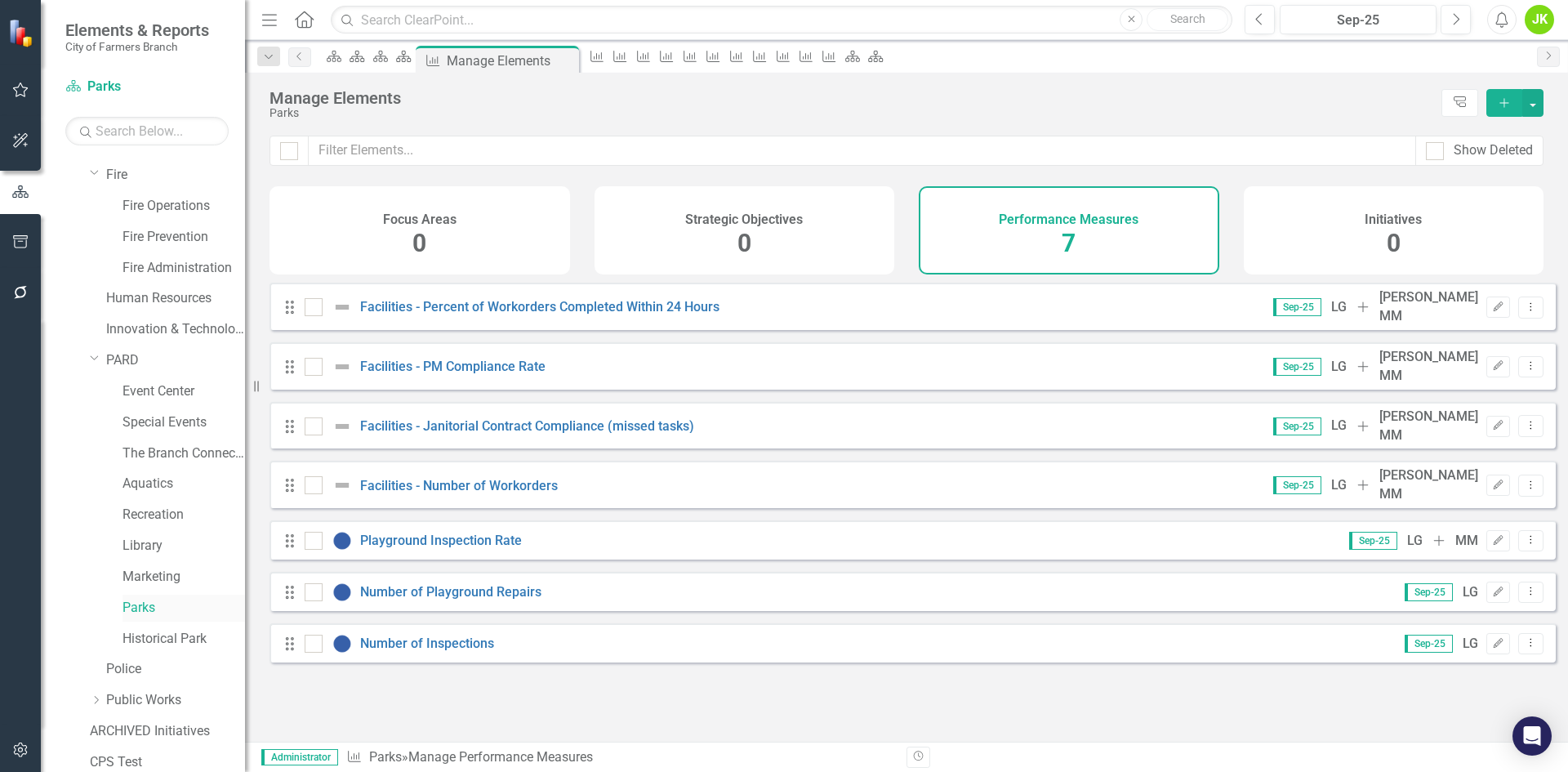
scroll to position [397, 0]
click at [97, 354] on icon "Dropdown" at bounding box center [94, 358] width 10 height 12
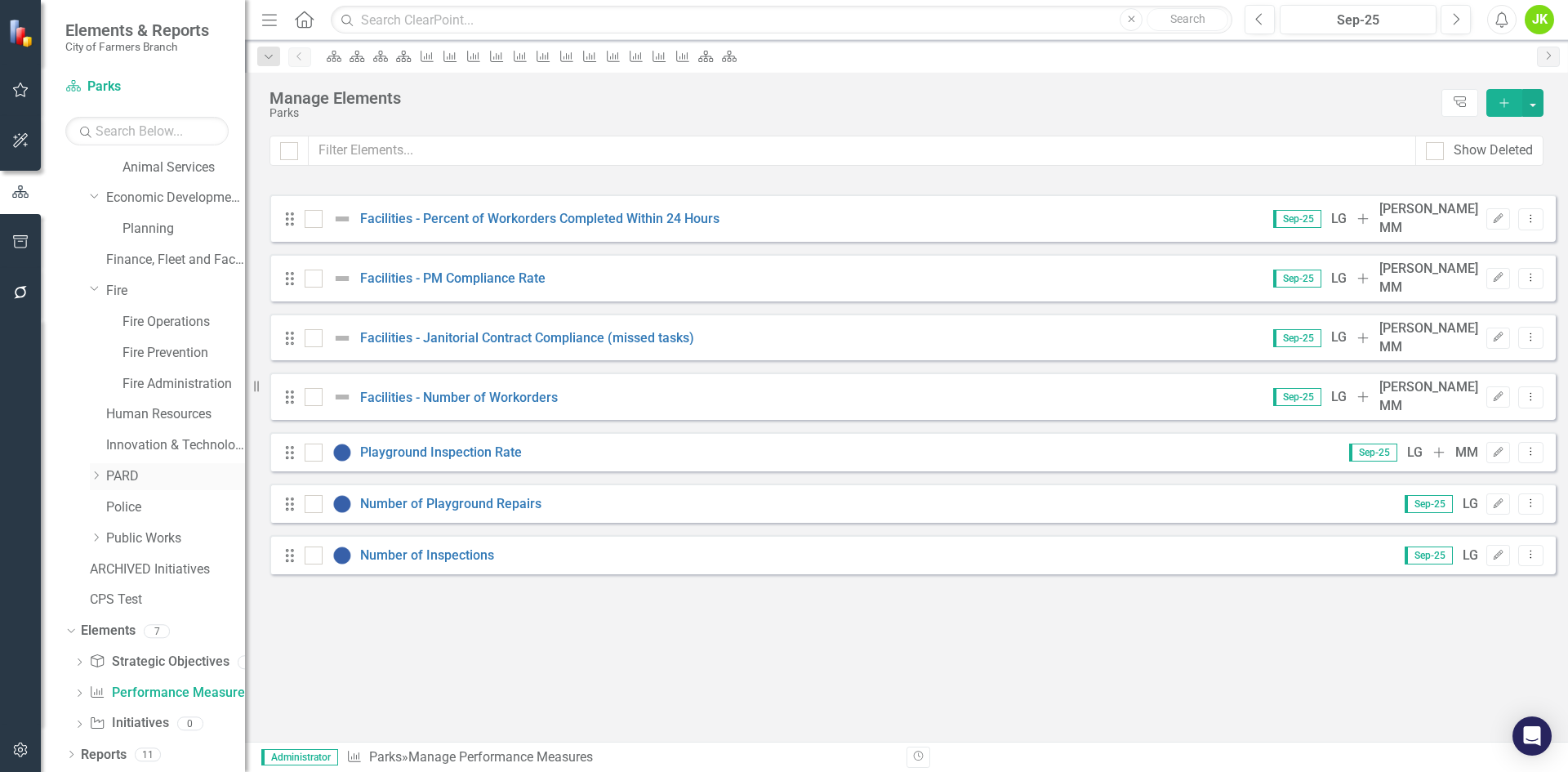
scroll to position [282, 0]
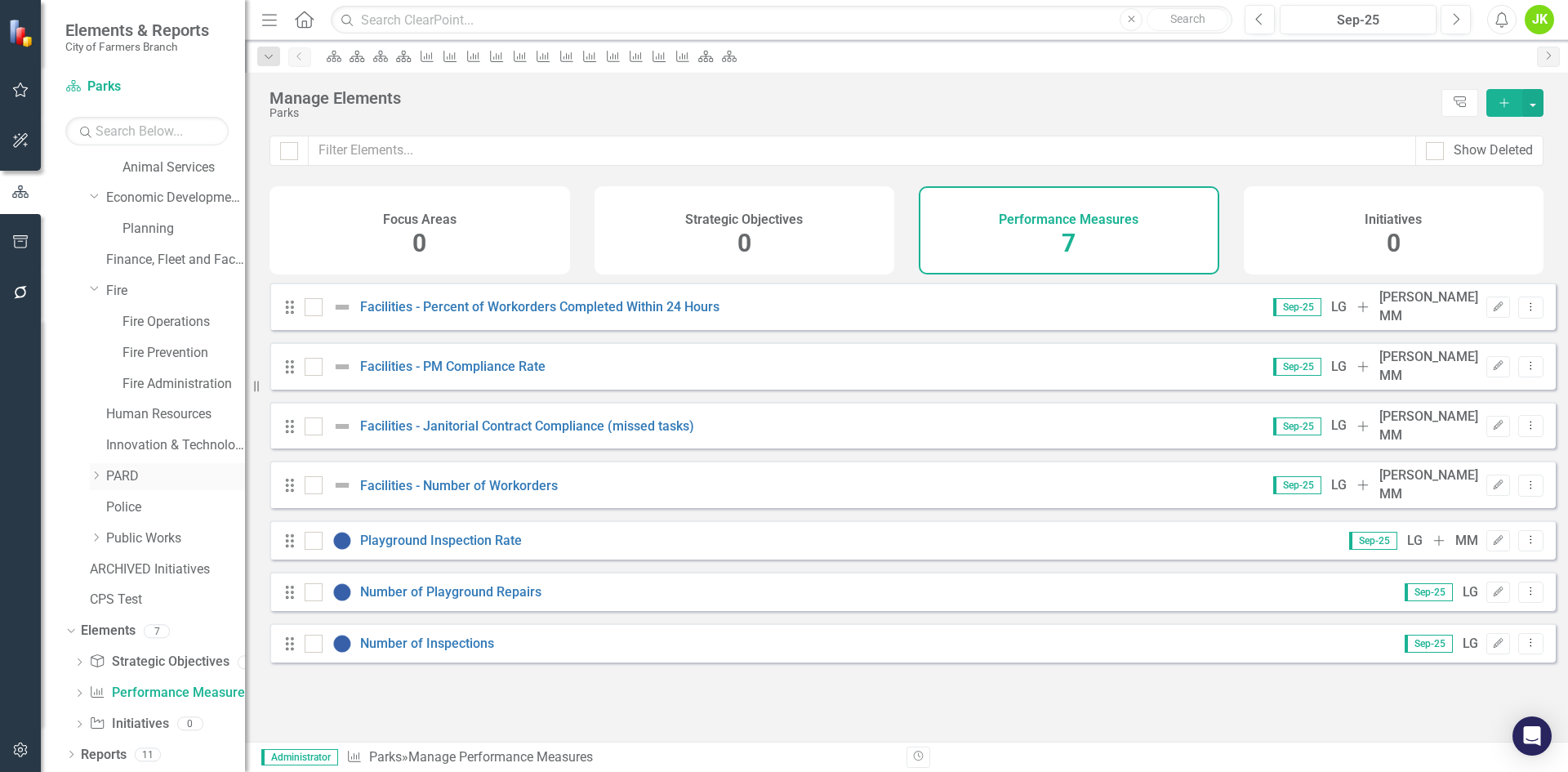
click at [94, 468] on div "Dropdown PARD" at bounding box center [167, 476] width 155 height 27
click at [90, 475] on icon "Dropdown" at bounding box center [95, 475] width 12 height 10
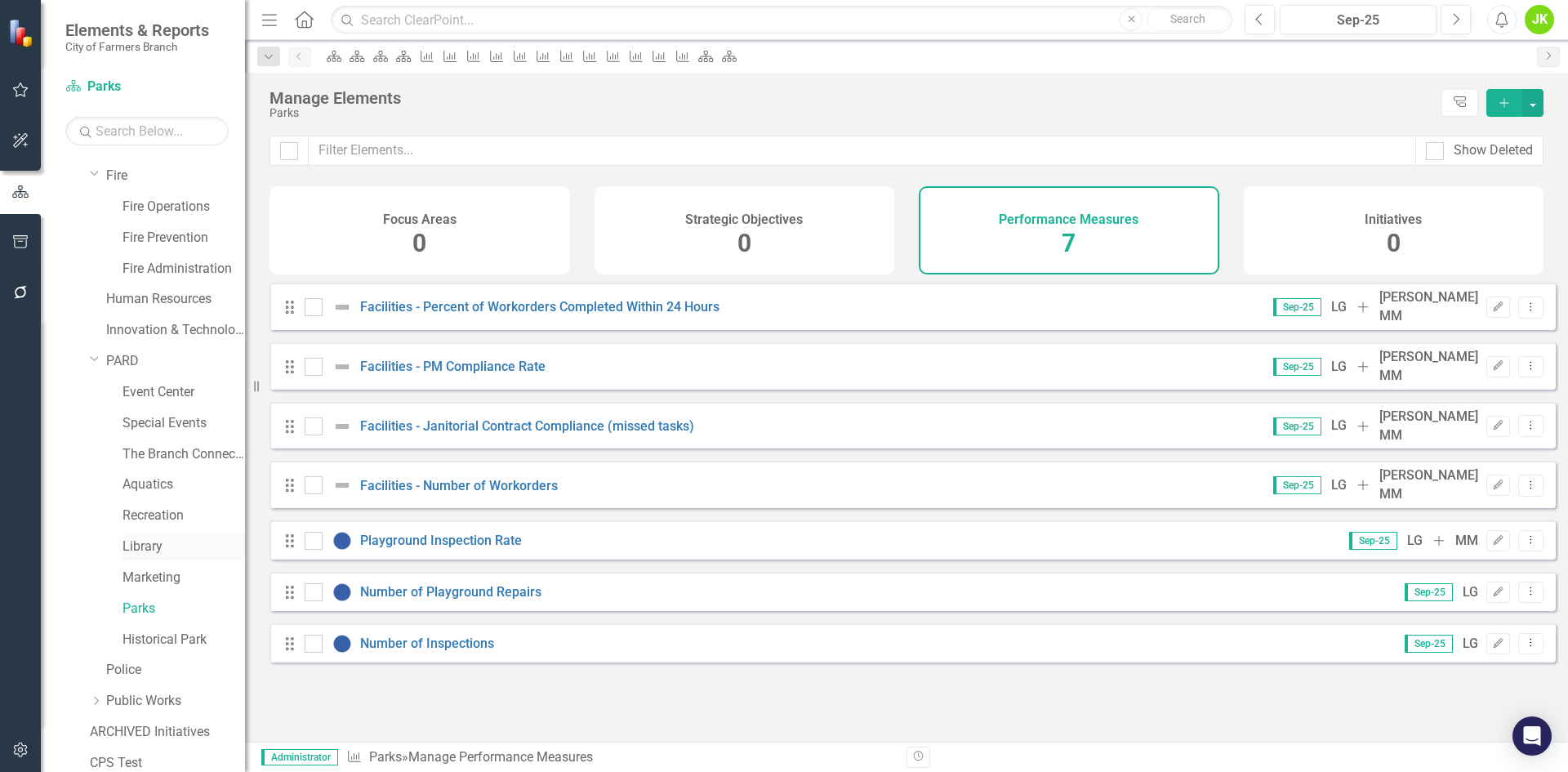
scroll to position [478, 0]
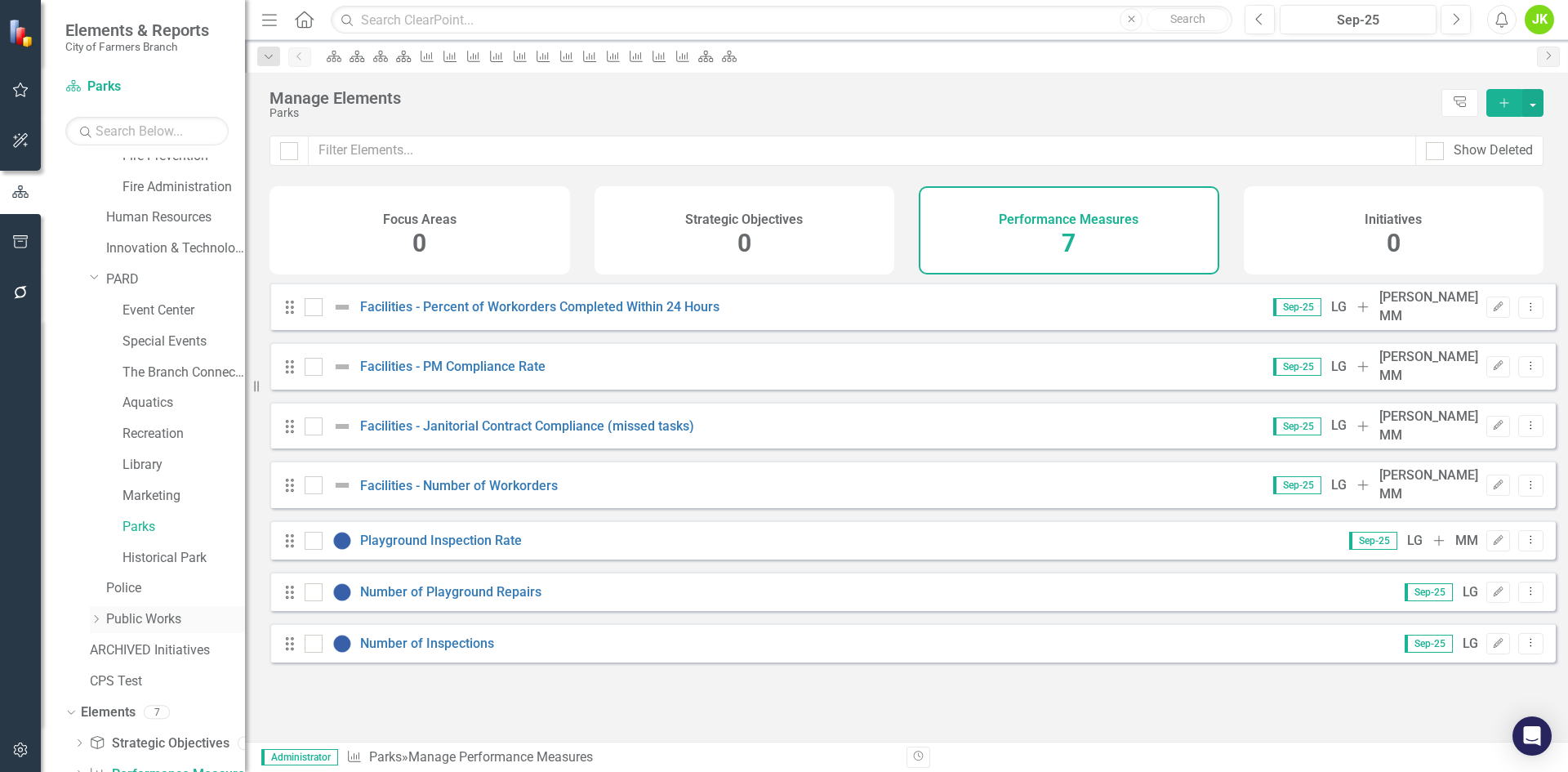
click at [103, 611] on div "Dropdown Public Works" at bounding box center [167, 619] width 155 height 27
click at [99, 619] on icon "Dropdown" at bounding box center [95, 619] width 12 height 10
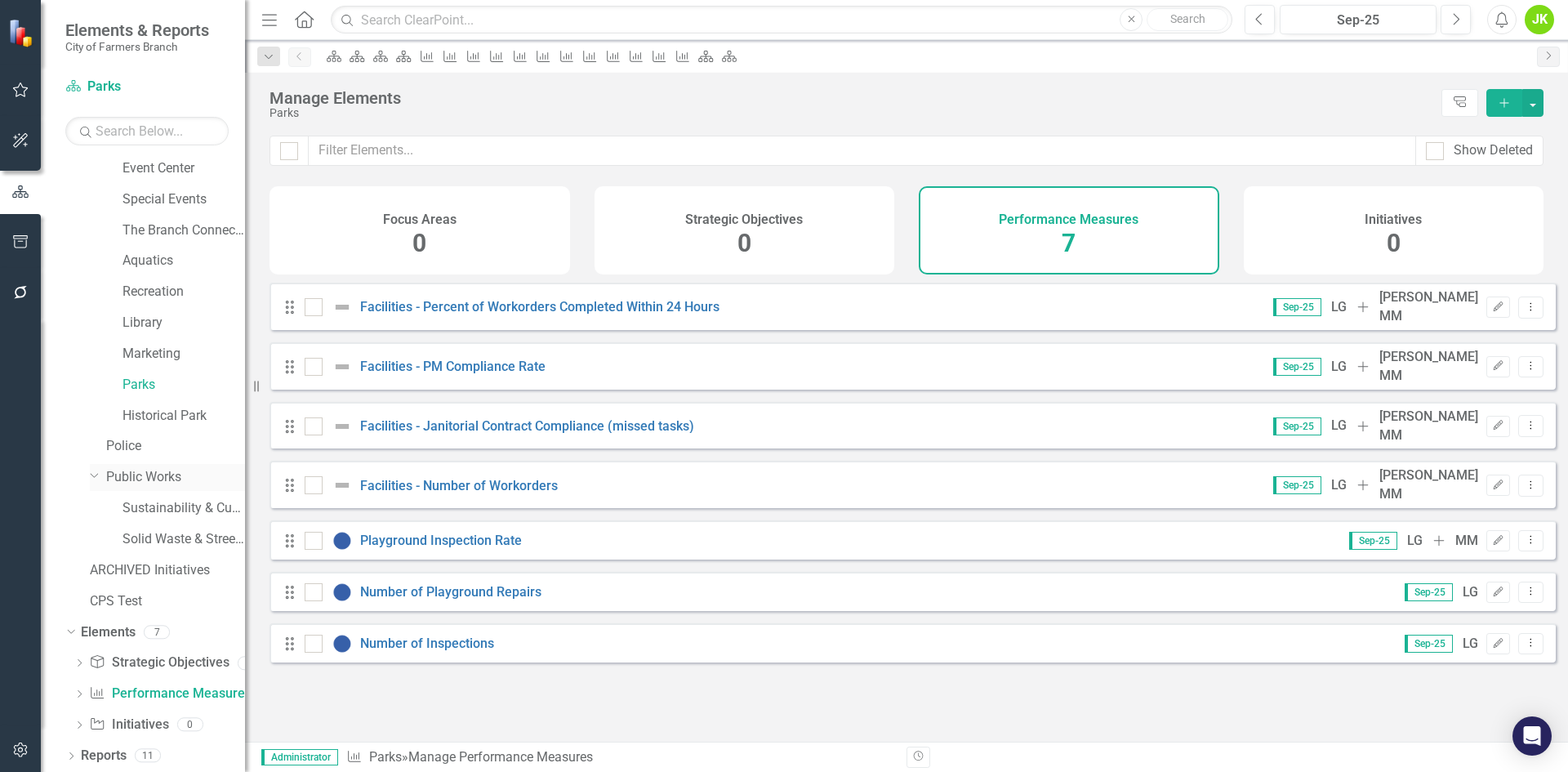
scroll to position [623, 0]
click at [1047, 233] on div "Performance Measures 7" at bounding box center [1069, 231] width 301 height 88
click at [500, 532] on link "Playground Inspection Rate" at bounding box center [441, 540] width 162 height 16
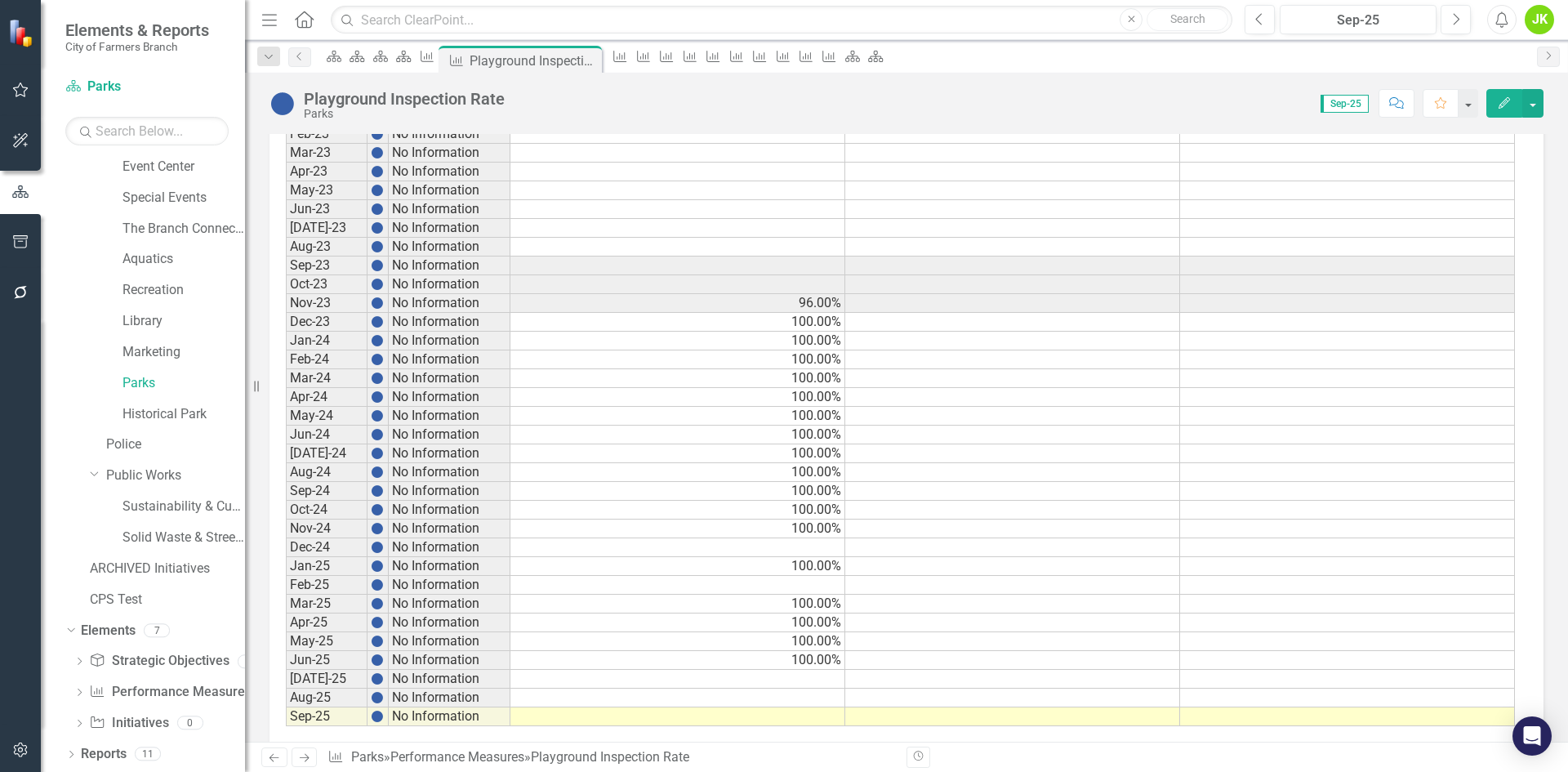
scroll to position [735, 0]
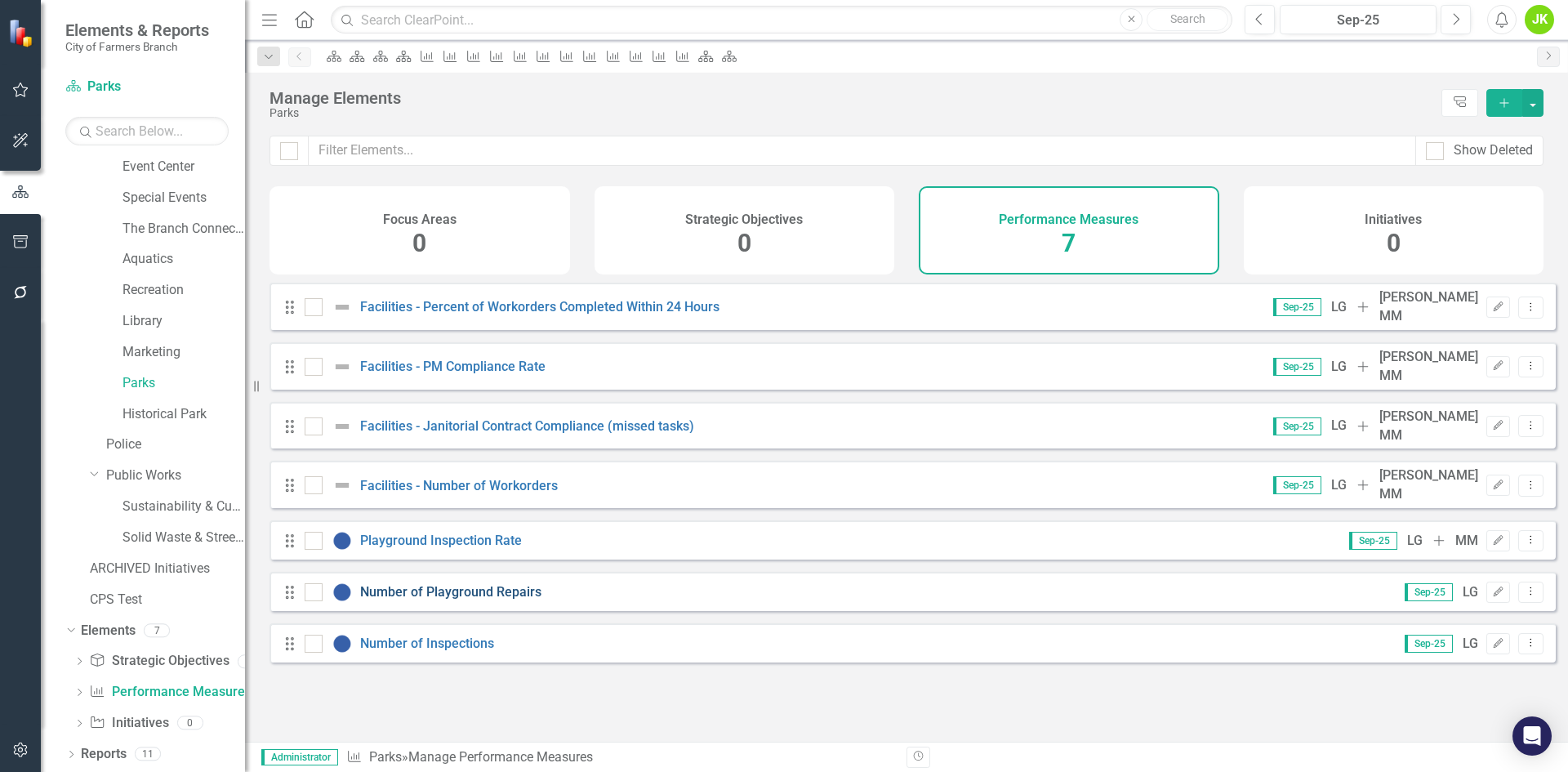
click at [498, 584] on link "Number of Playground Repairs" at bounding box center [451, 592] width 181 height 16
